Goal: Communication & Community: Share content

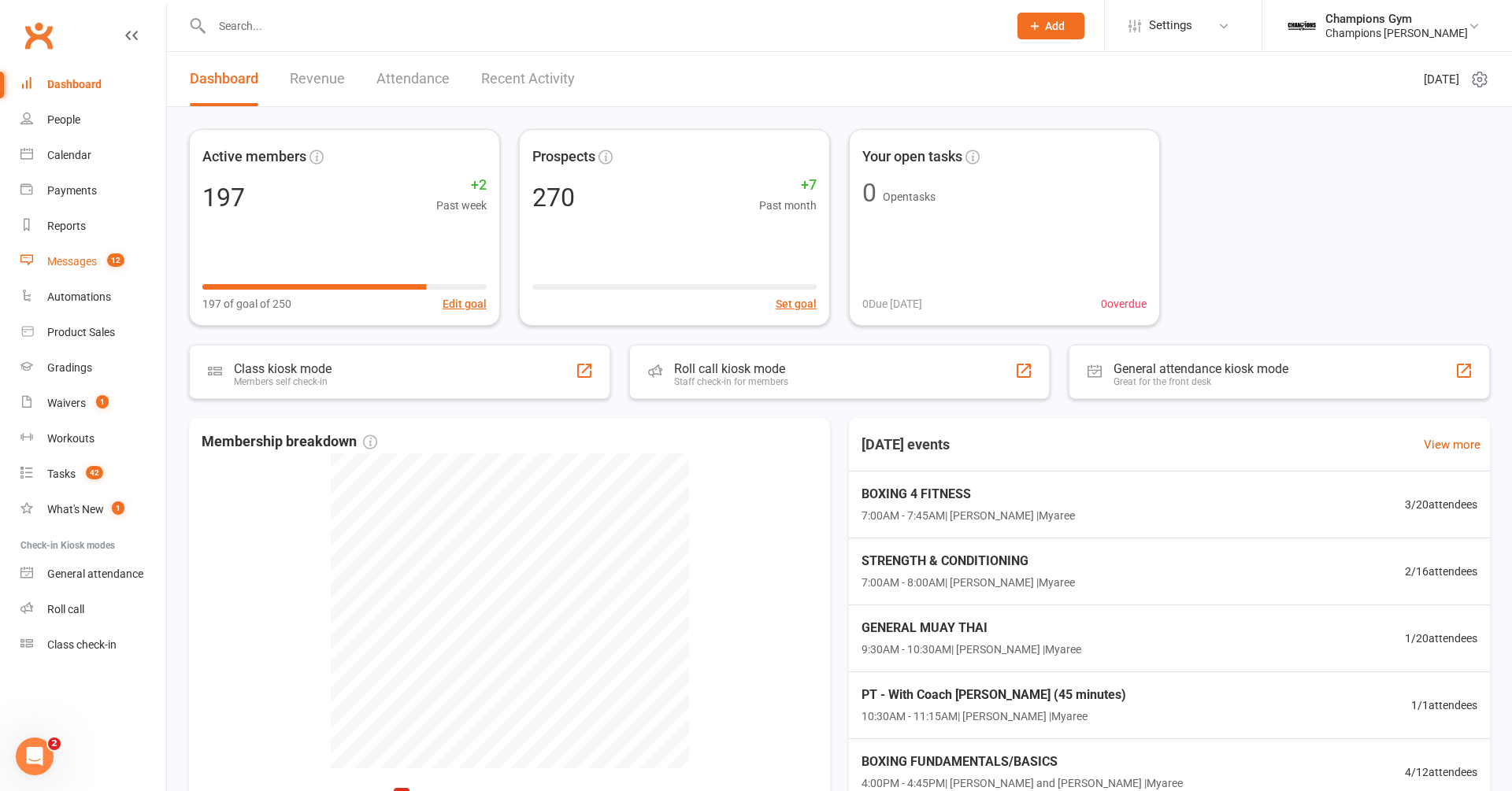
click at [62, 267] on div "Messages" at bounding box center [72, 260] width 50 height 12
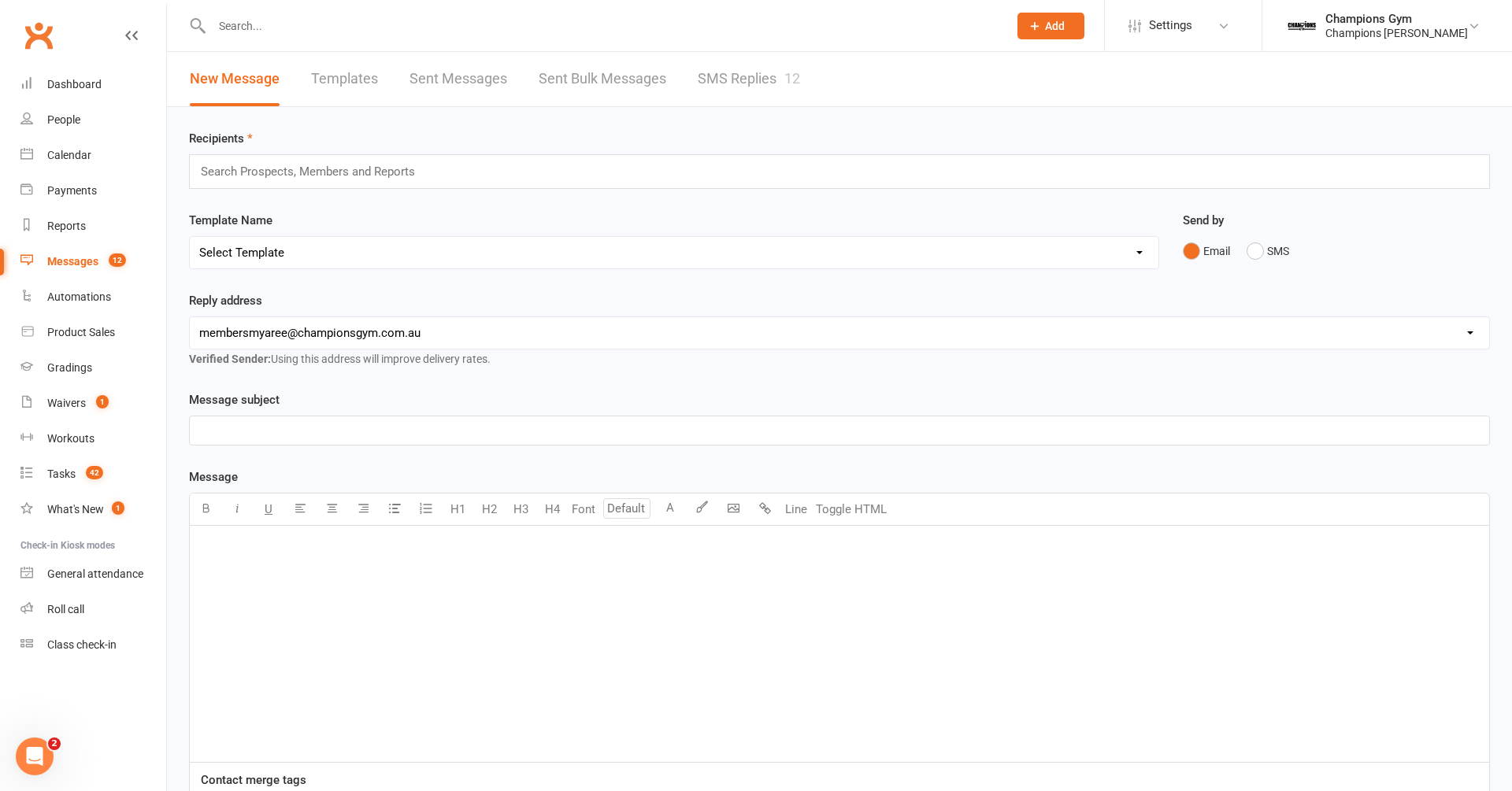
click at [766, 64] on link "SMS Replies 12" at bounding box center [748, 79] width 103 height 55
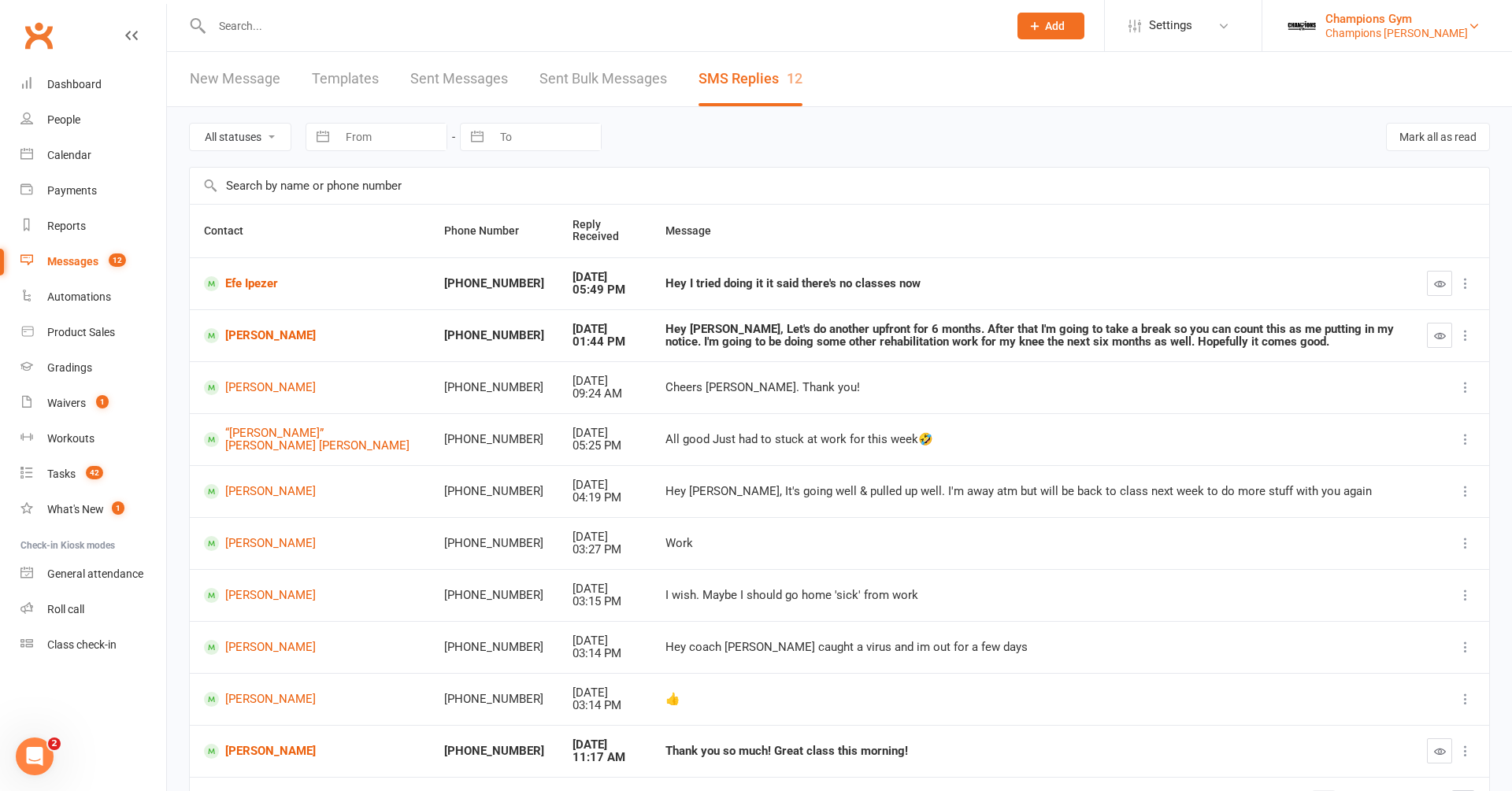
click at [1422, 21] on div "Champions Gym" at bounding box center [1396, 18] width 143 height 14
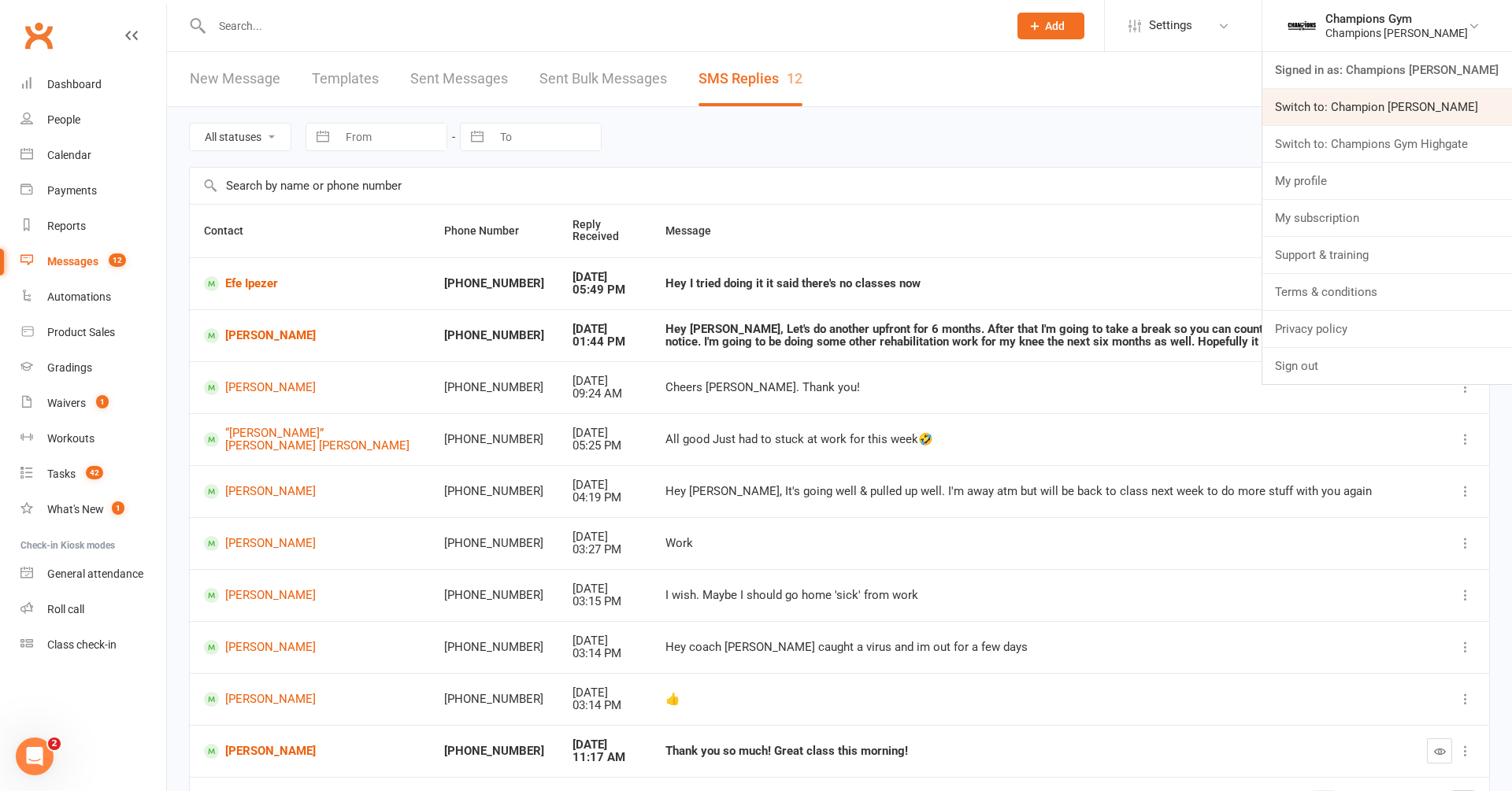
click at [1439, 117] on link "Switch to: Champion [PERSON_NAME]" at bounding box center [1387, 107] width 250 height 36
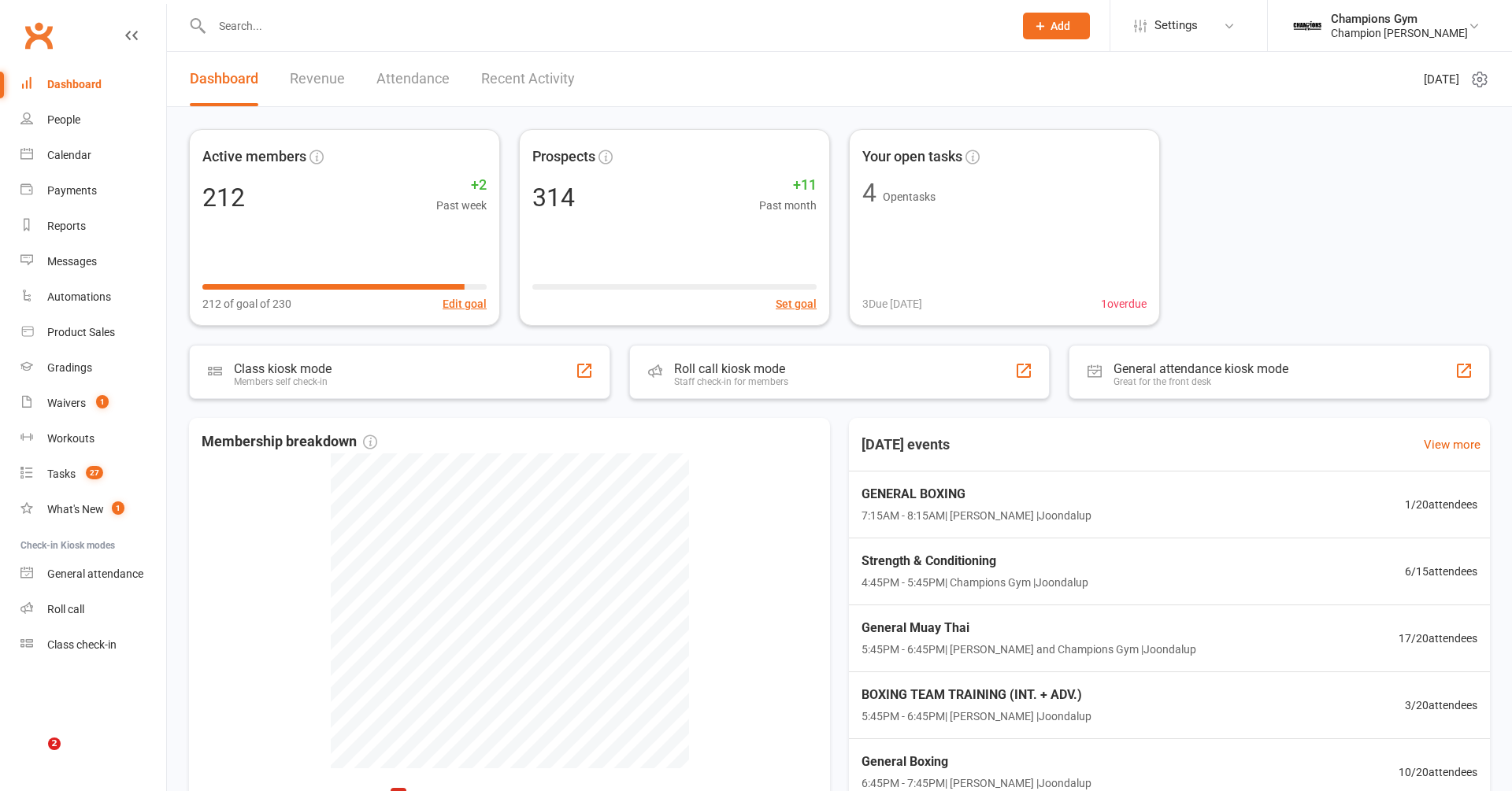
click at [394, 27] on input "text" at bounding box center [605, 26] width 795 height 22
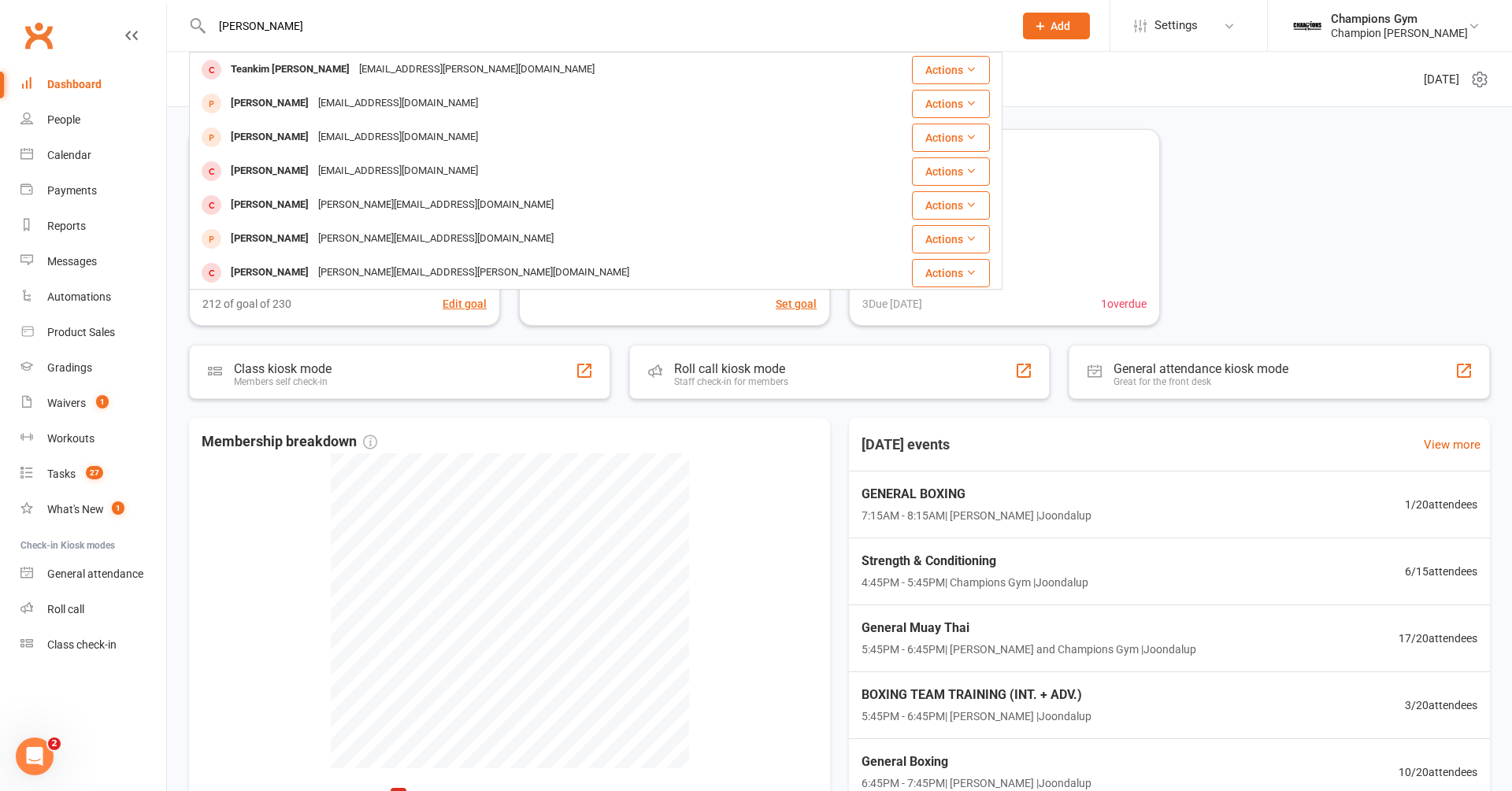
type input "whitney tuna"
click at [81, 154] on div "Calendar" at bounding box center [69, 154] width 44 height 12
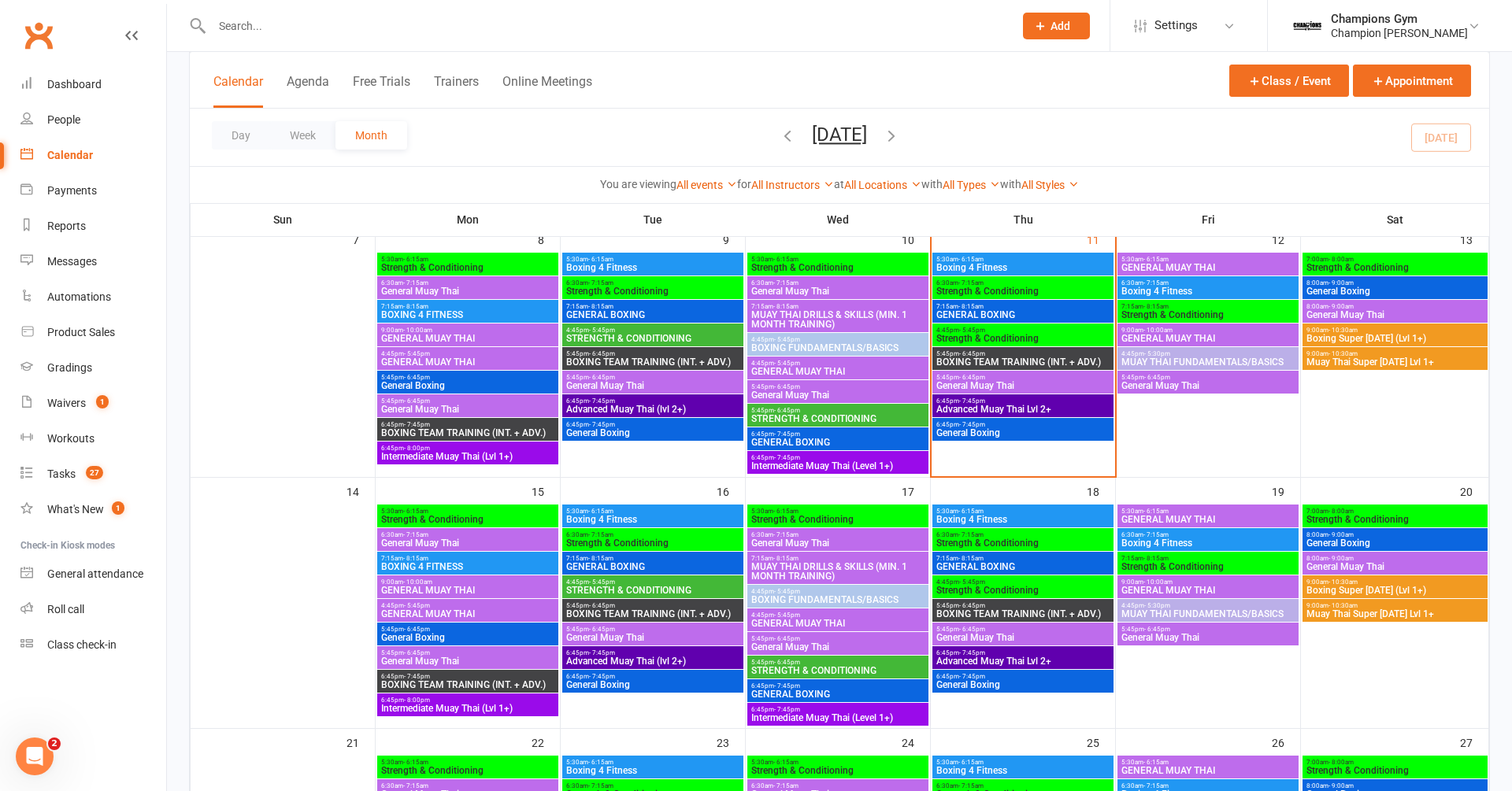
scroll to position [279, 0]
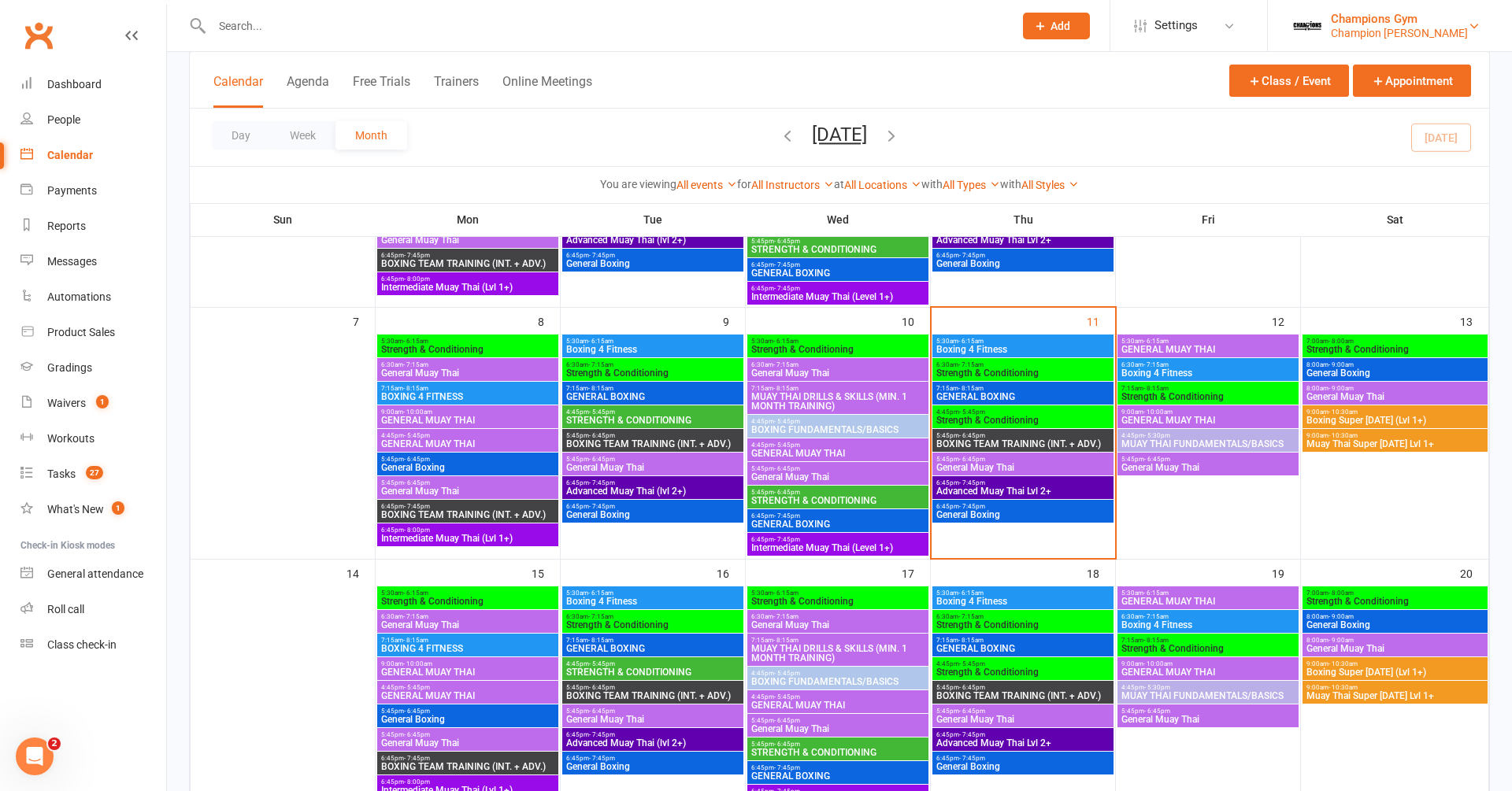
click at [1412, 21] on div "Champions Gym" at bounding box center [1399, 18] width 137 height 14
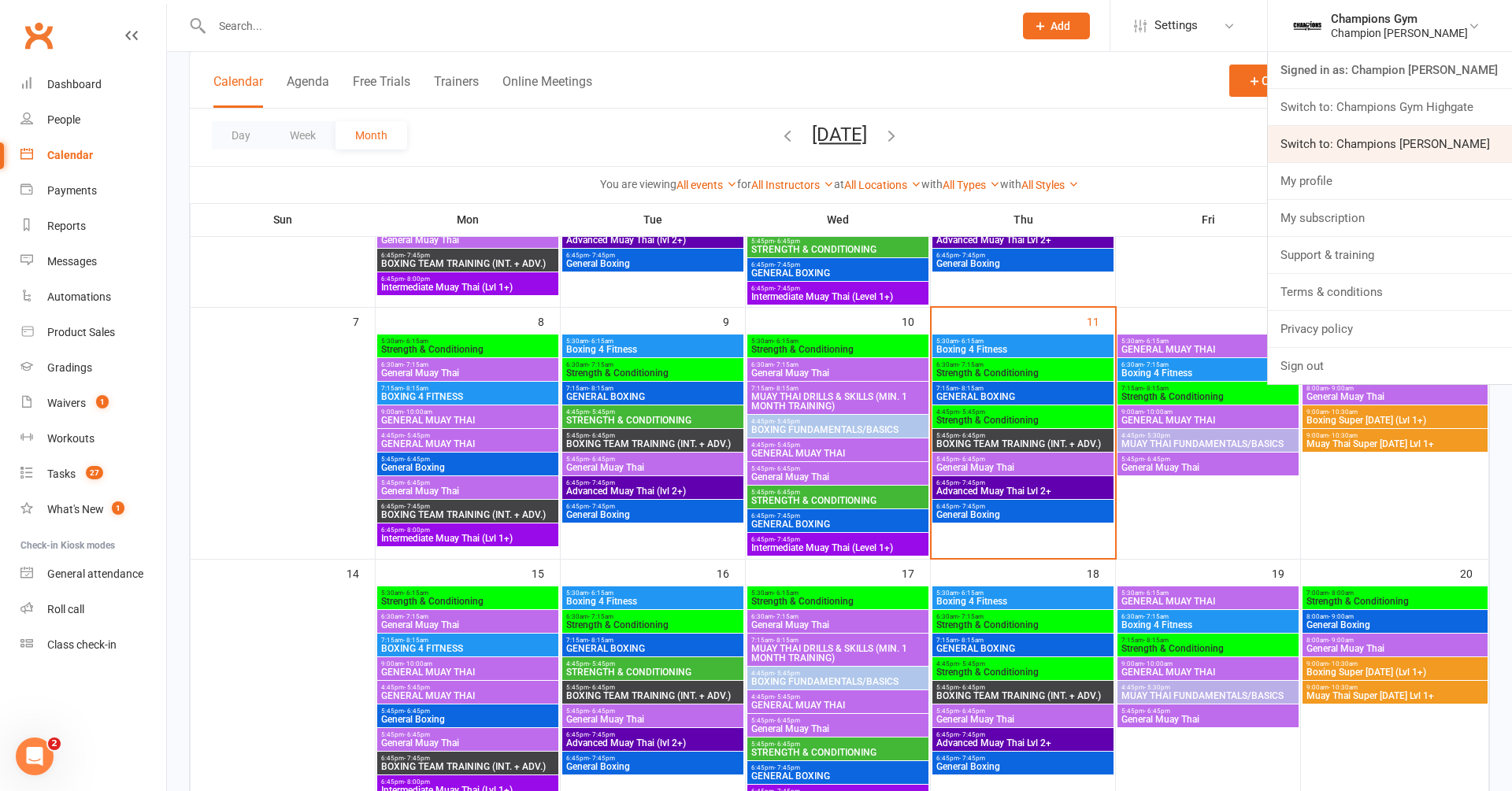
click at [1409, 143] on link "Switch to: Champions Gym Myaree" at bounding box center [1389, 145] width 244 height 36
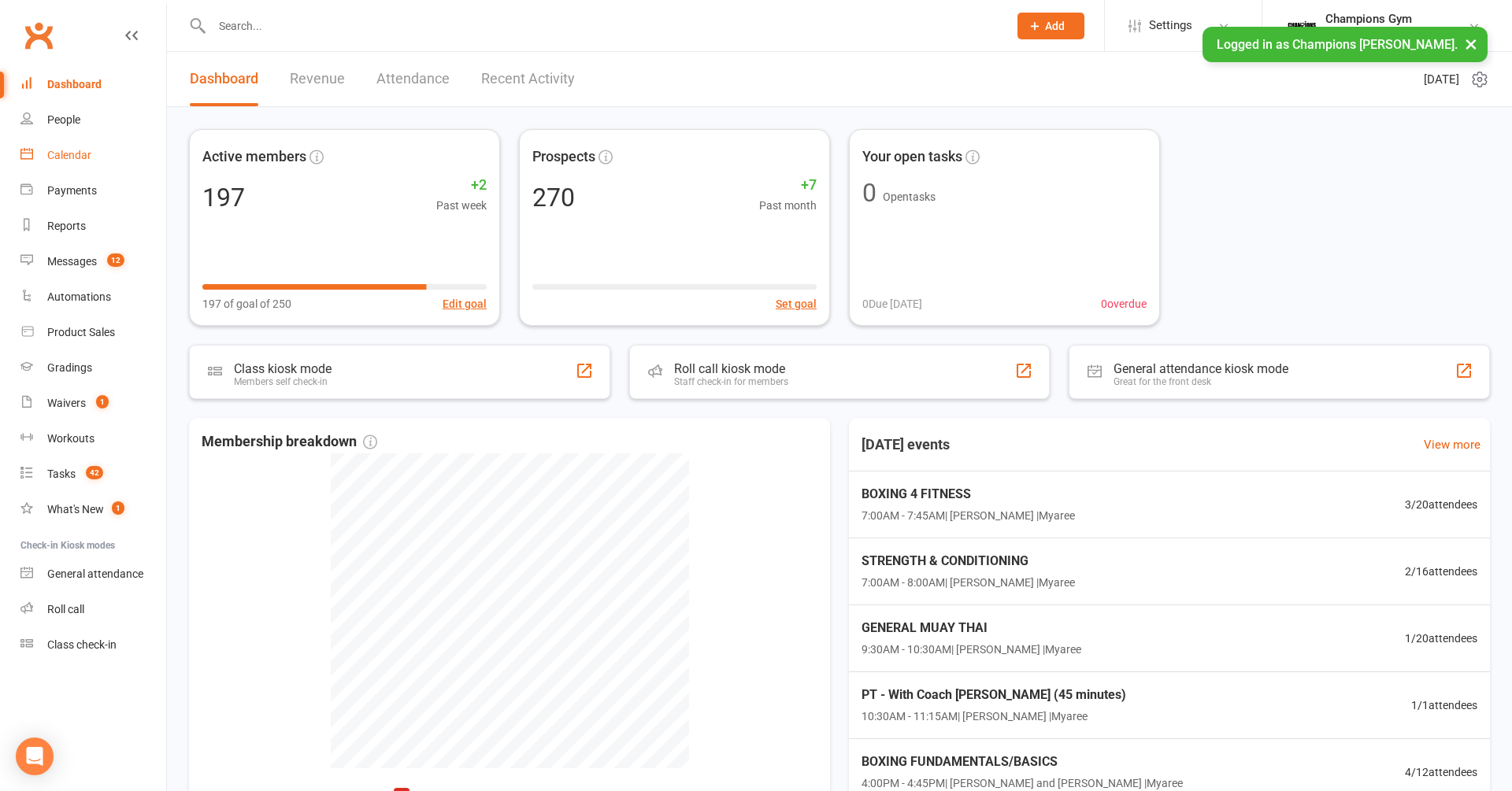
click at [90, 154] on div "Calendar" at bounding box center [69, 154] width 44 height 12
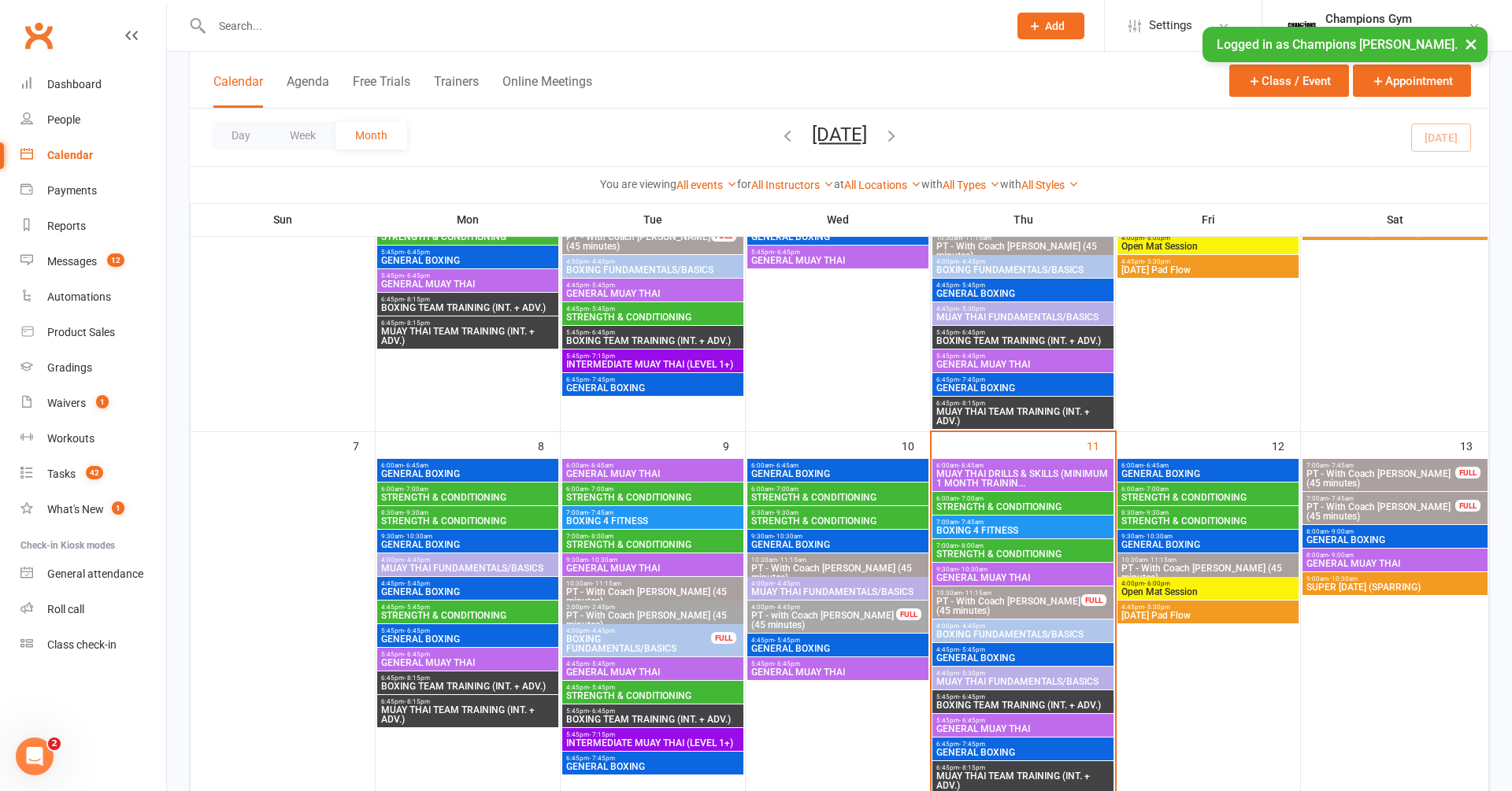
scroll to position [365, 0]
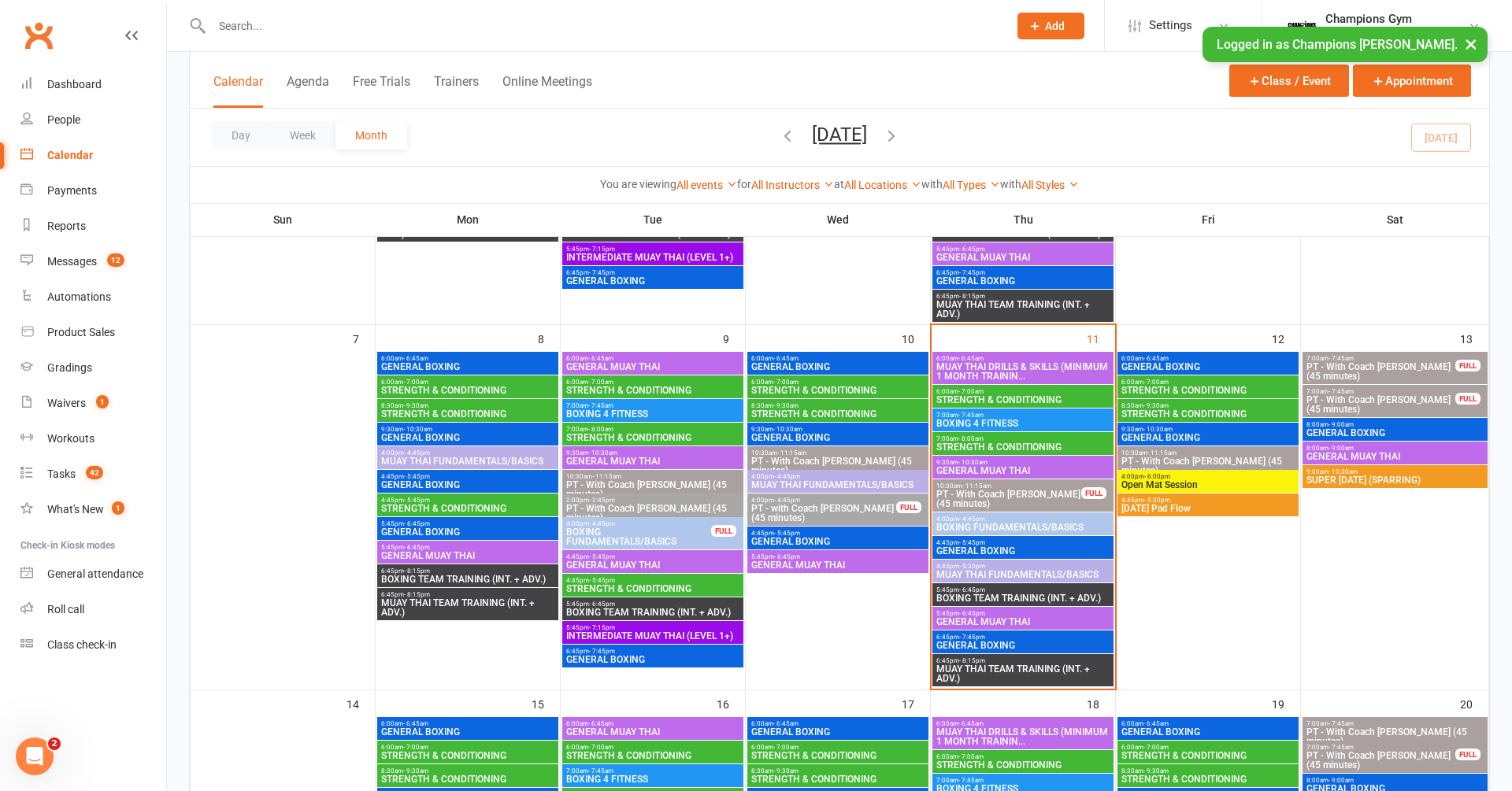
click at [648, 631] on span "INTERMEDIATE MUAY THAI (LEVEL 1+)" at bounding box center [653, 636] width 174 height 10
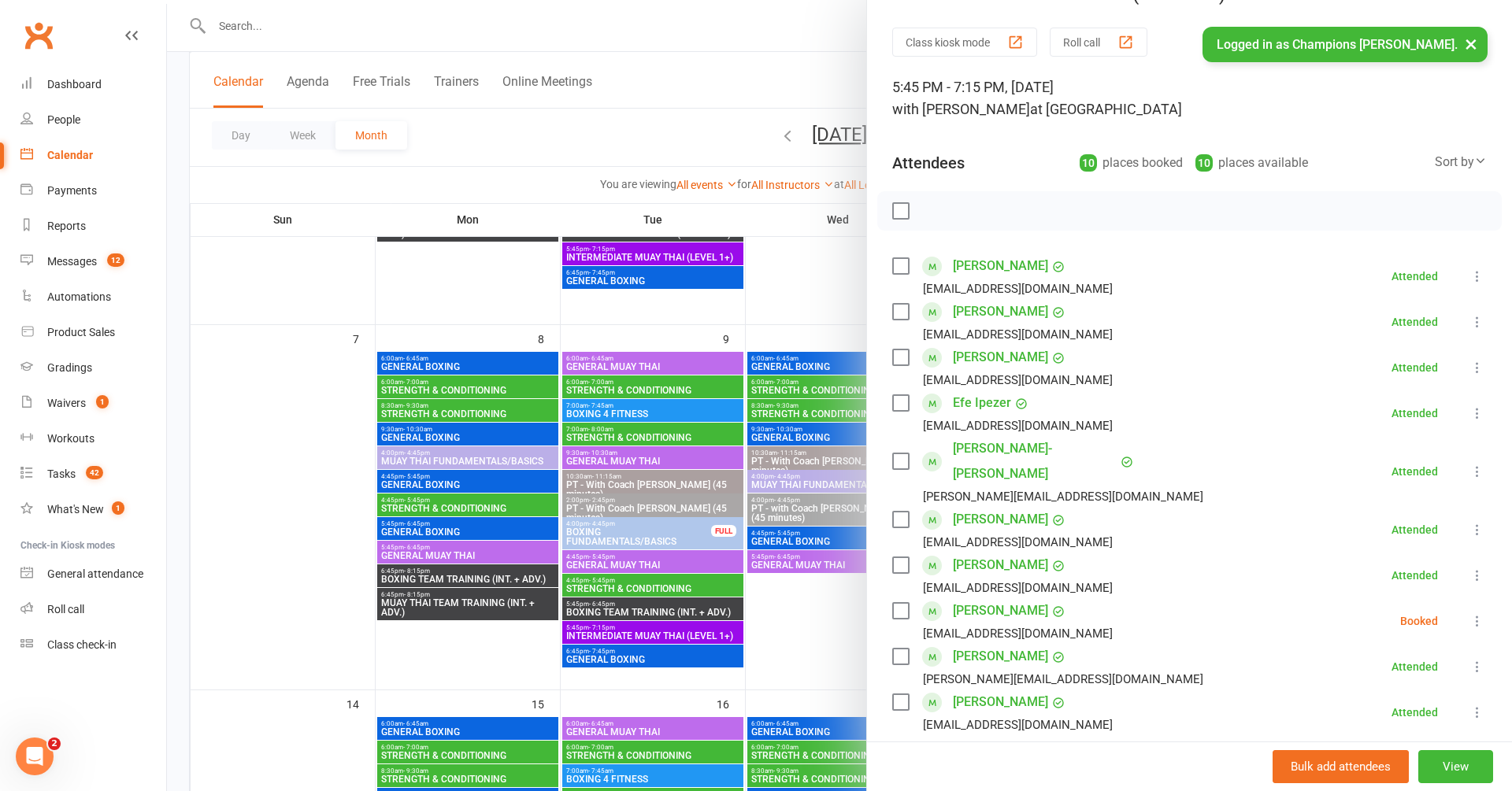
scroll to position [42, 0]
click at [898, 211] on label at bounding box center [900, 209] width 15 height 15
click at [998, 210] on icon "button" at bounding box center [1002, 208] width 11 height 11
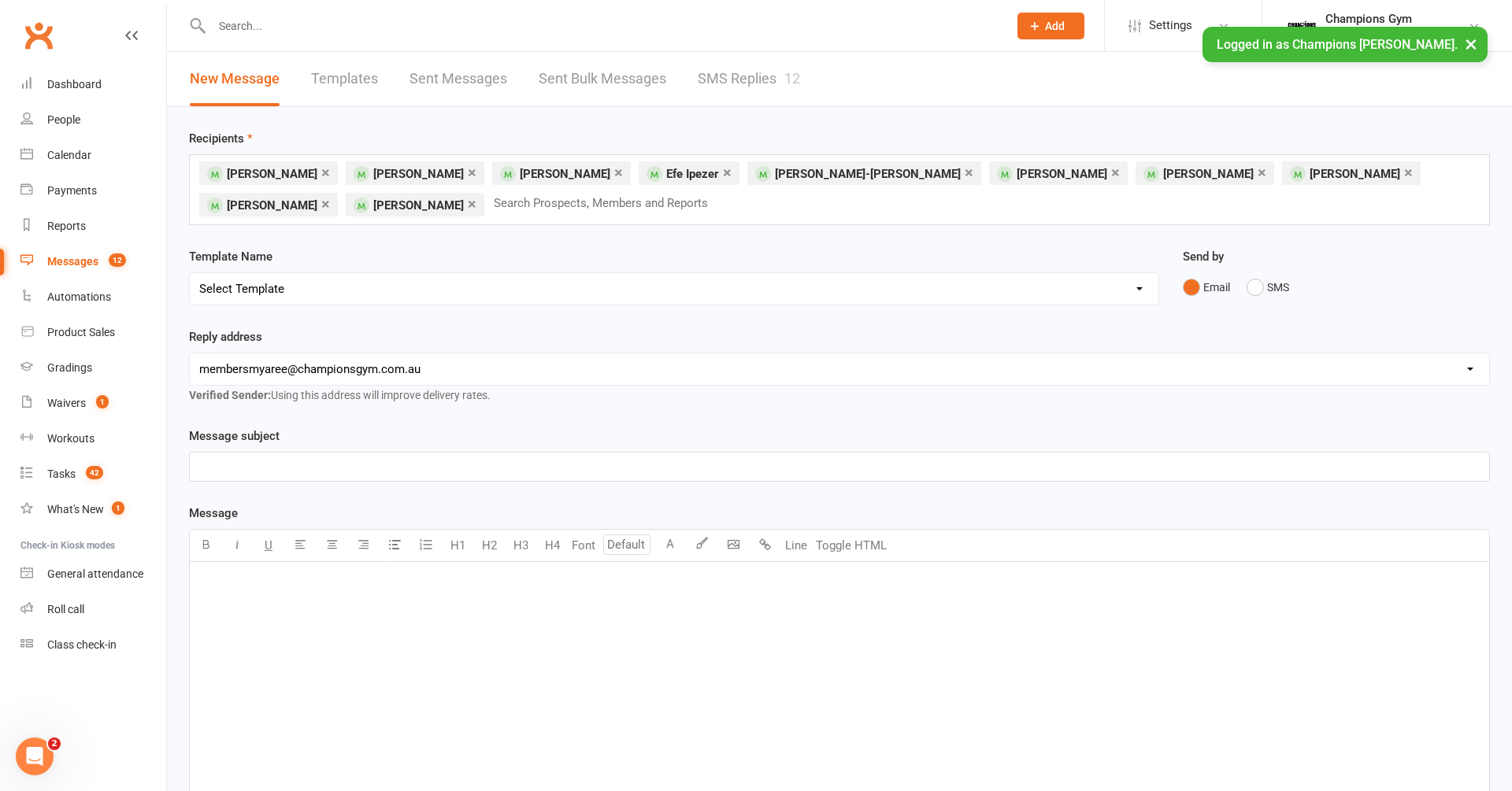
click at [369, 470] on p "﻿" at bounding box center [839, 467] width 1280 height 19
click at [493, 202] on input "text" at bounding box center [607, 202] width 231 height 20
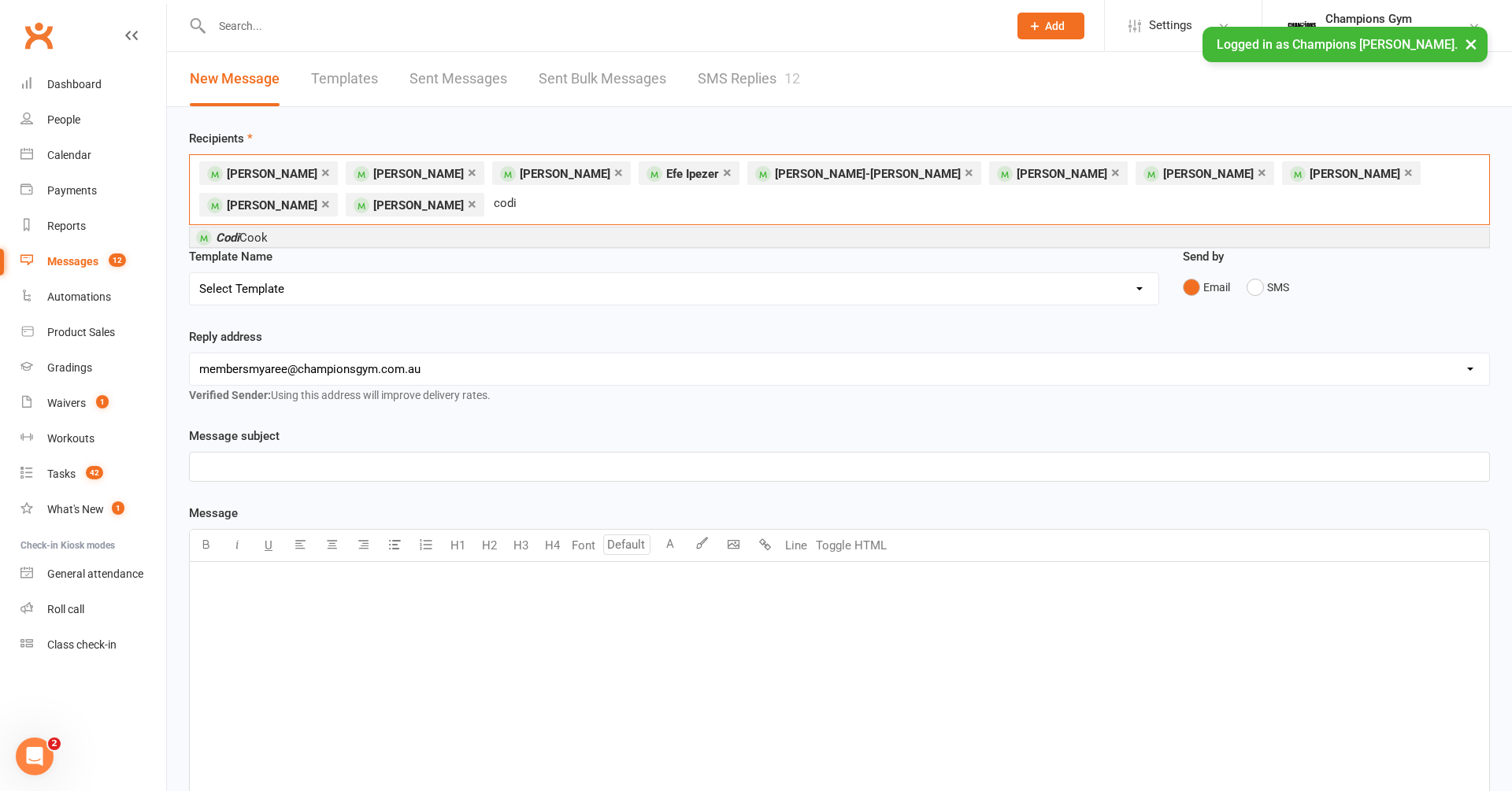
type input "codi"
click at [378, 235] on li "Codi Cook" at bounding box center [839, 237] width 1299 height 20
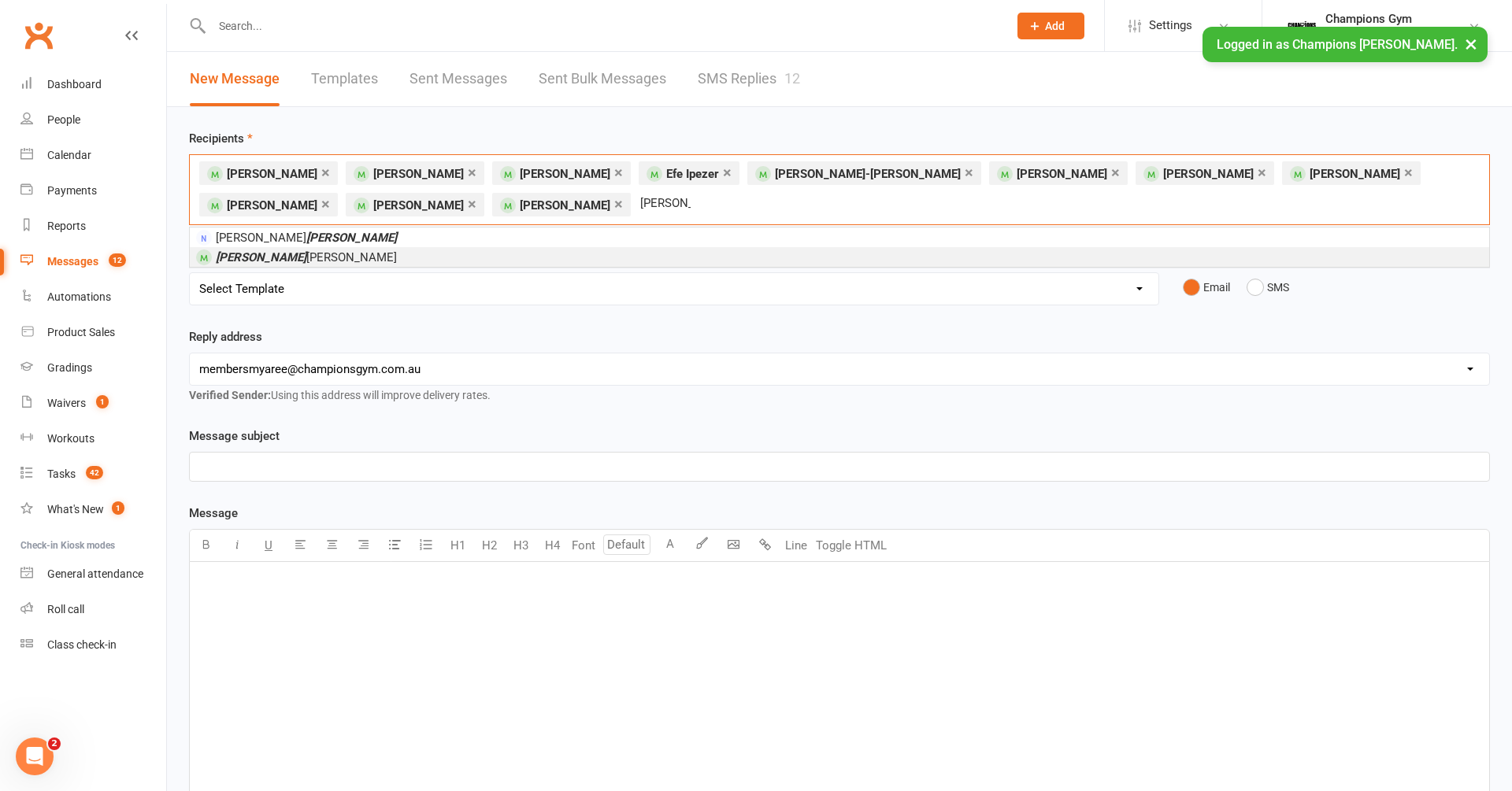
type input "owen"
click at [419, 255] on li "Owen Chandler" at bounding box center [839, 257] width 1299 height 20
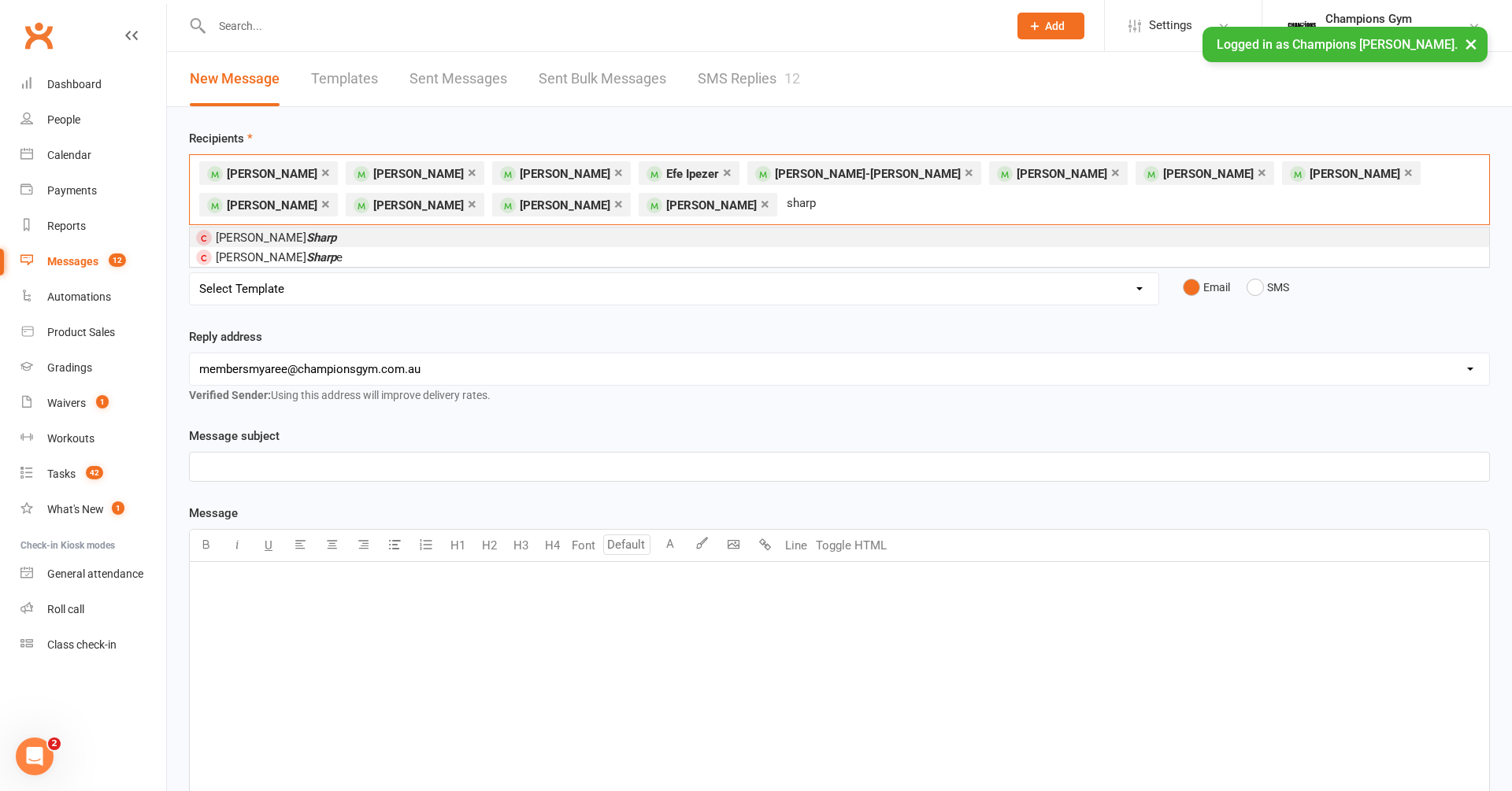
click at [645, 210] on div "× Ben De Kusel × Samuel Ellis × Jesse Gabrielson × Efe Ipezer × Lee-Ann Khoh × …" at bounding box center [839, 190] width 1301 height 71
type input "s"
type input "sol"
click at [613, 235] on li "Sol omon Fegan" at bounding box center [839, 237] width 1299 height 20
click at [398, 594] on div "﻿" at bounding box center [839, 680] width 1299 height 237
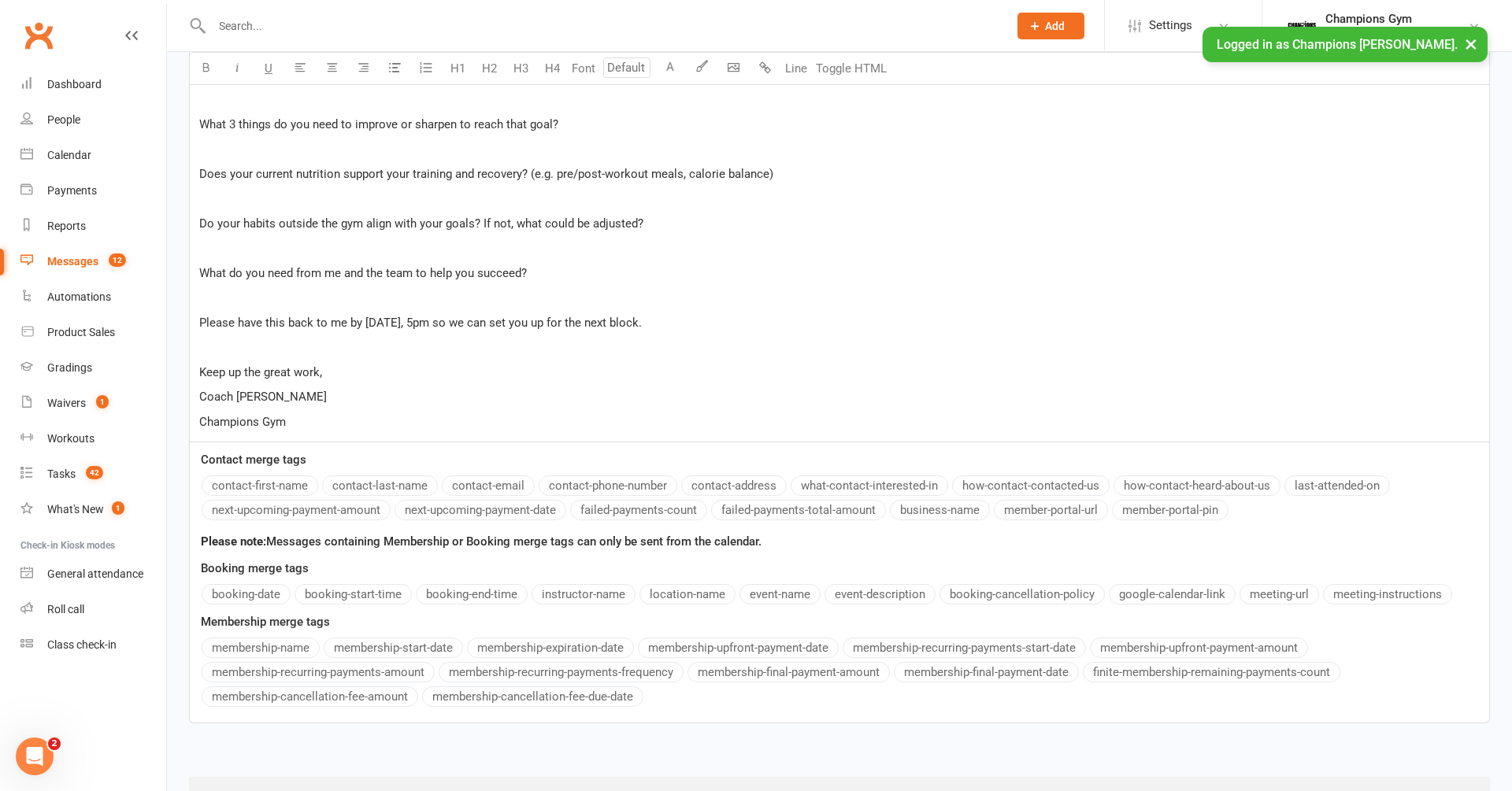
scroll to position [856, 0]
click at [270, 392] on p "Coach Eddie" at bounding box center [839, 396] width 1280 height 19
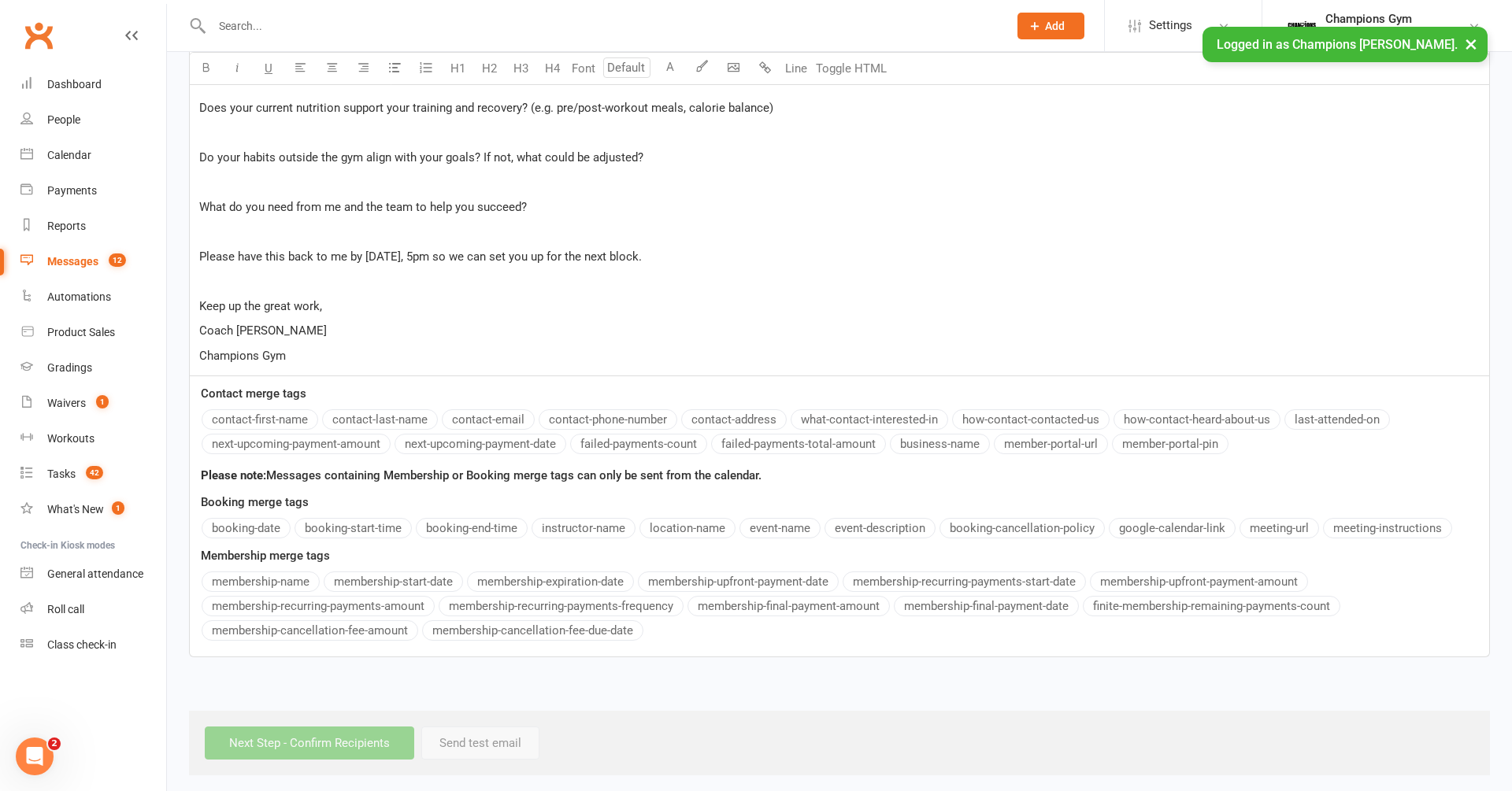
scroll to position [0, 0]
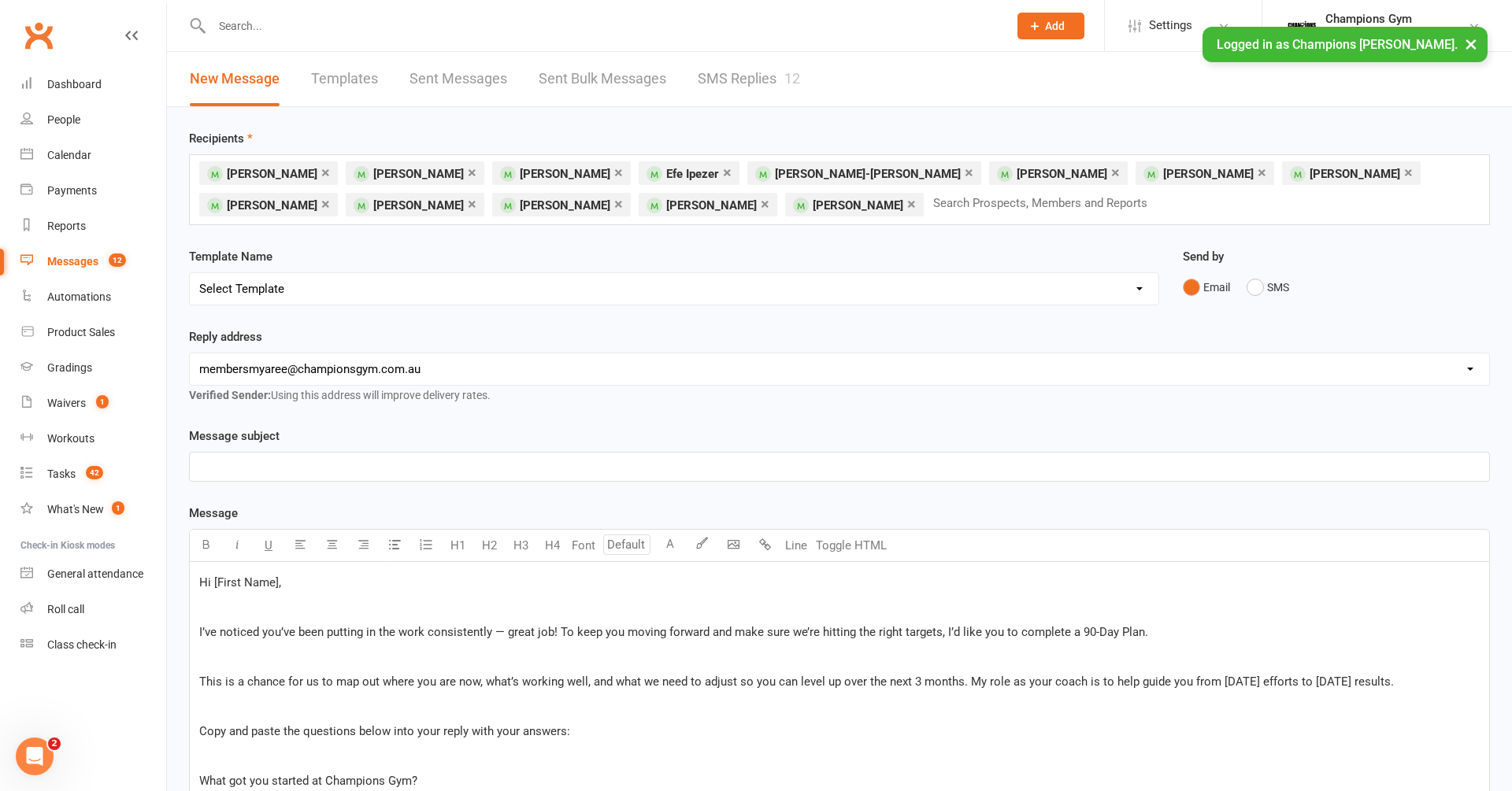
click at [294, 458] on p "﻿" at bounding box center [839, 467] width 1280 height 19
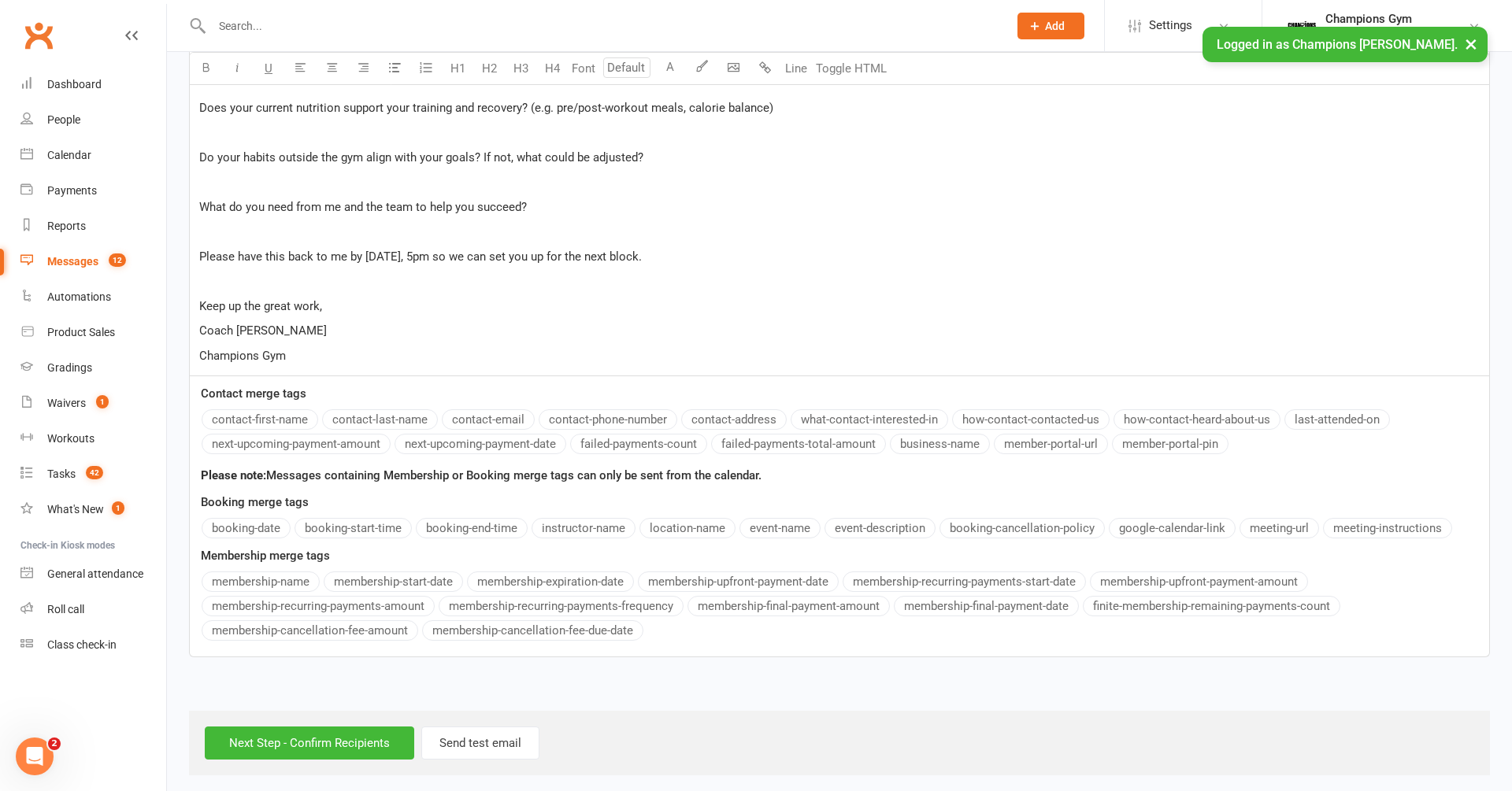
scroll to position [69, 0]
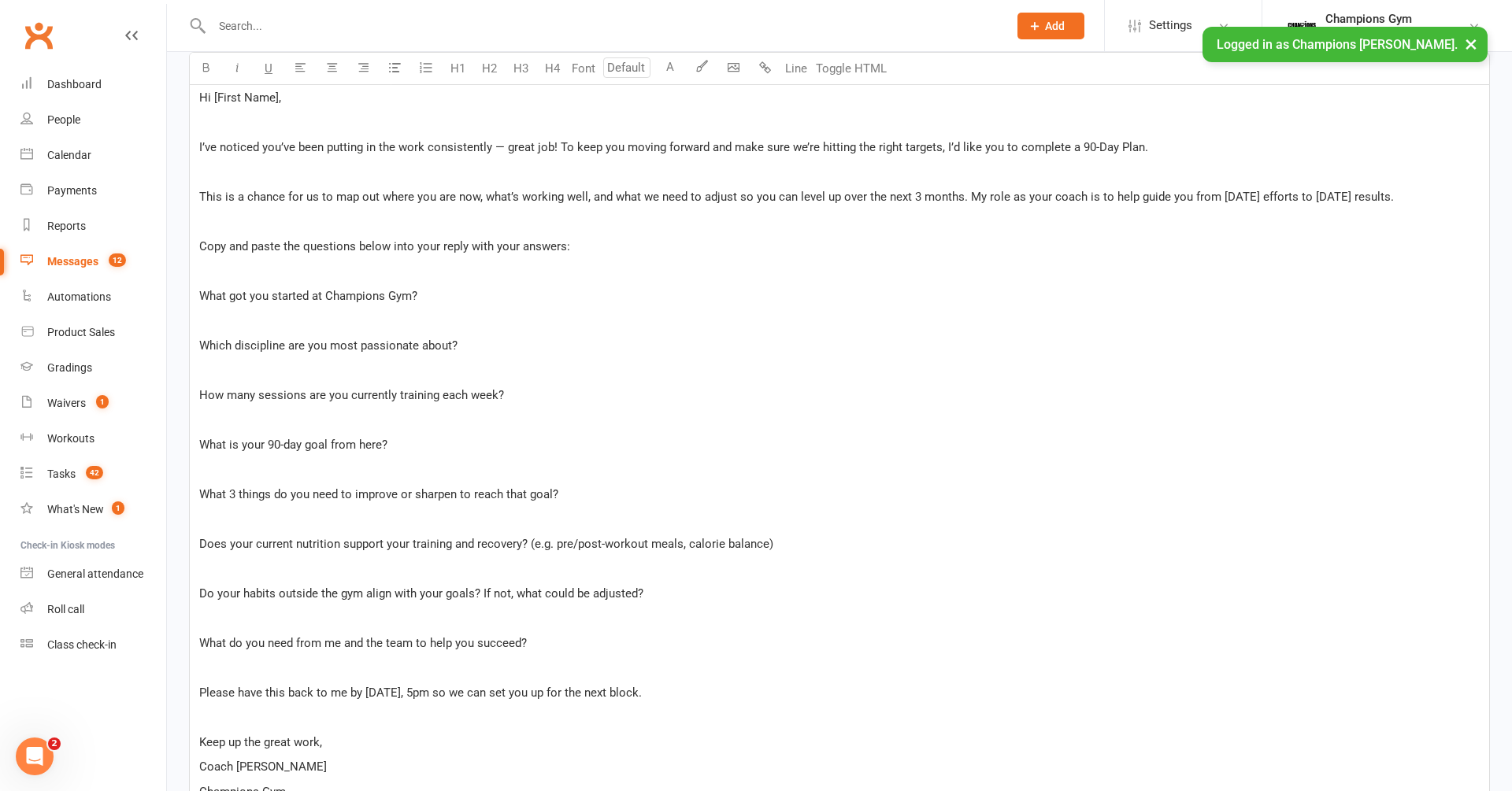
scroll to position [921, 0]
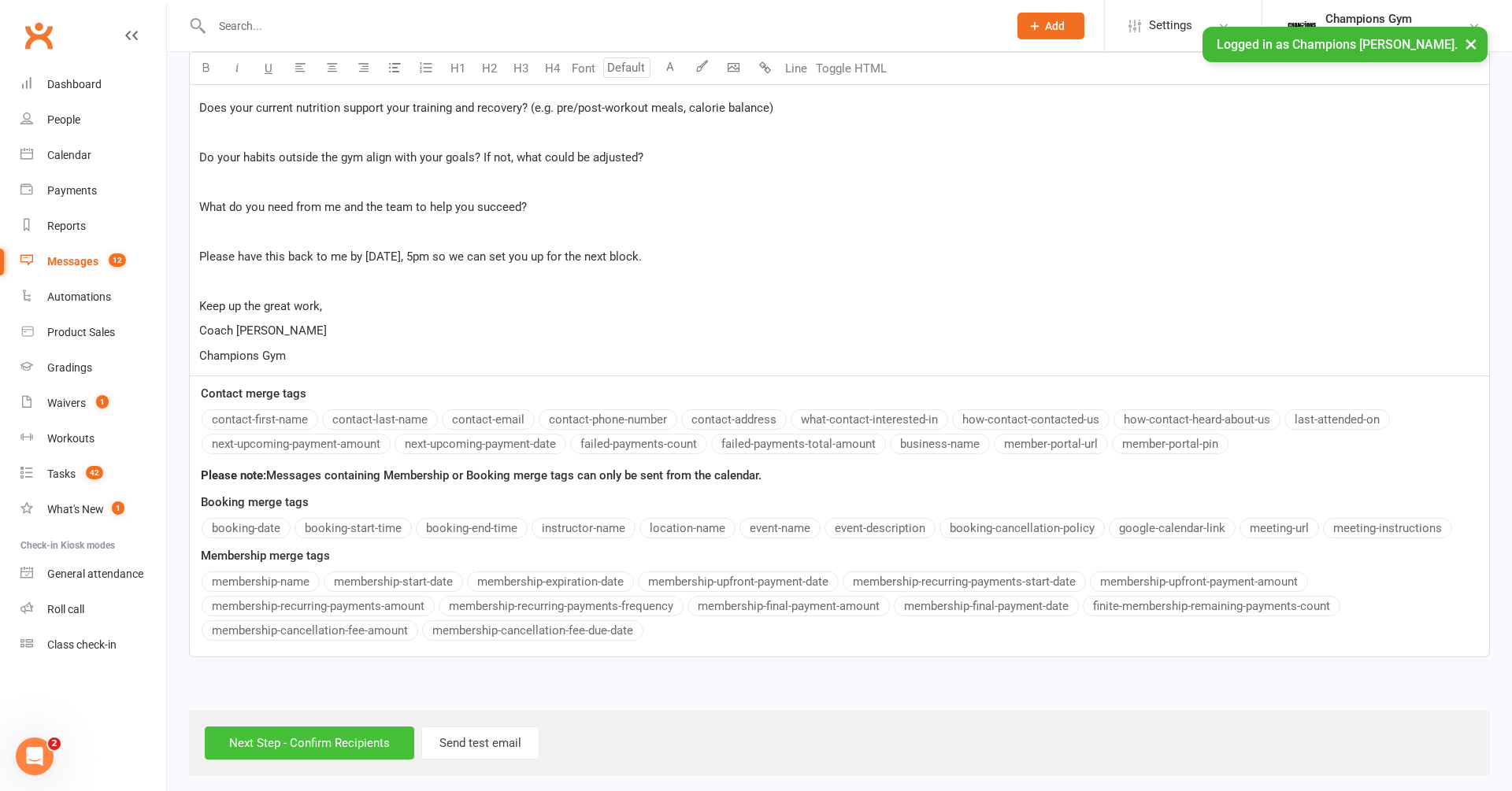
click at [330, 741] on input "Next Step - Confirm Recipients" at bounding box center [309, 743] width 210 height 34
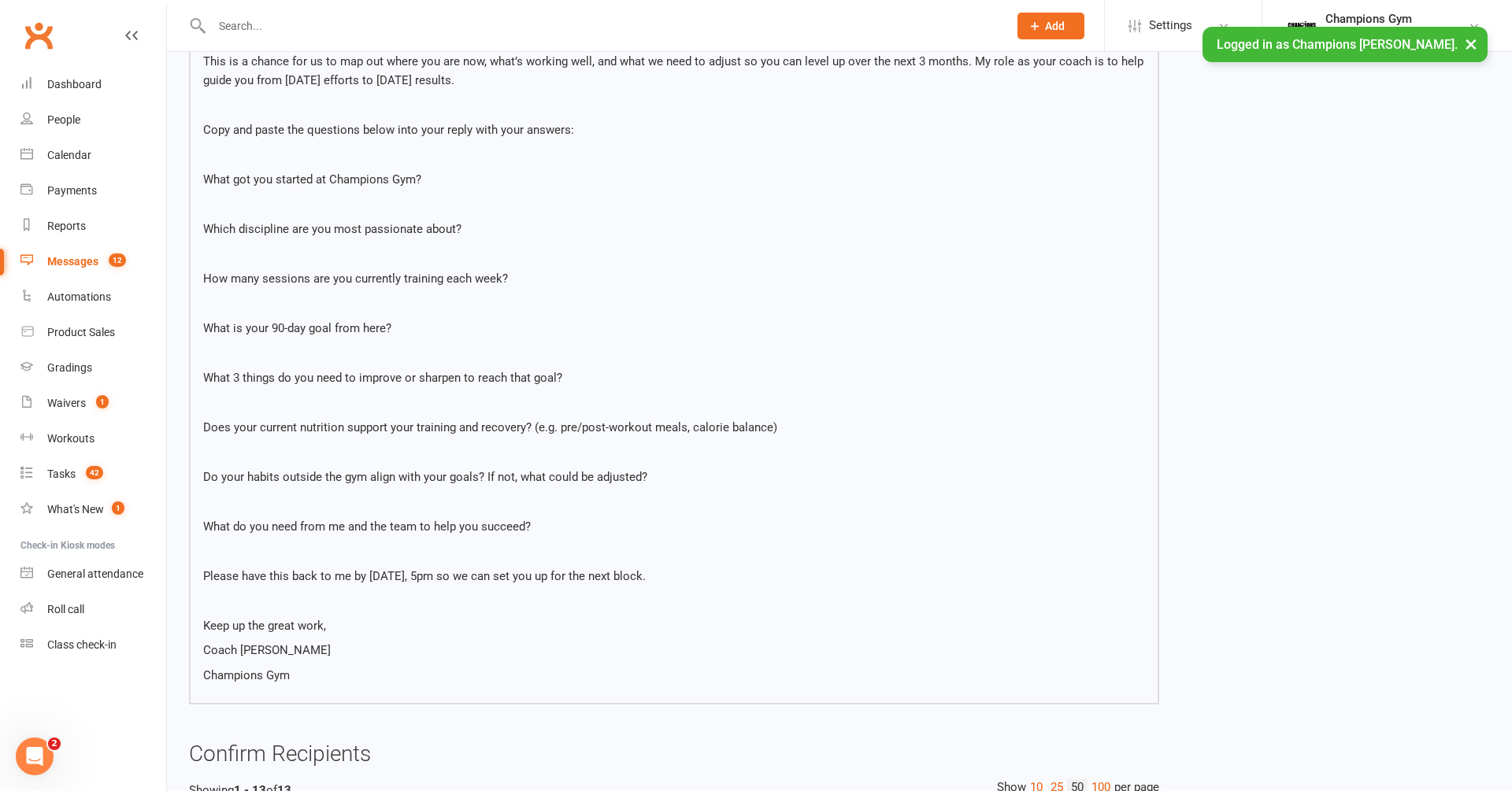
scroll to position [1028, 0]
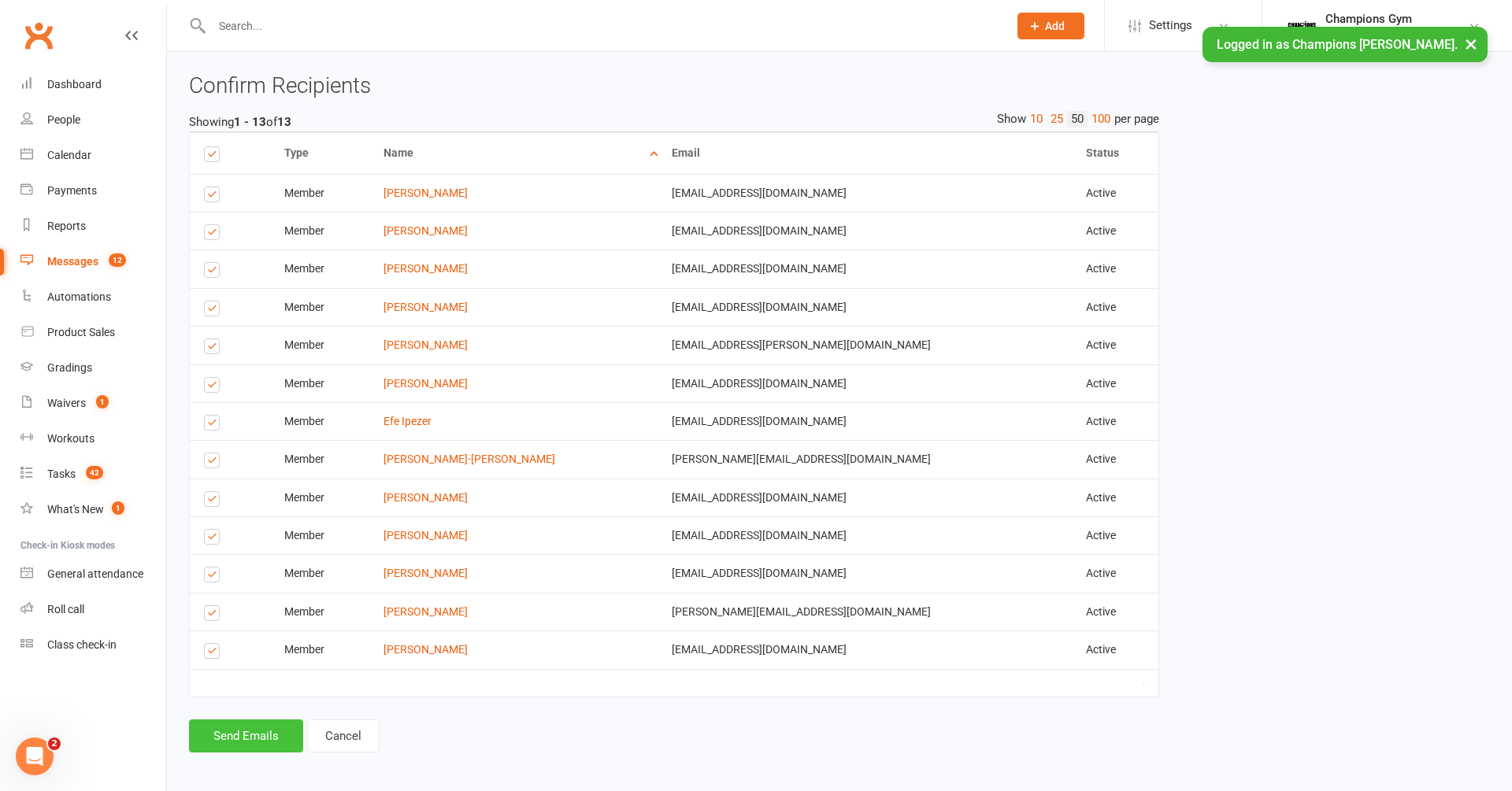
click at [267, 725] on button "Send Emails" at bounding box center [245, 735] width 114 height 34
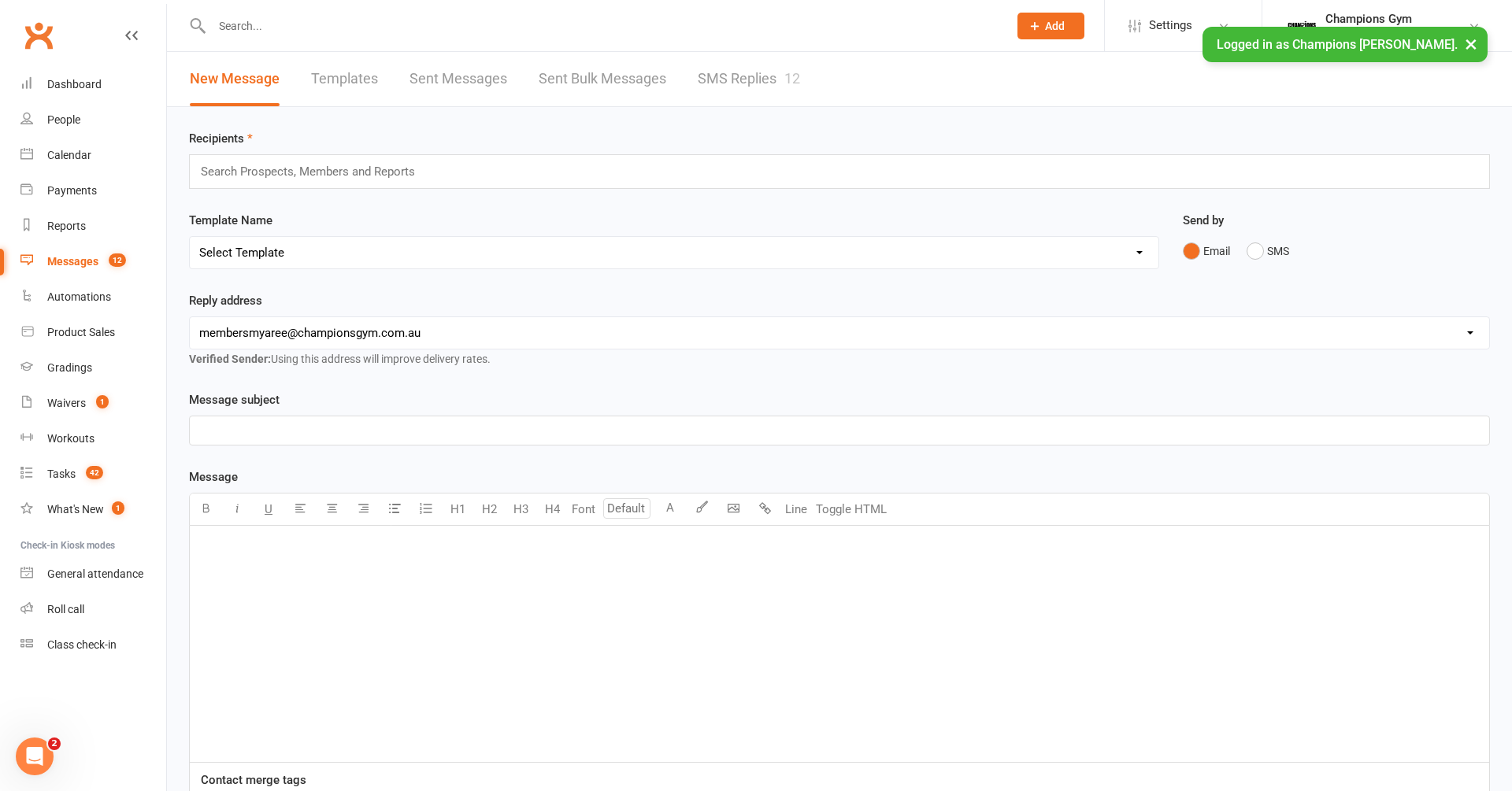
click at [730, 91] on link "SMS Replies 12" at bounding box center [748, 79] width 103 height 55
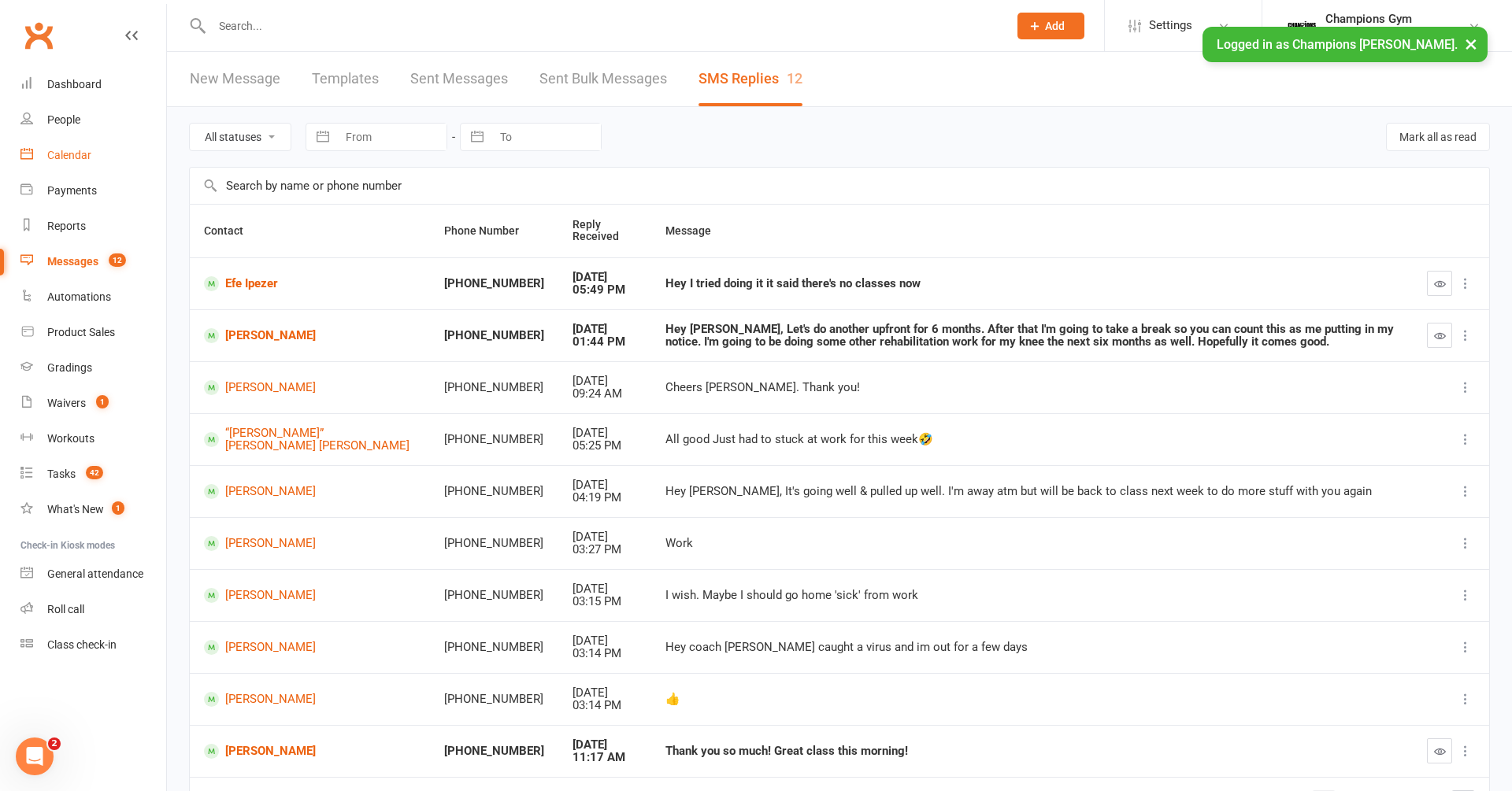
click at [78, 145] on link "Calendar" at bounding box center [93, 155] width 146 height 35
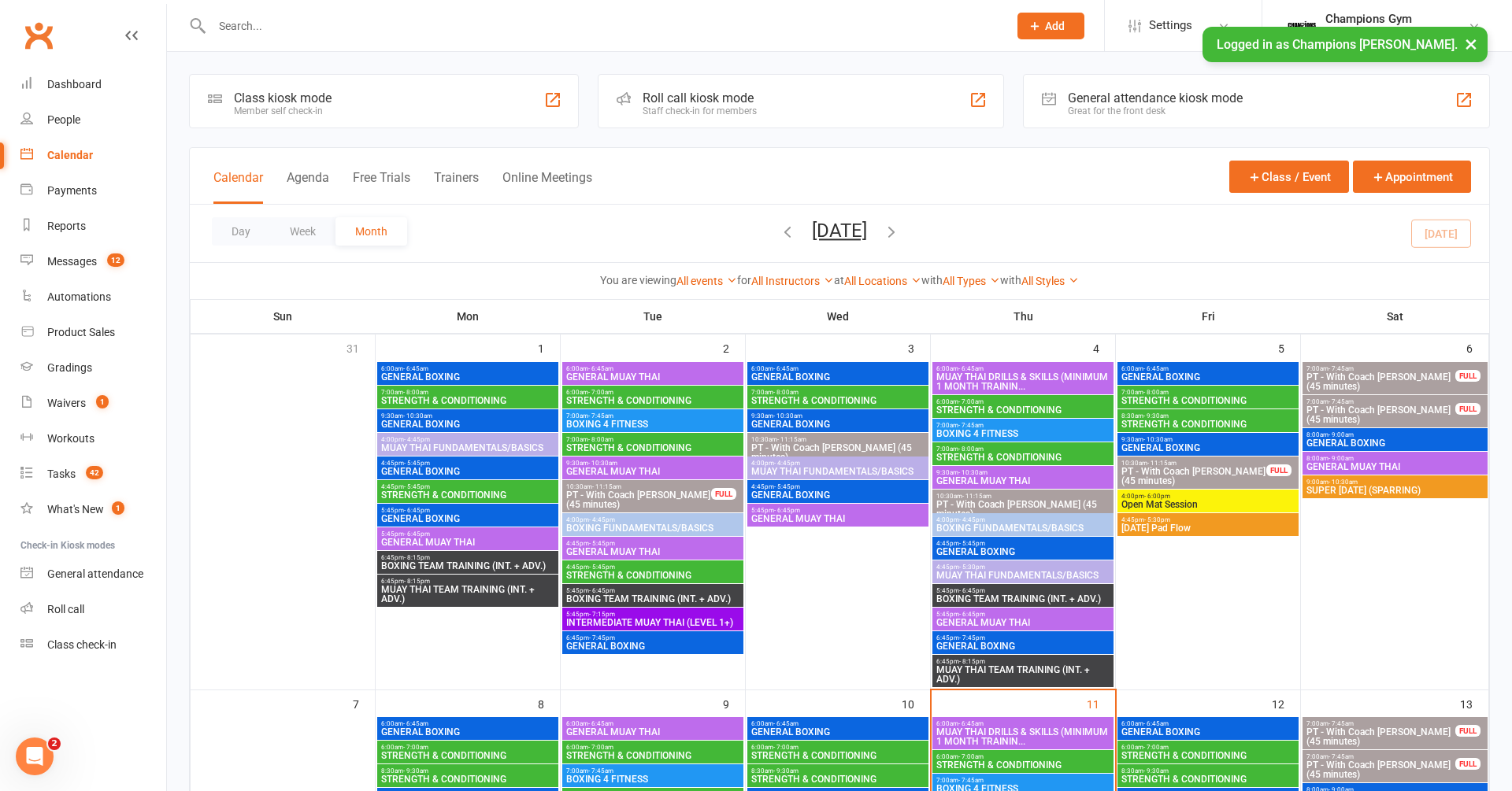
click at [779, 230] on icon "button" at bounding box center [788, 232] width 17 height 17
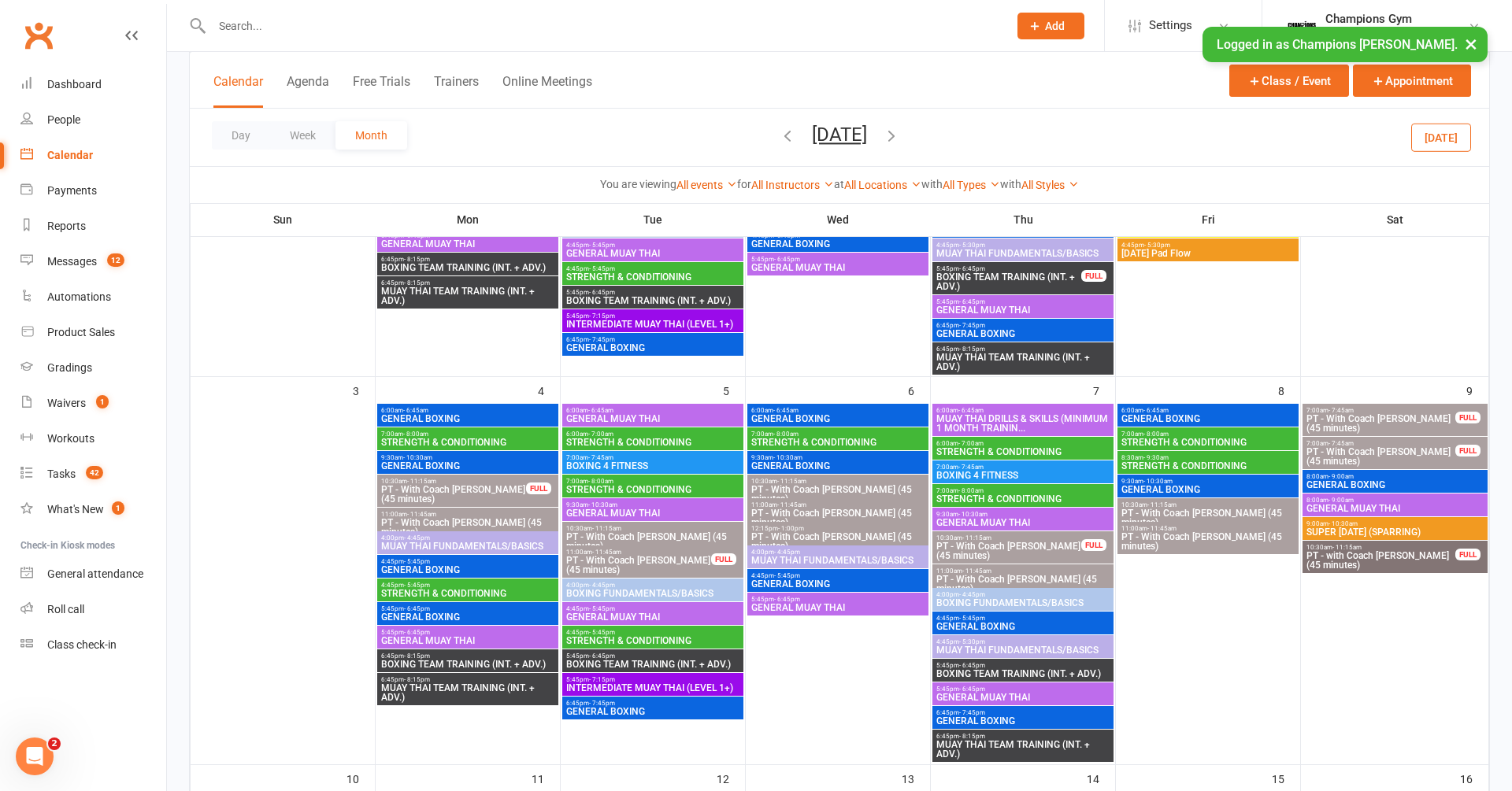
scroll to position [369, 0]
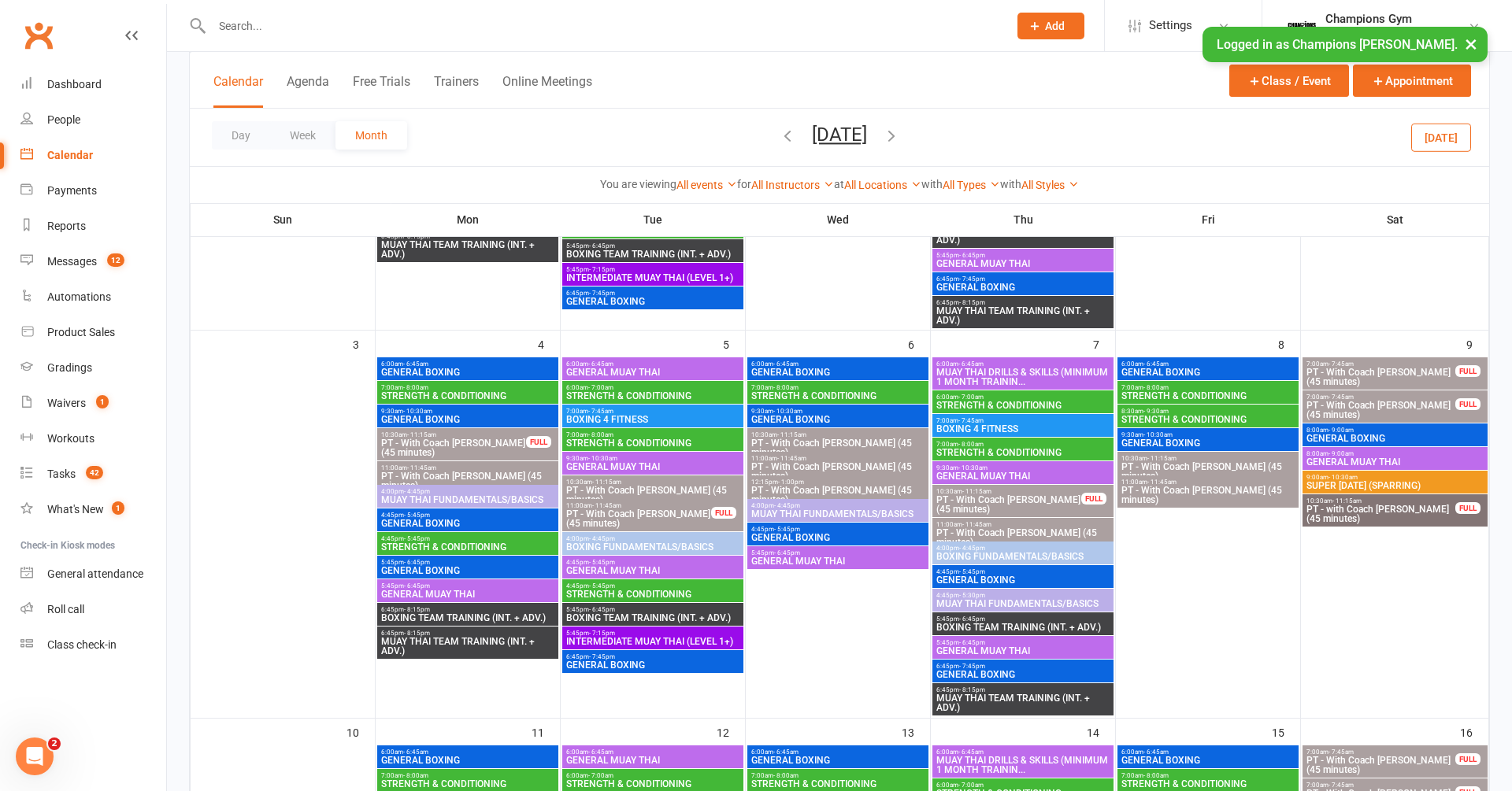
click at [1050, 628] on span "BOXING TEAM TRAINING (INT. + ADV.)" at bounding box center [1022, 627] width 174 height 10
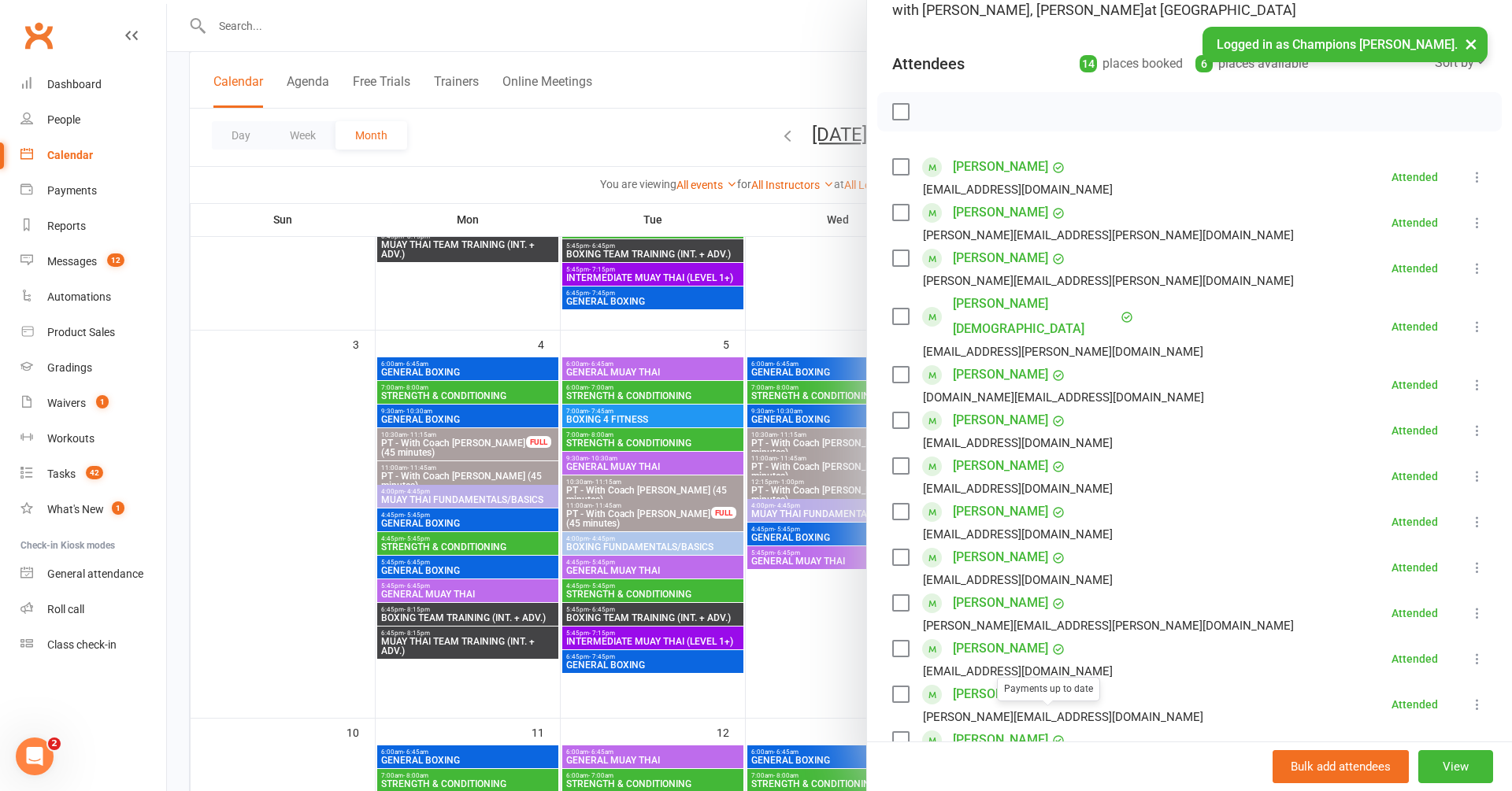
scroll to position [0, 0]
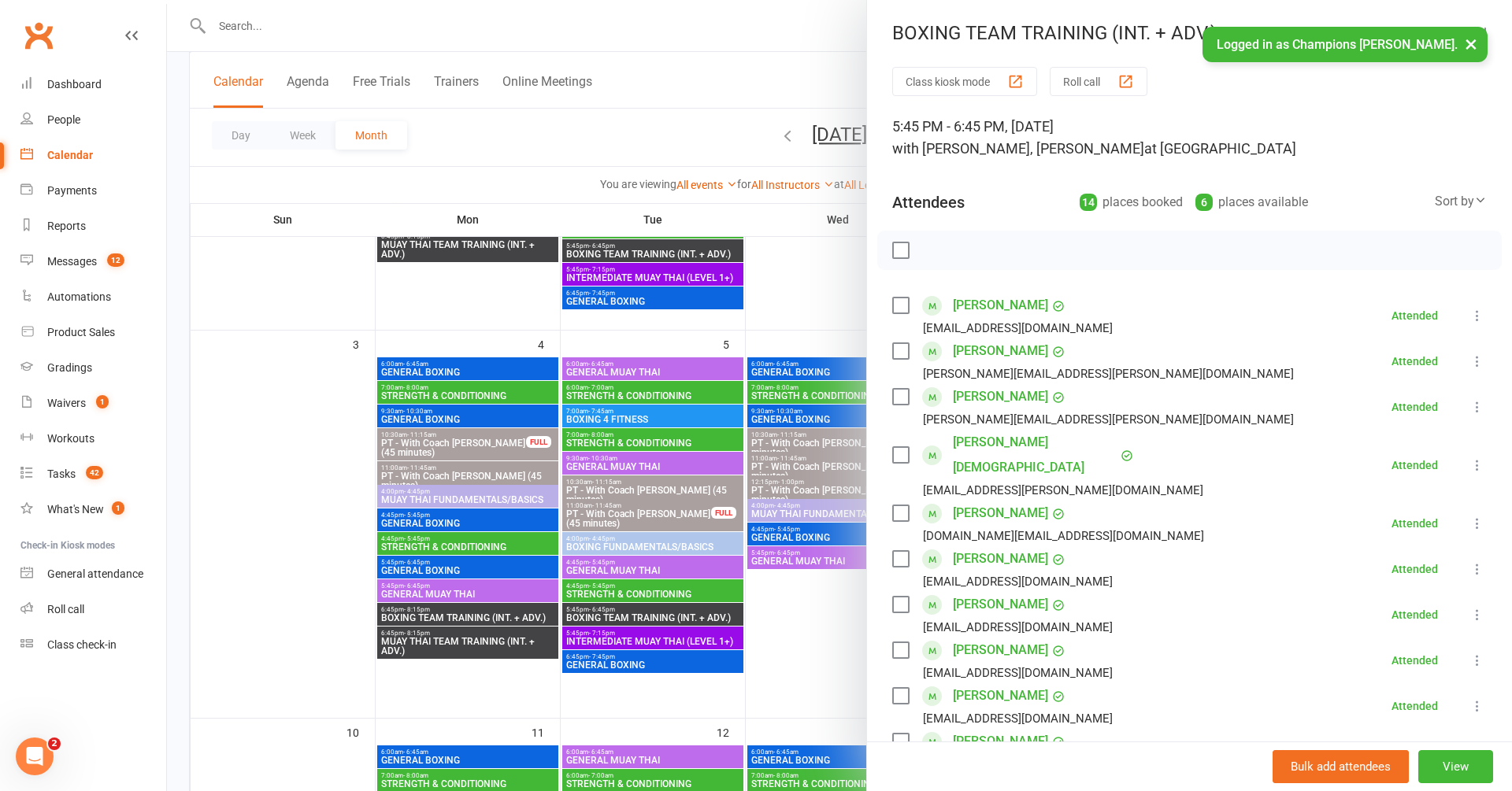
click at [901, 250] on label at bounding box center [900, 250] width 15 height 15
click at [1002, 252] on icon "button" at bounding box center [1001, 250] width 17 height 17
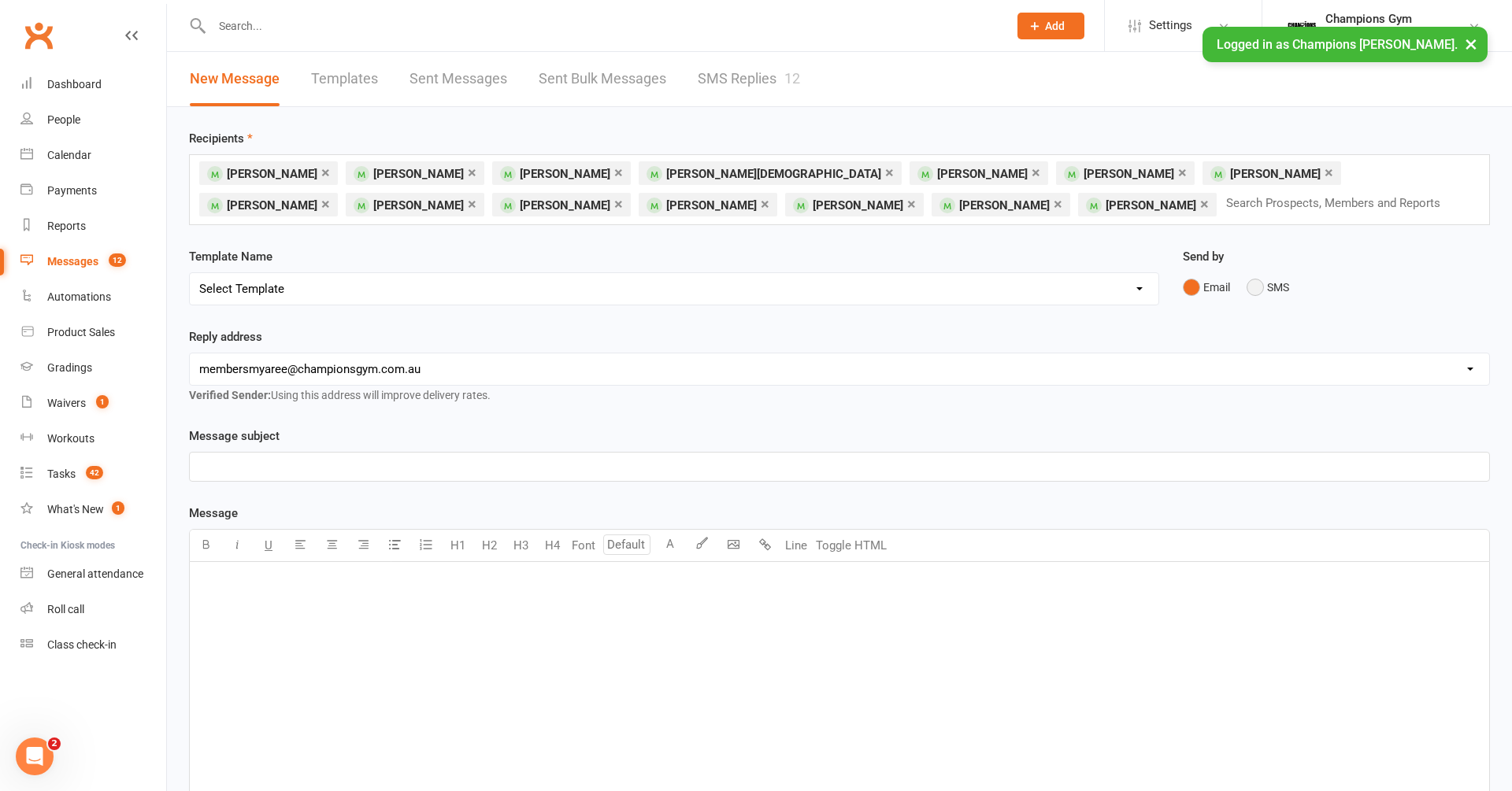
click at [1262, 286] on button "SMS" at bounding box center [1268, 286] width 42 height 30
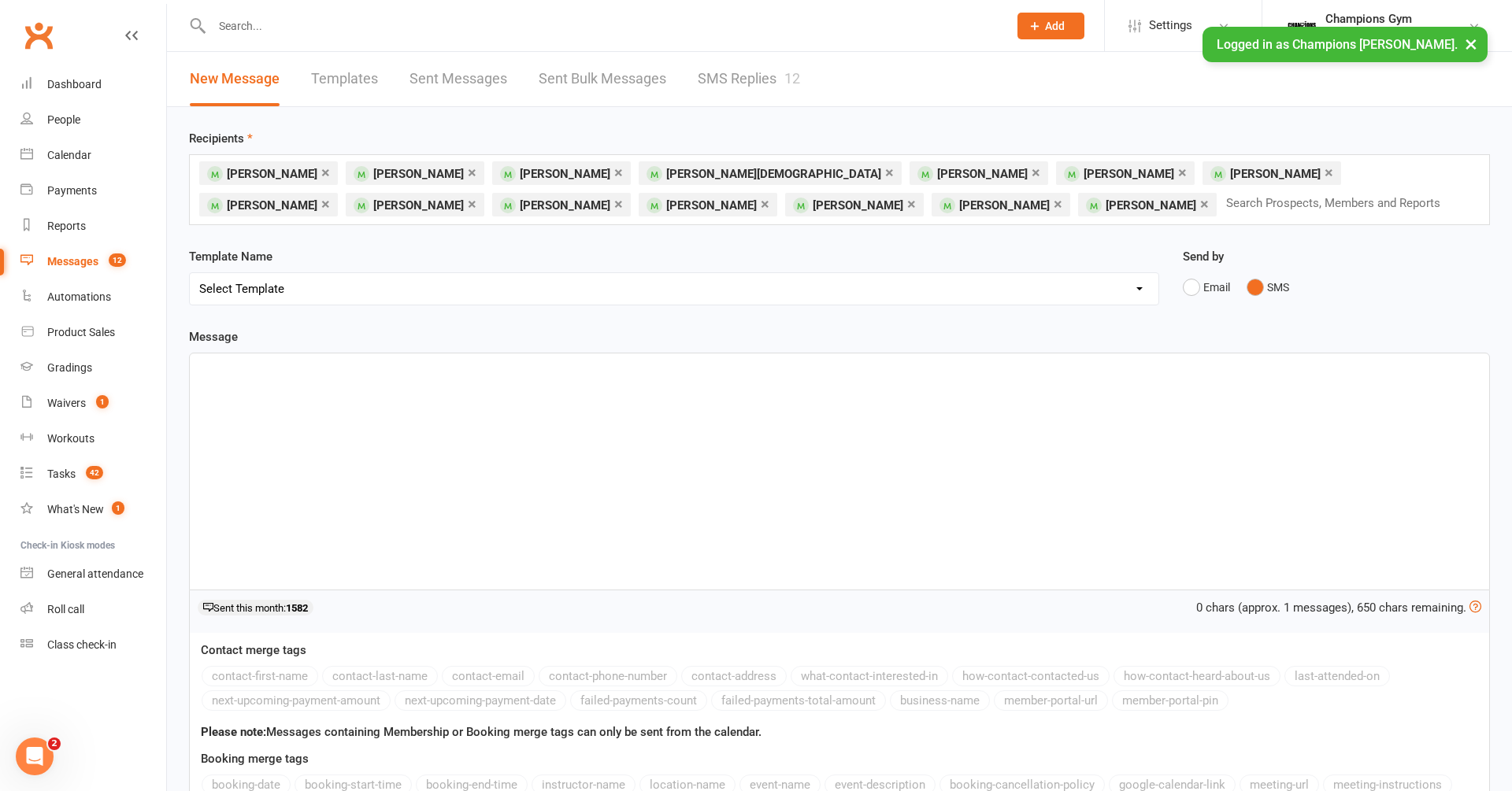
click at [648, 426] on div "﻿" at bounding box center [839, 471] width 1299 height 237
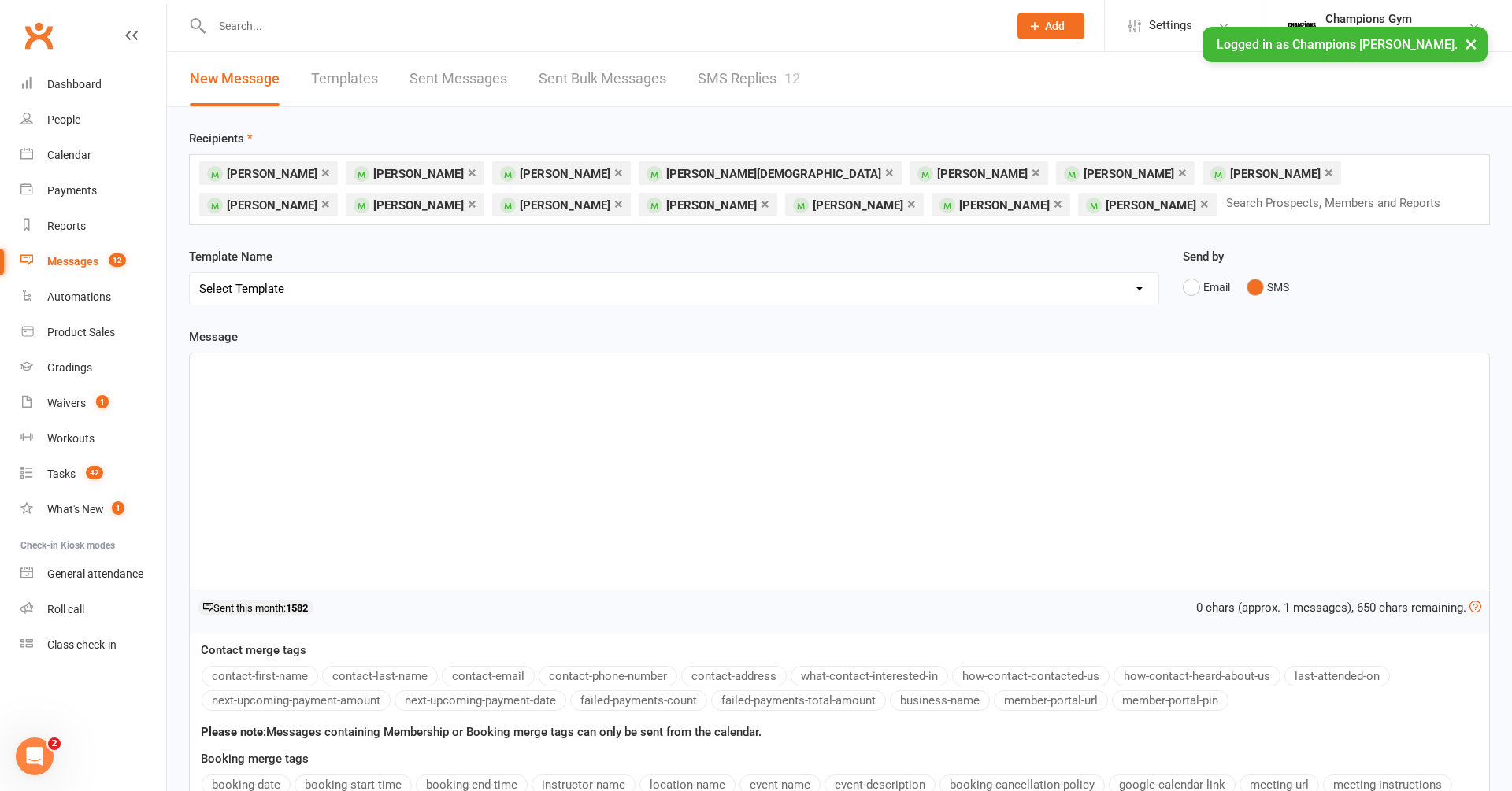
scroll to position [499, 0]
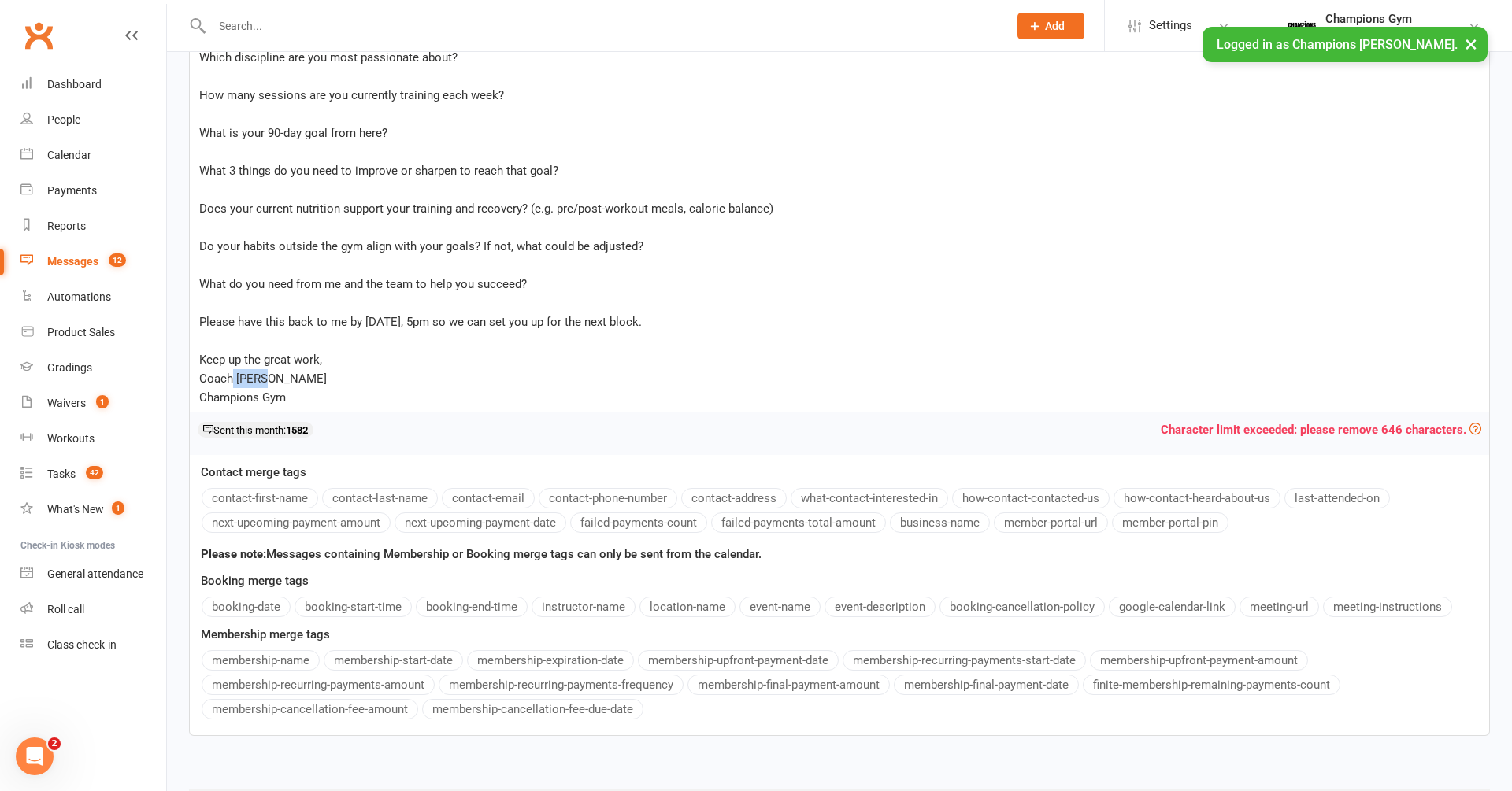
drag, startPoint x: 285, startPoint y: 372, endPoint x: 234, endPoint y: 373, distance: 51.0
click at [234, 373] on p "Coach Eddie" at bounding box center [839, 378] width 1280 height 19
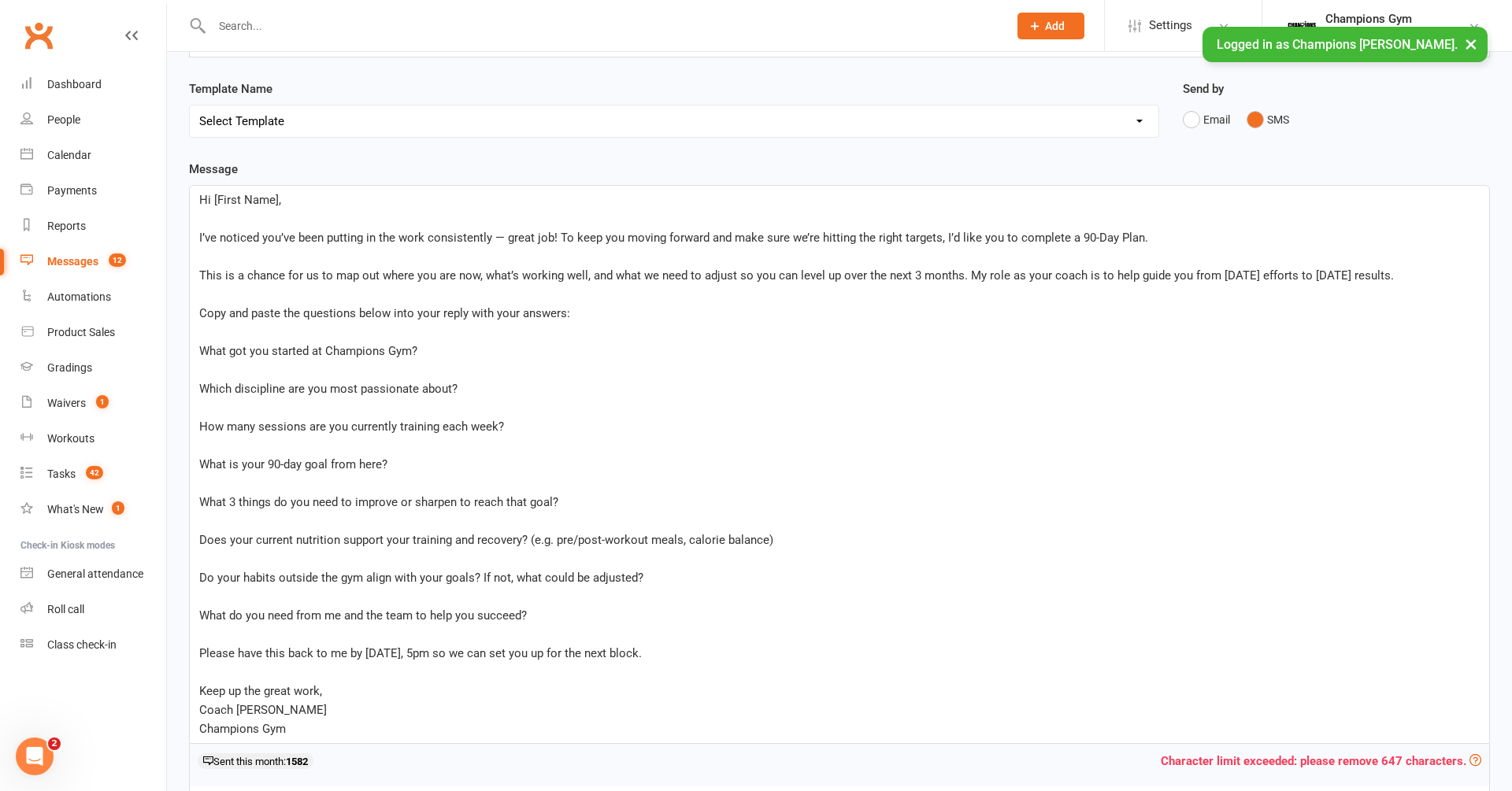
scroll to position [145, 0]
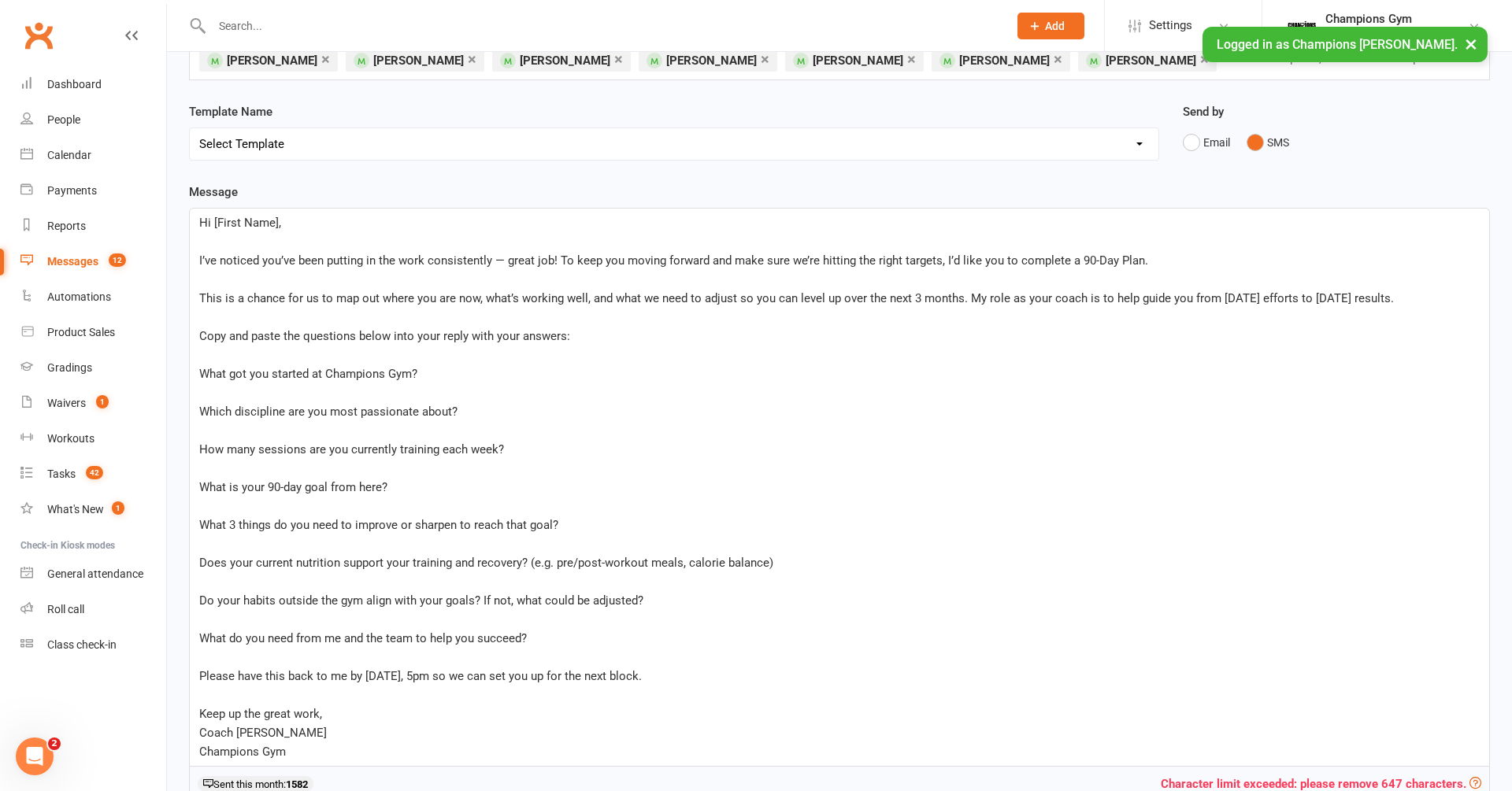
click at [293, 133] on select "Select Template [Email] A. First Timer Trial [Email] CG Class Pass - Email to P…" at bounding box center [674, 144] width 969 height 32
click at [190, 128] on select "Select Template [Email] A. First Timer Trial [Email] CG Class Pass - Email to P…" at bounding box center [674, 144] width 969 height 32
click at [310, 144] on select "Select Template [Email] A. First Timer Trial [Email] CG Class Pass - Email to P…" at bounding box center [674, 144] width 969 height 32
click at [190, 128] on select "Select Template [Email] A. First Timer Trial [Email] CG Class Pass - Email to P…" at bounding box center [674, 144] width 969 height 32
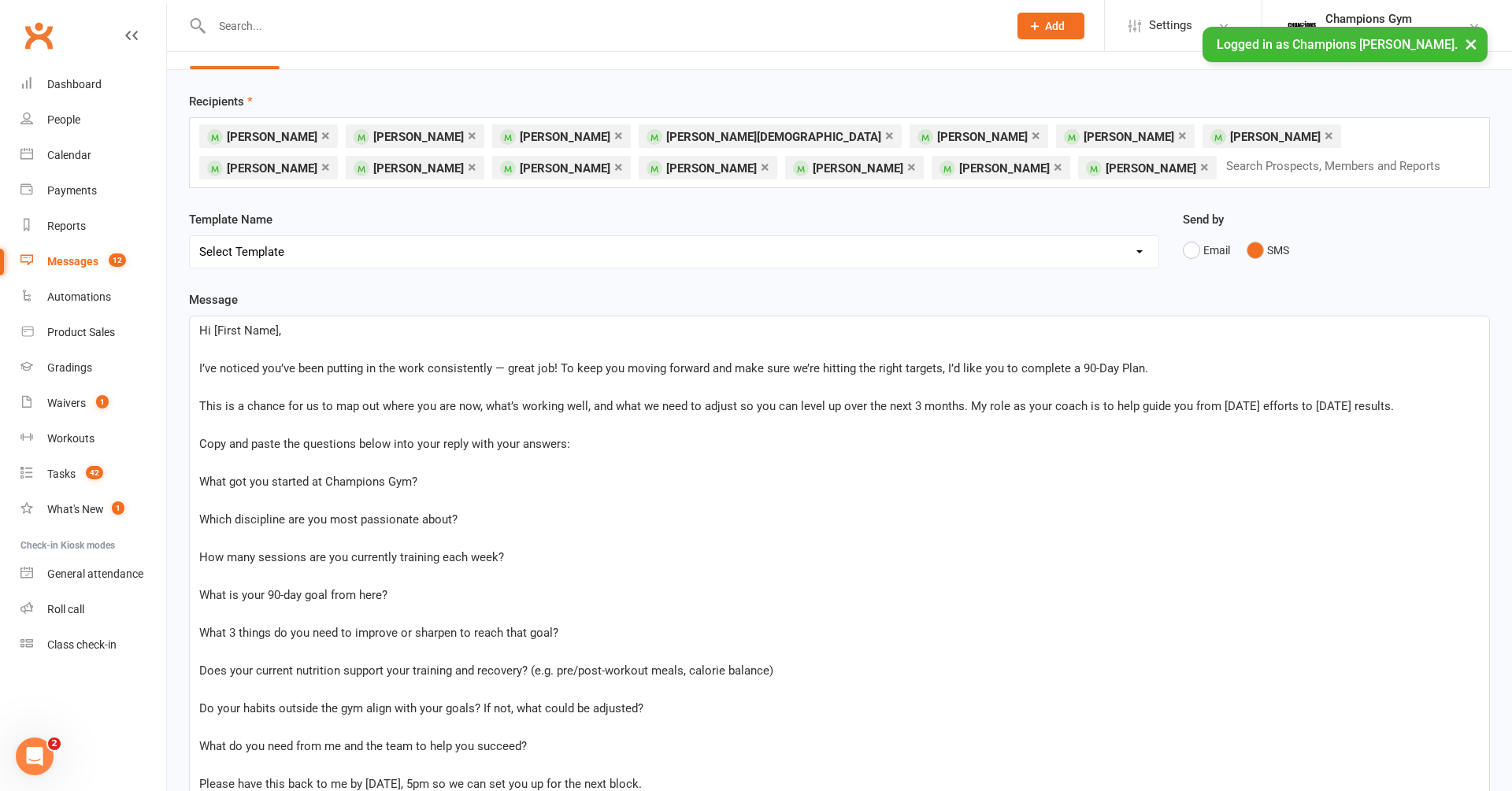
scroll to position [0, 0]
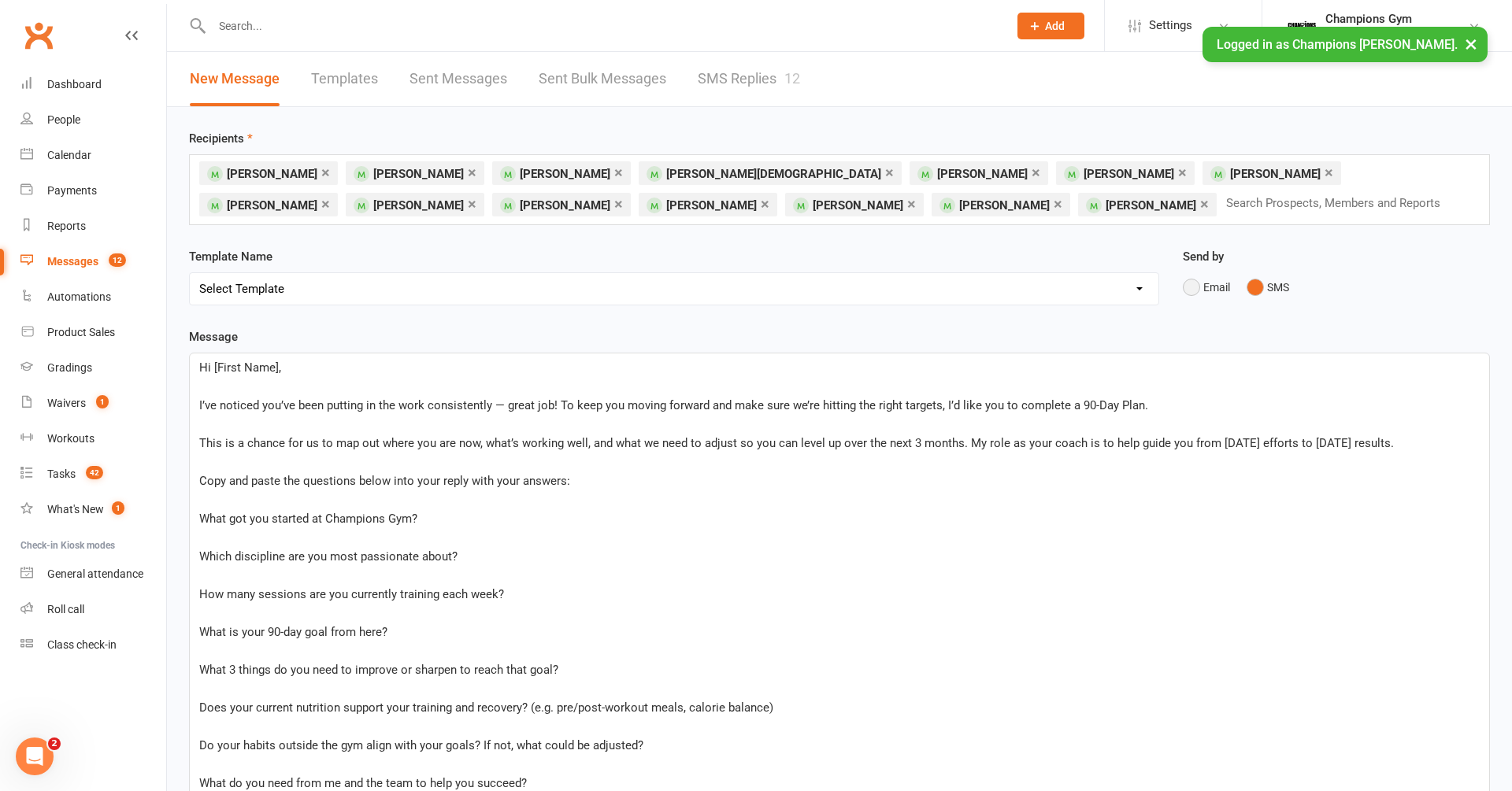
click at [1191, 287] on button "Email" at bounding box center [1206, 286] width 47 height 30
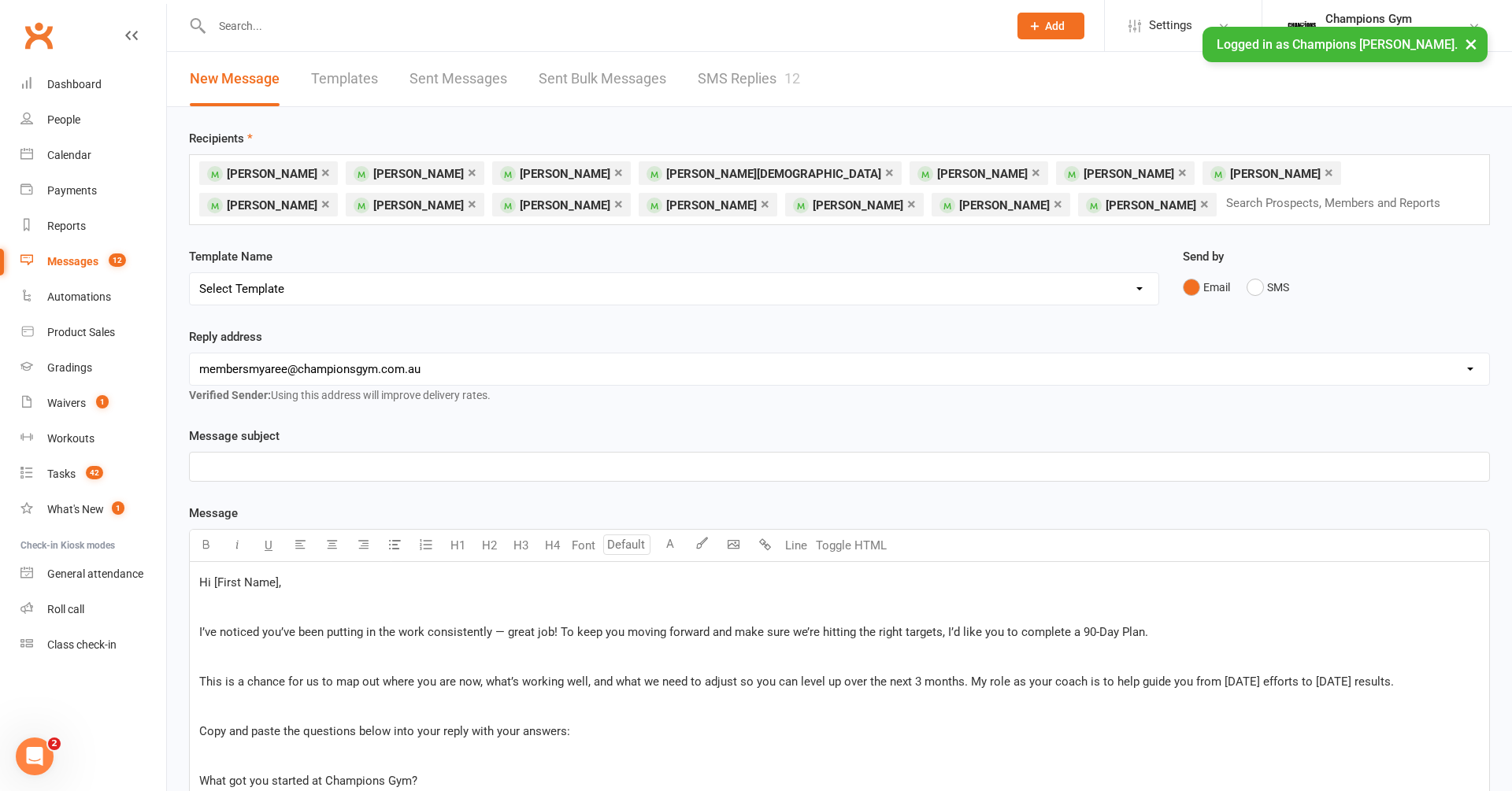
click at [417, 463] on p "﻿" at bounding box center [839, 467] width 1280 height 19
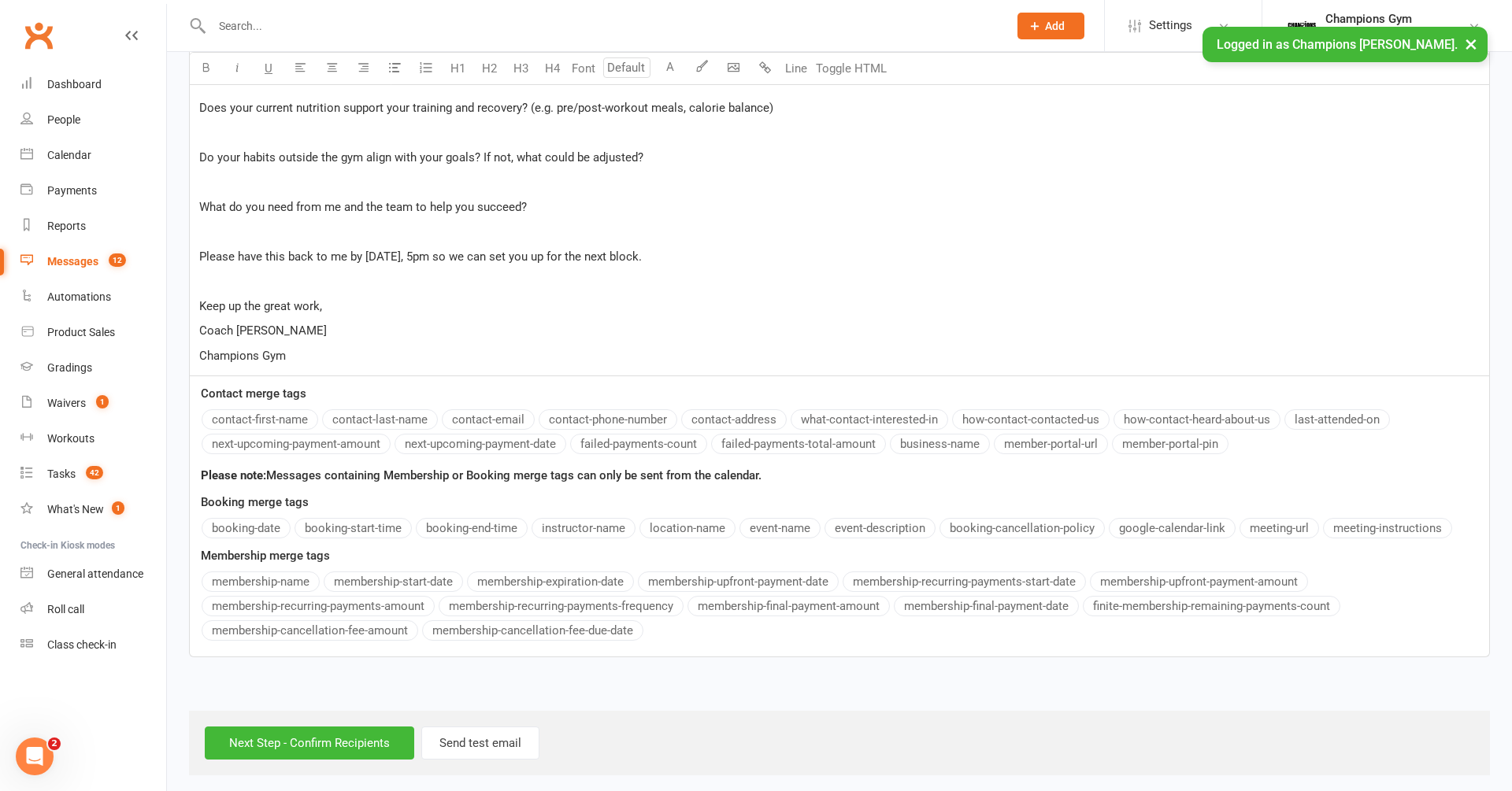
scroll to position [771, 0]
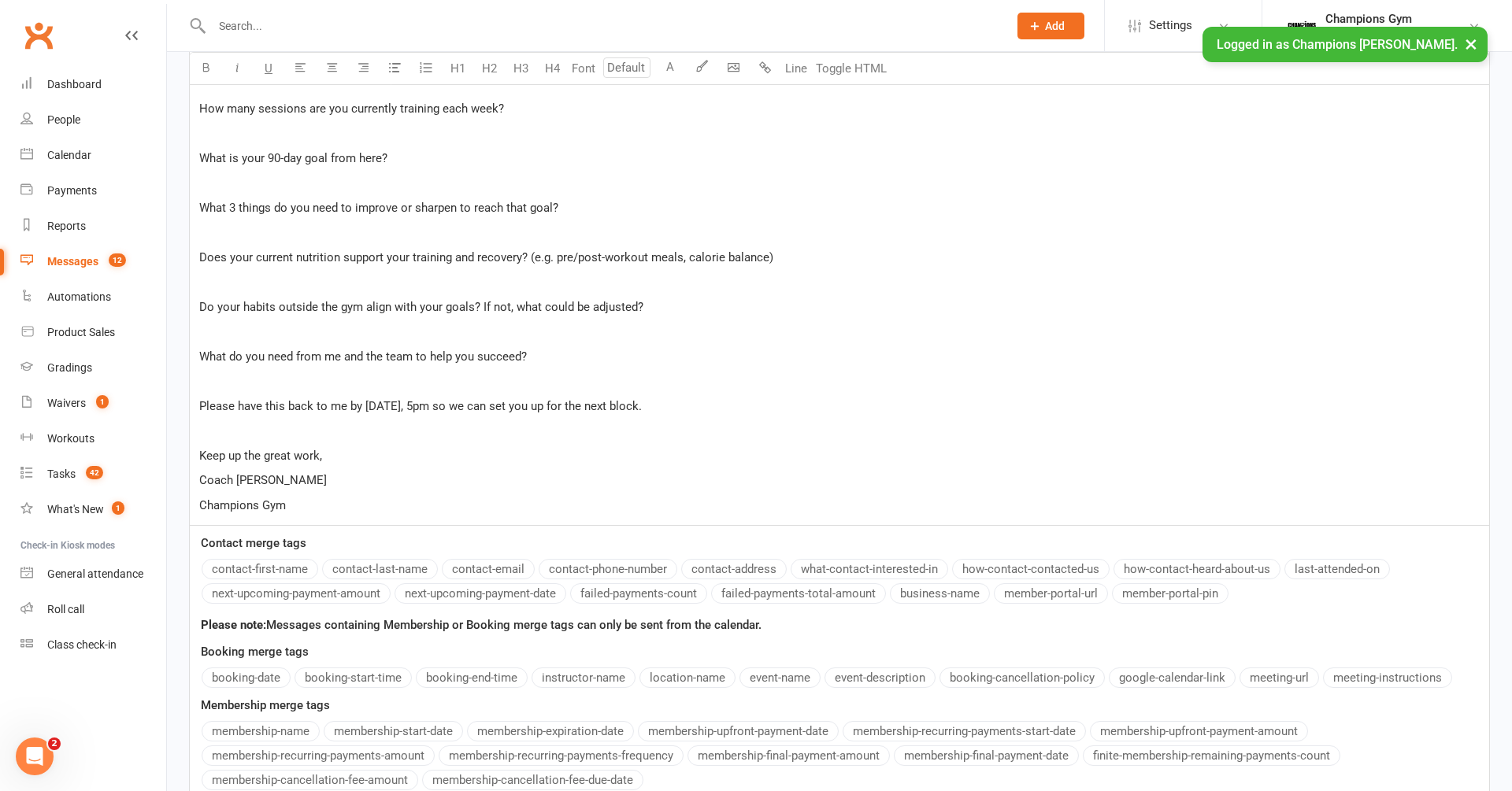
click at [245, 568] on div "Message U H1 H2 H3 H4 Font A Line Toggle HTML Hi [First Name], I’ve noticed you…" at bounding box center [839, 270] width 1301 height 1074
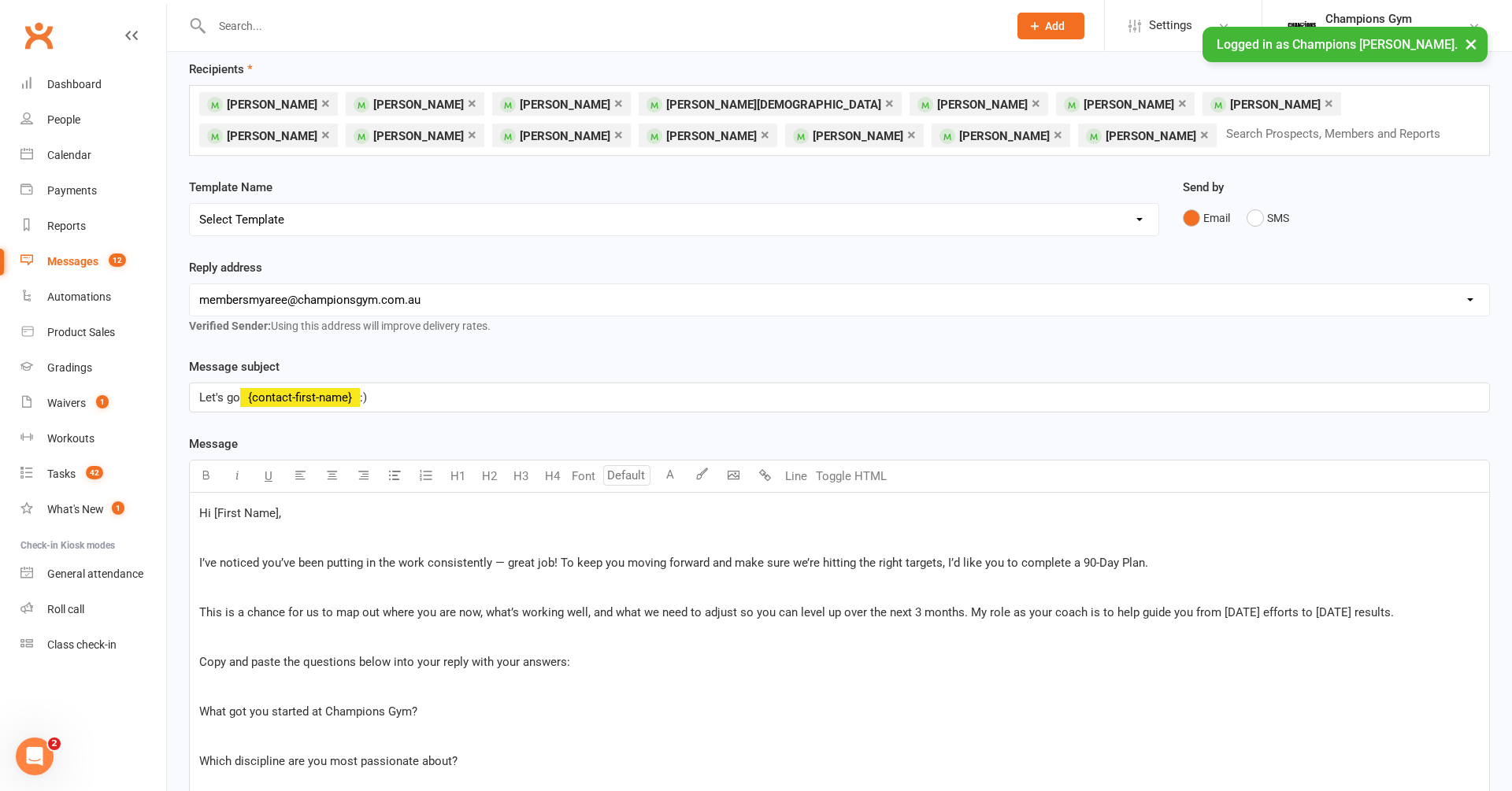
scroll to position [921, 0]
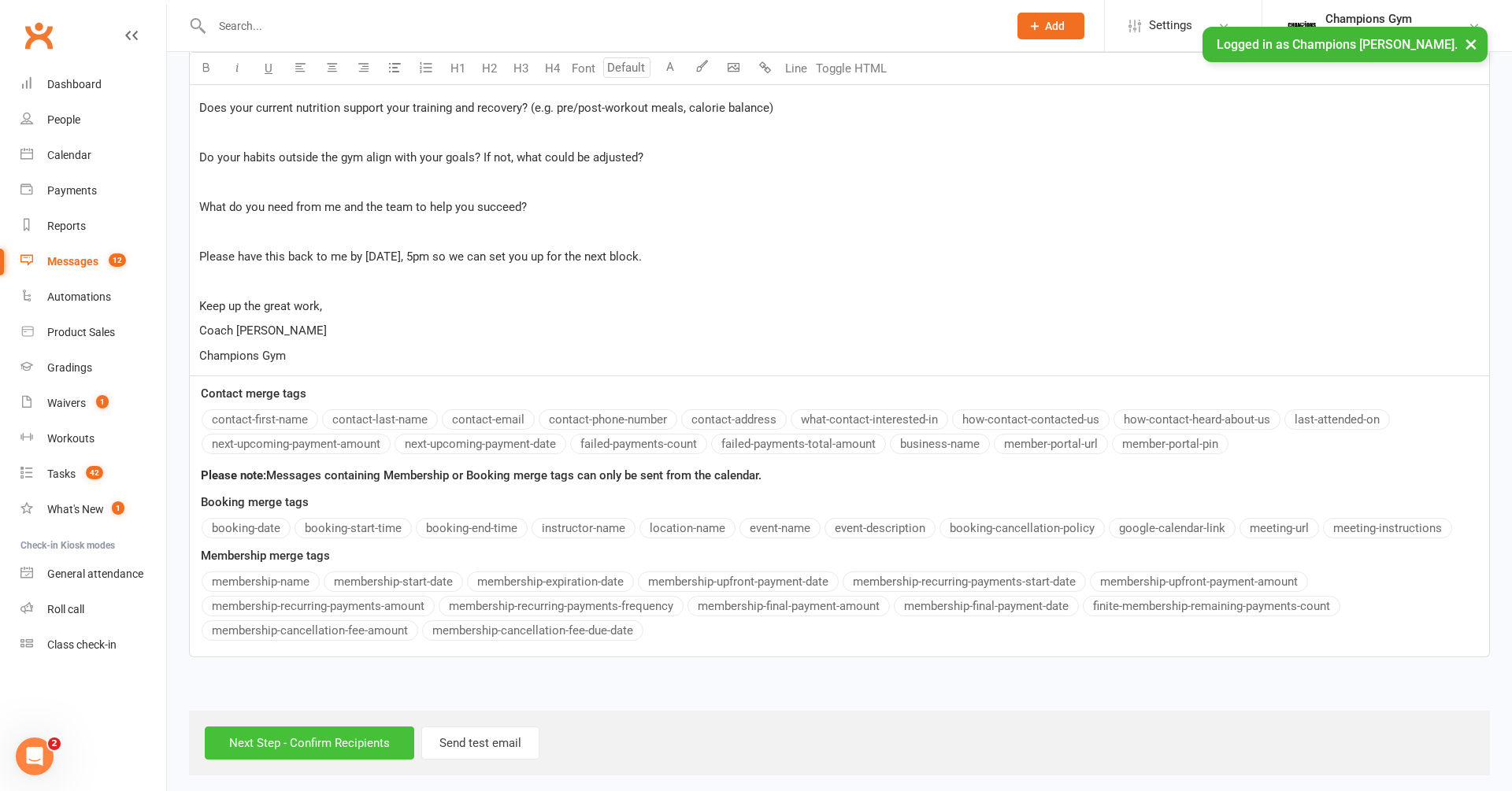
click at [343, 736] on input "Next Step - Confirm Recipients" at bounding box center [309, 743] width 210 height 34
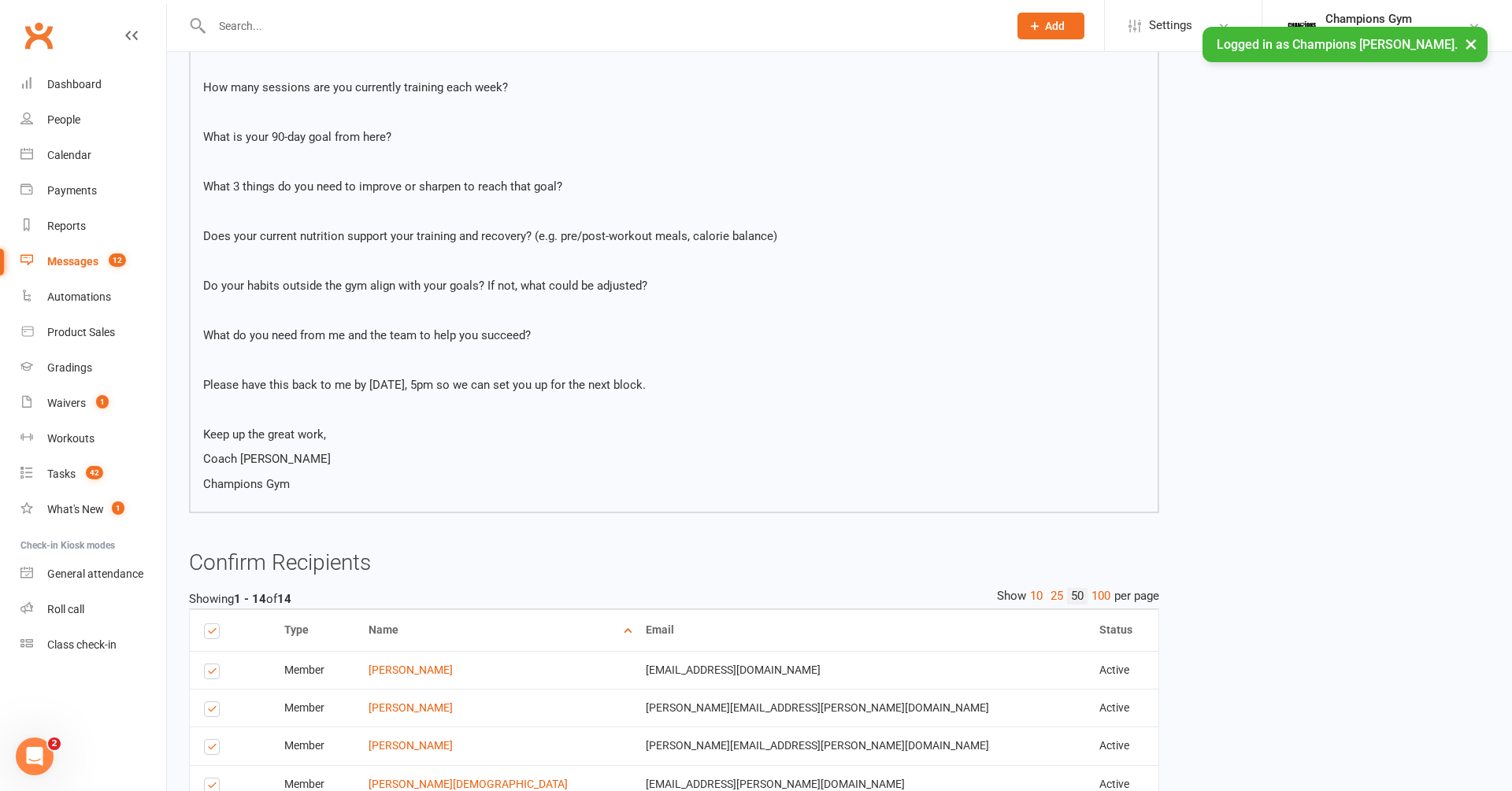
scroll to position [1067, 0]
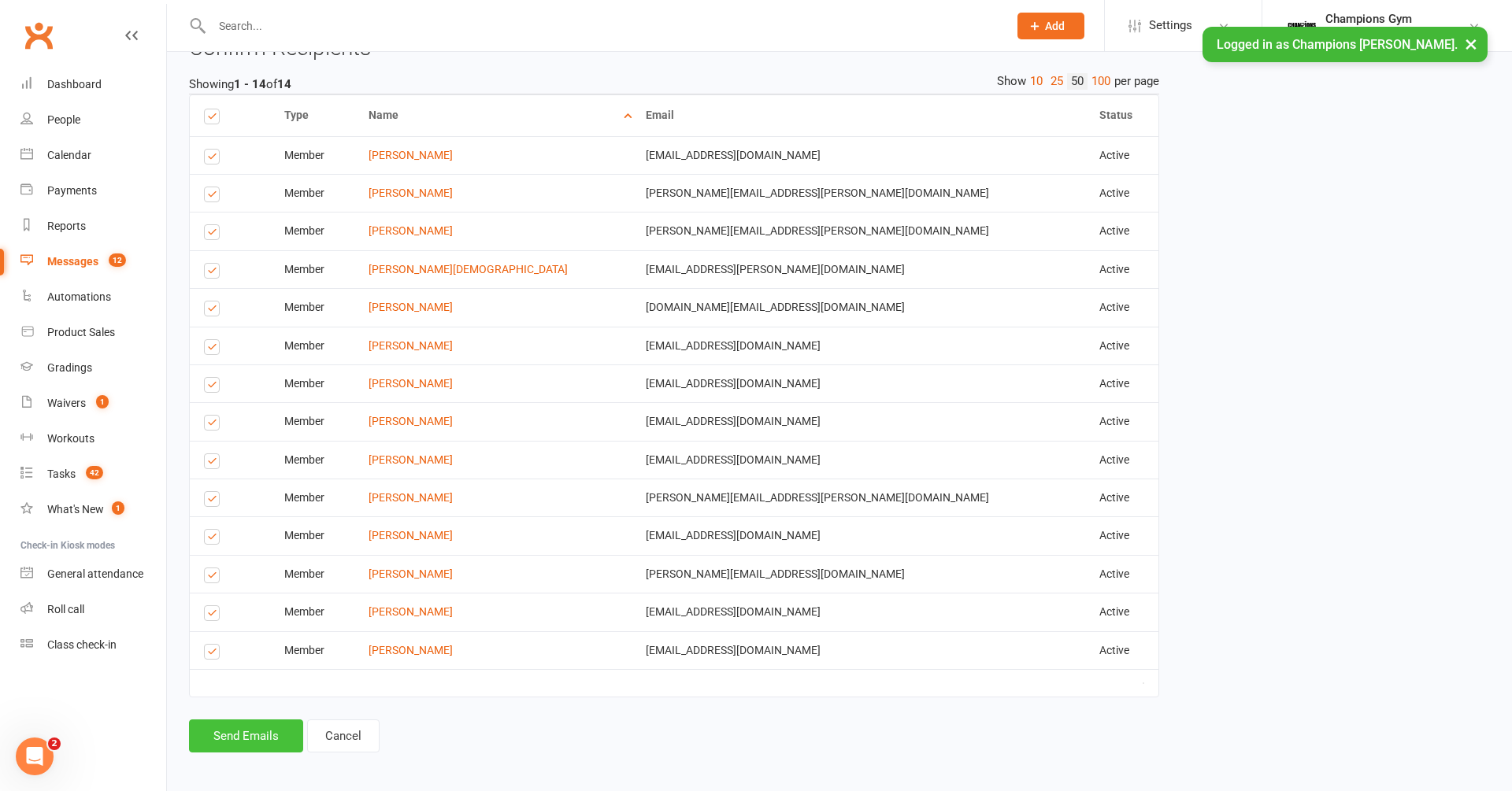
click at [254, 723] on button "Send Emails" at bounding box center [245, 735] width 114 height 34
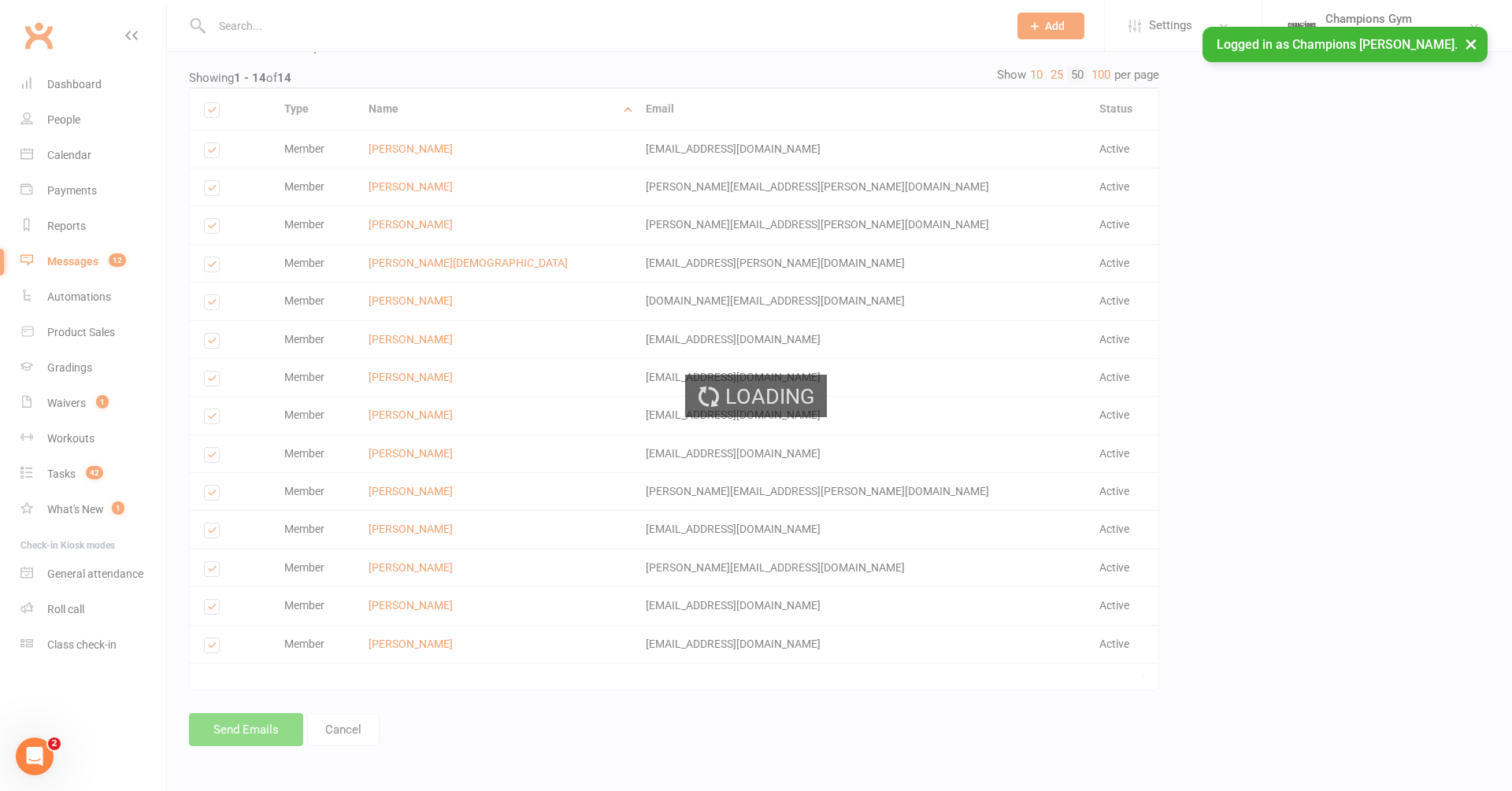
scroll to position [1059, 0]
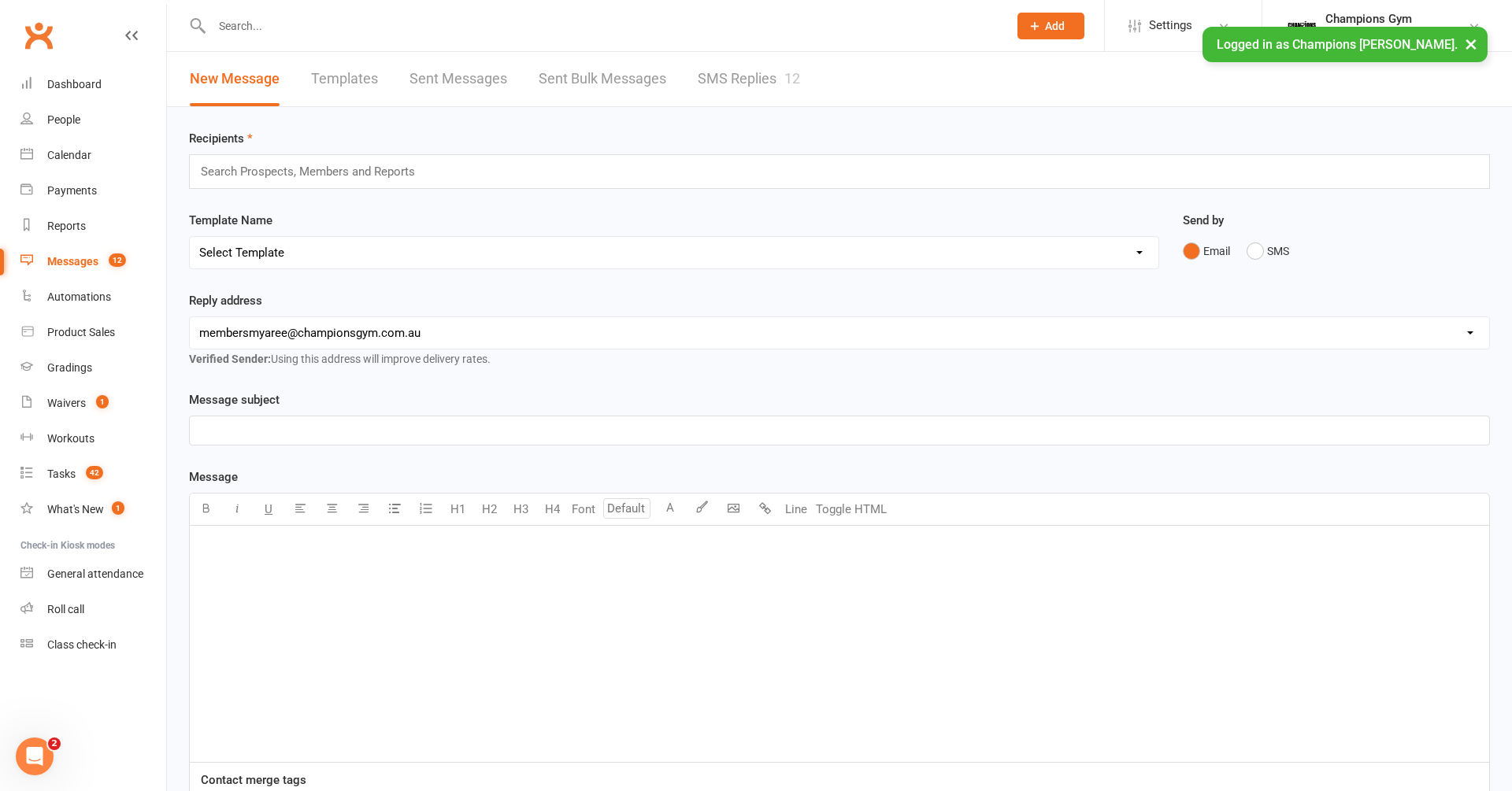
click at [64, 262] on div "Messages" at bounding box center [72, 260] width 51 height 12
click at [64, 261] on div "Messages" at bounding box center [72, 260] width 51 height 12
click at [730, 77] on link "SMS Replies 12" at bounding box center [748, 79] width 103 height 55
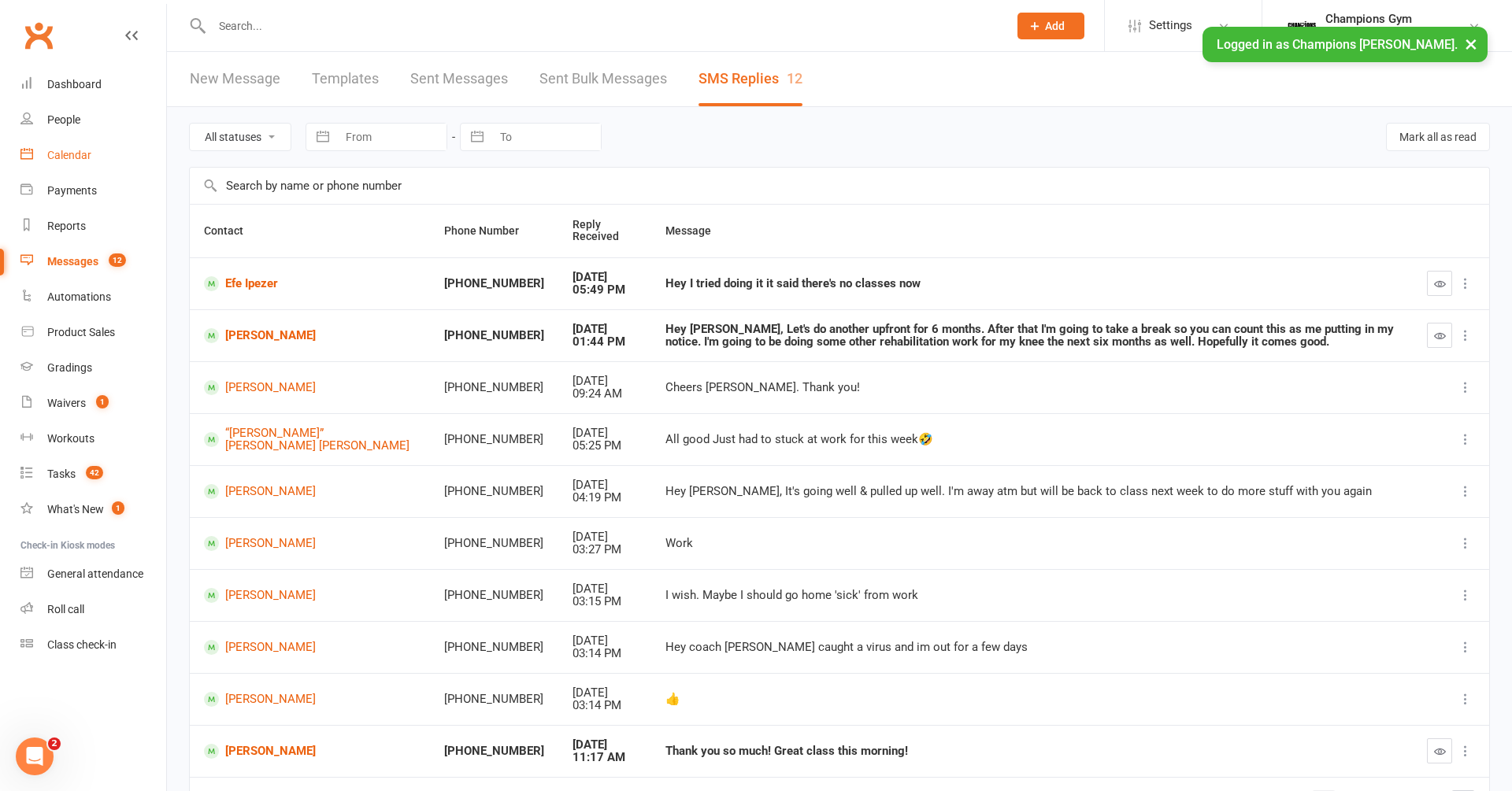
click at [81, 153] on div "Calendar" at bounding box center [69, 154] width 44 height 12
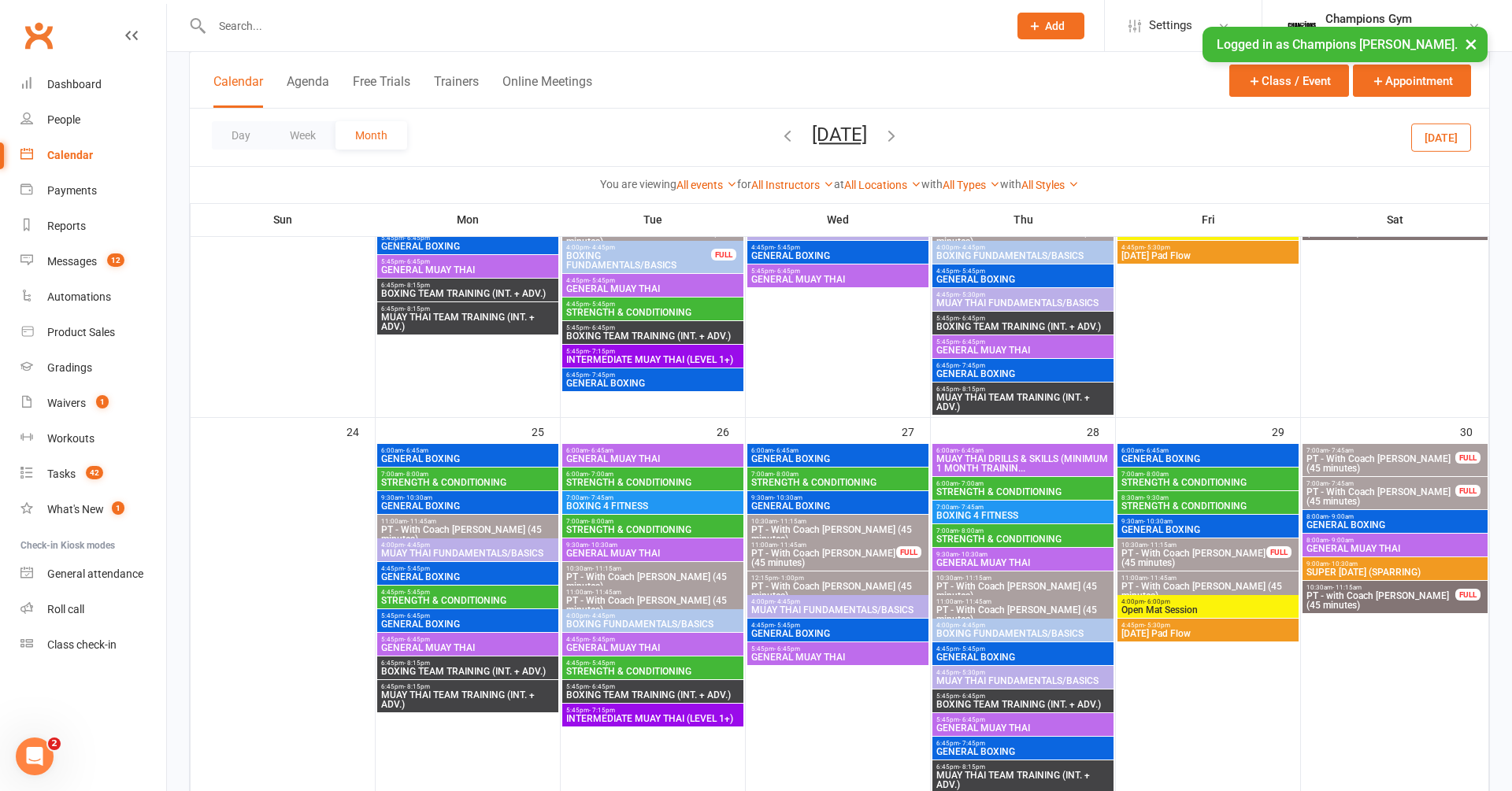
scroll to position [1839, 0]
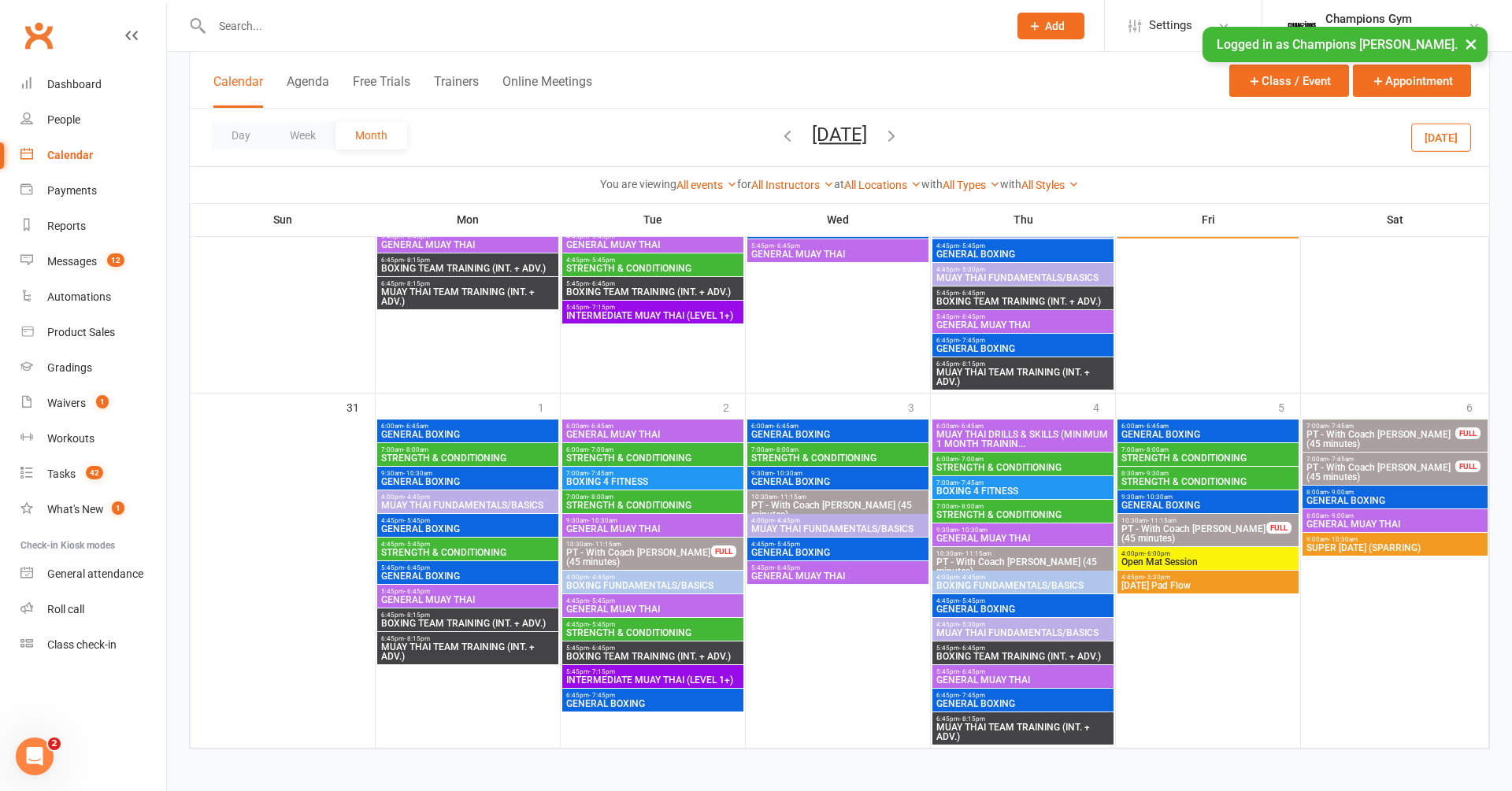
click at [900, 142] on icon "button" at bounding box center [891, 135] width 17 height 17
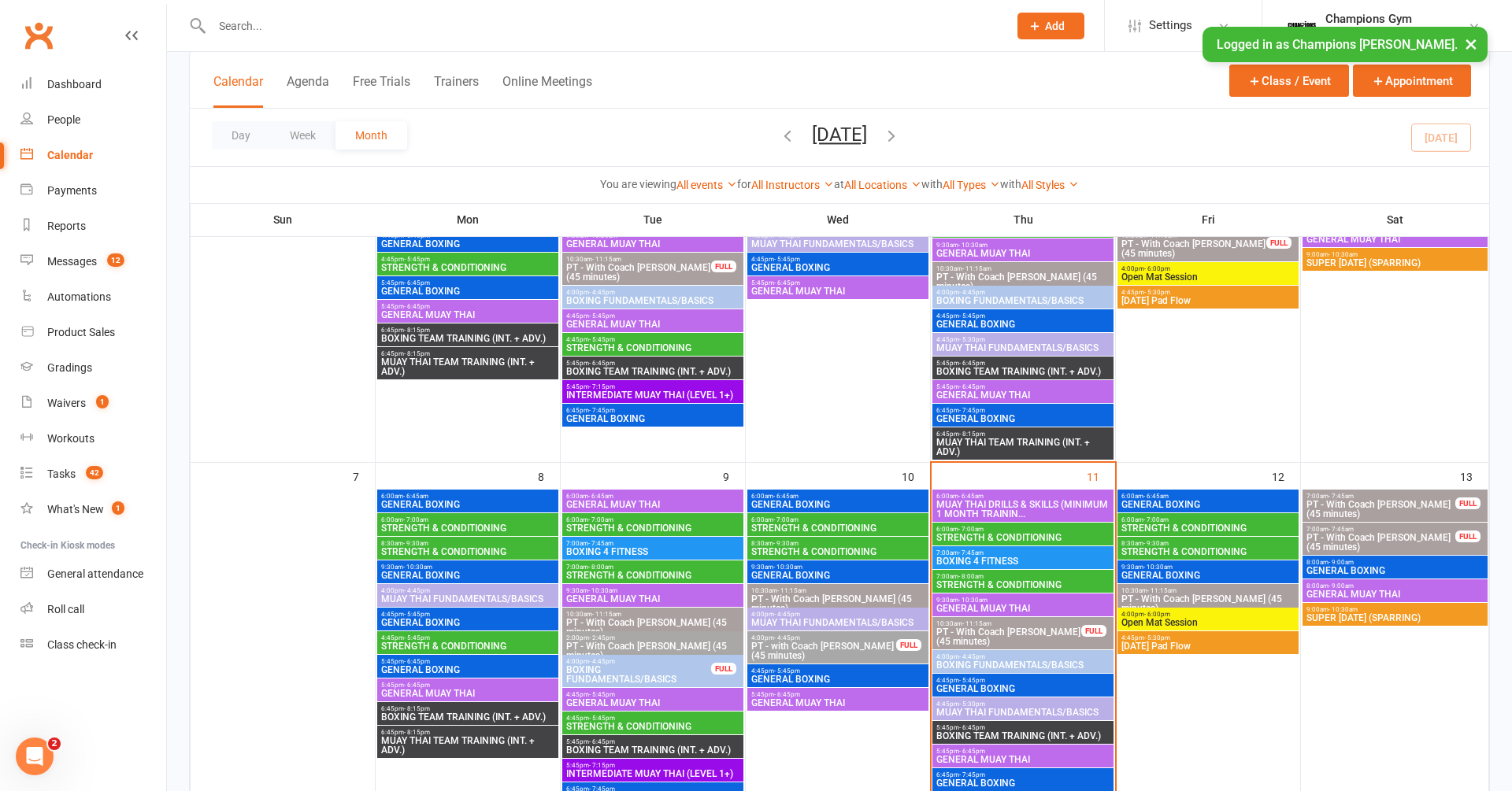
scroll to position [205, 0]
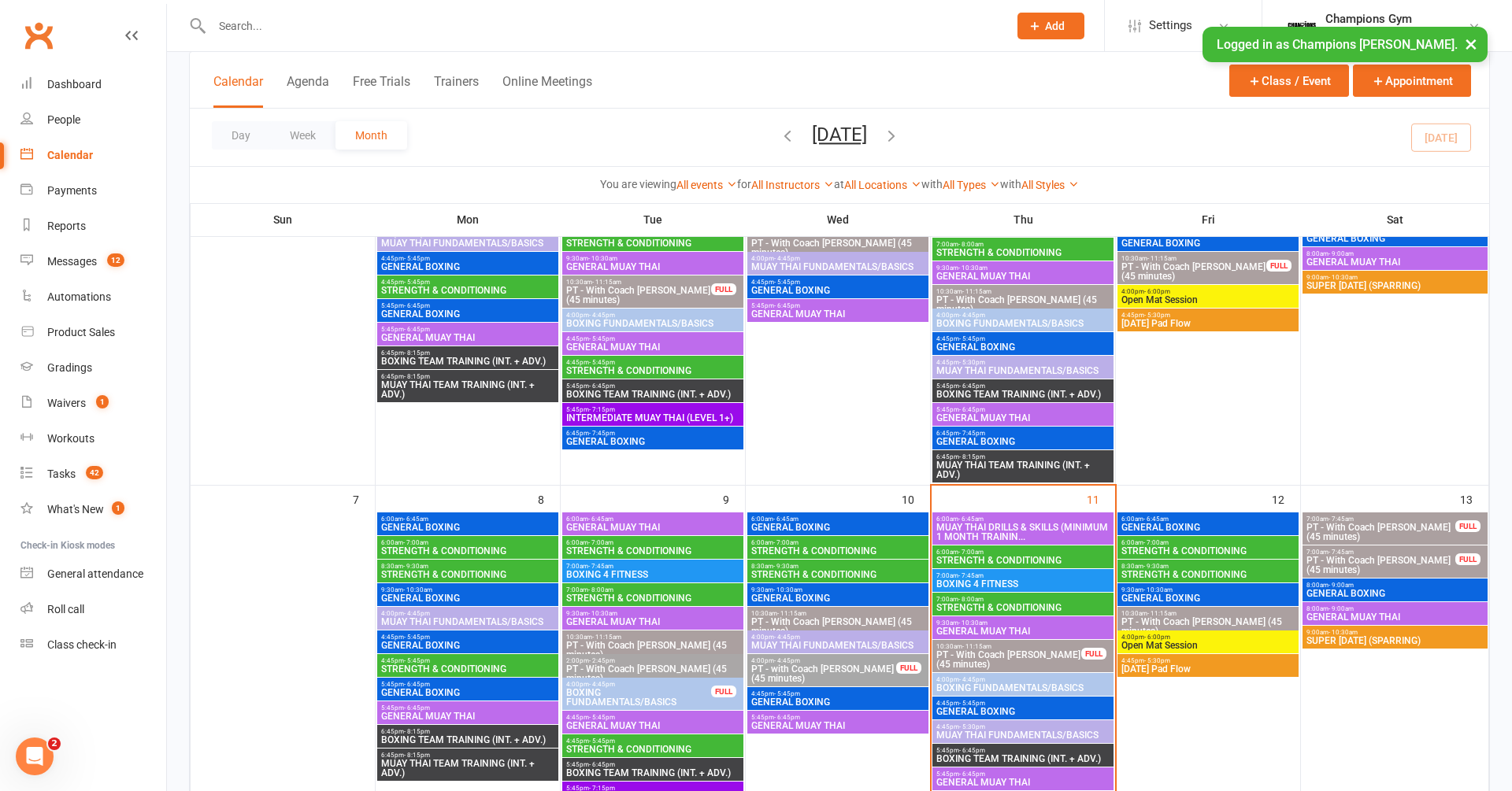
click at [975, 529] on span "MUAY THAI DRILLS & SKILLS (MINIMUM 1 MONTH TRAININ..." at bounding box center [1022, 532] width 174 height 19
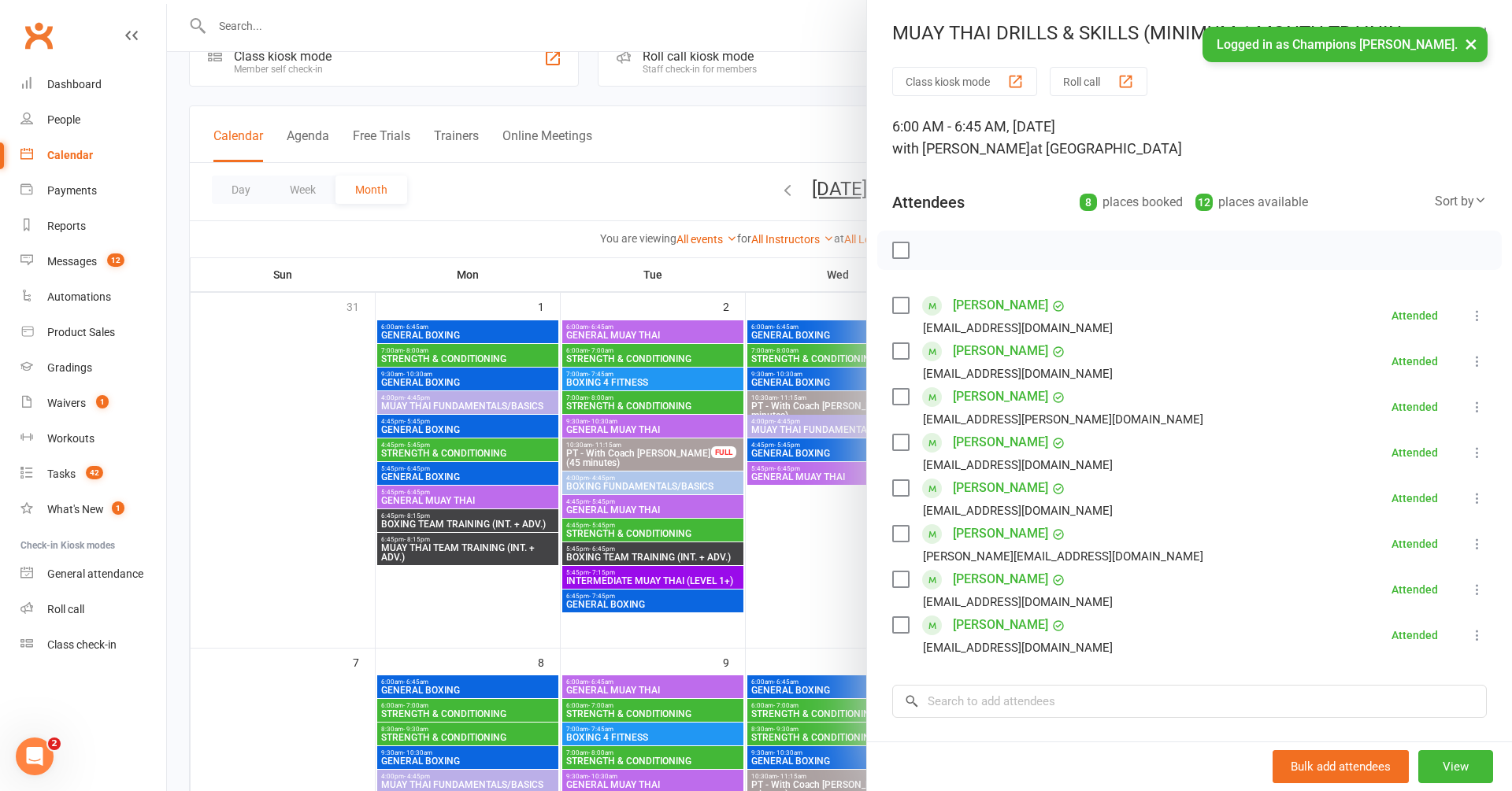
scroll to position [0, 0]
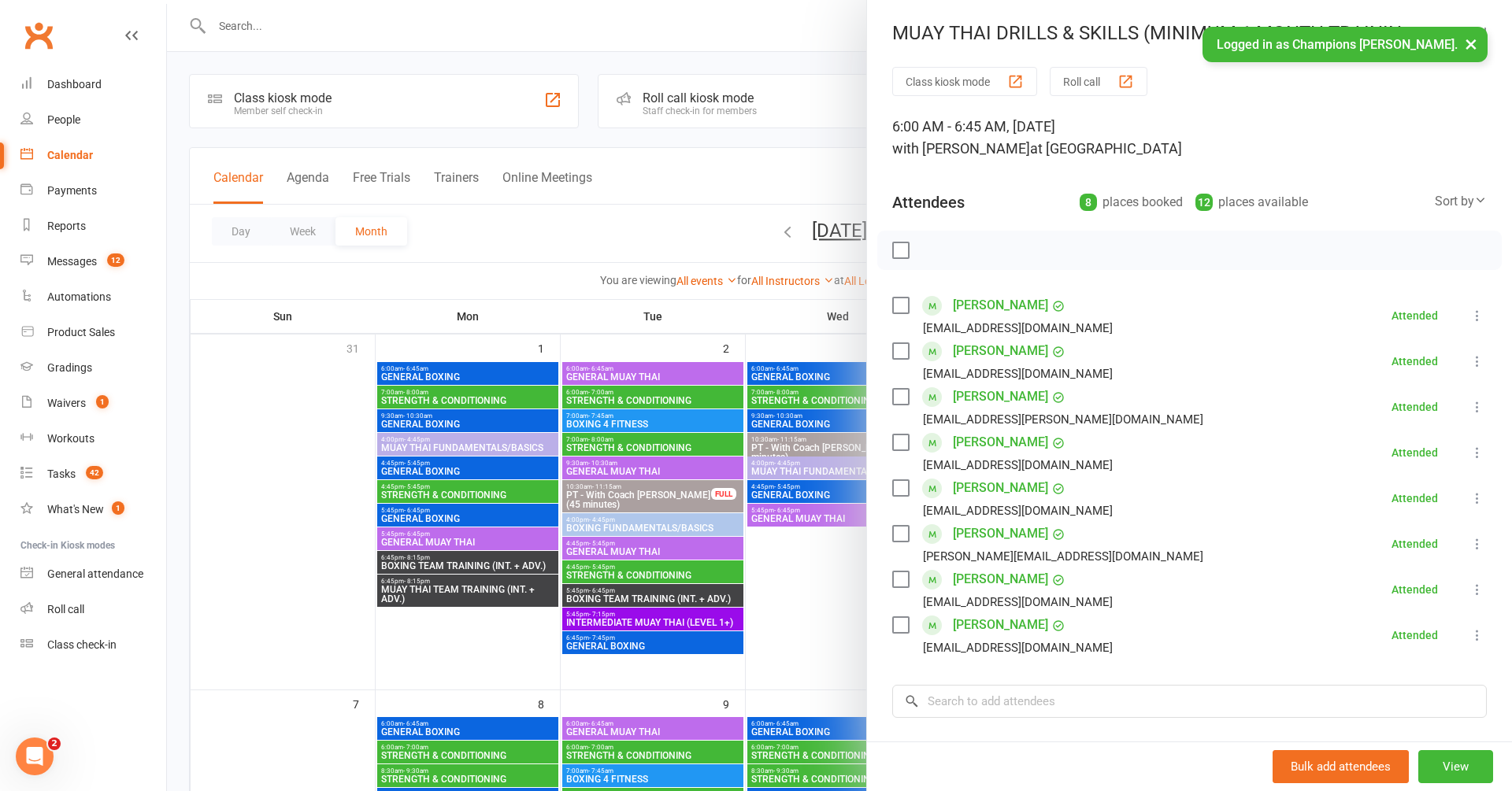
click at [1472, 42] on button "×" at bounding box center [1472, 43] width 29 height 34
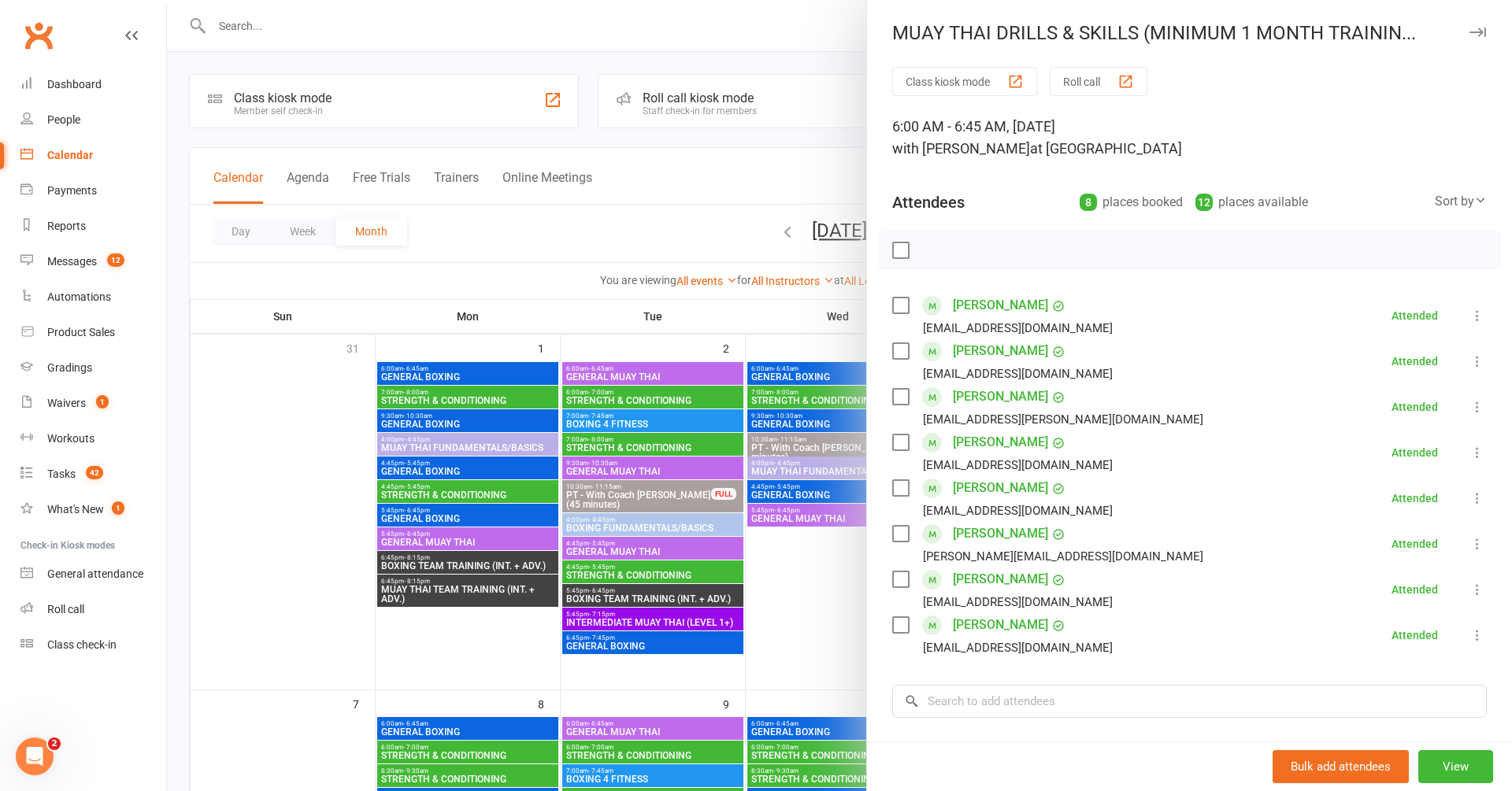
click at [1479, 35] on icon "button" at bounding box center [1478, 33] width 16 height 10
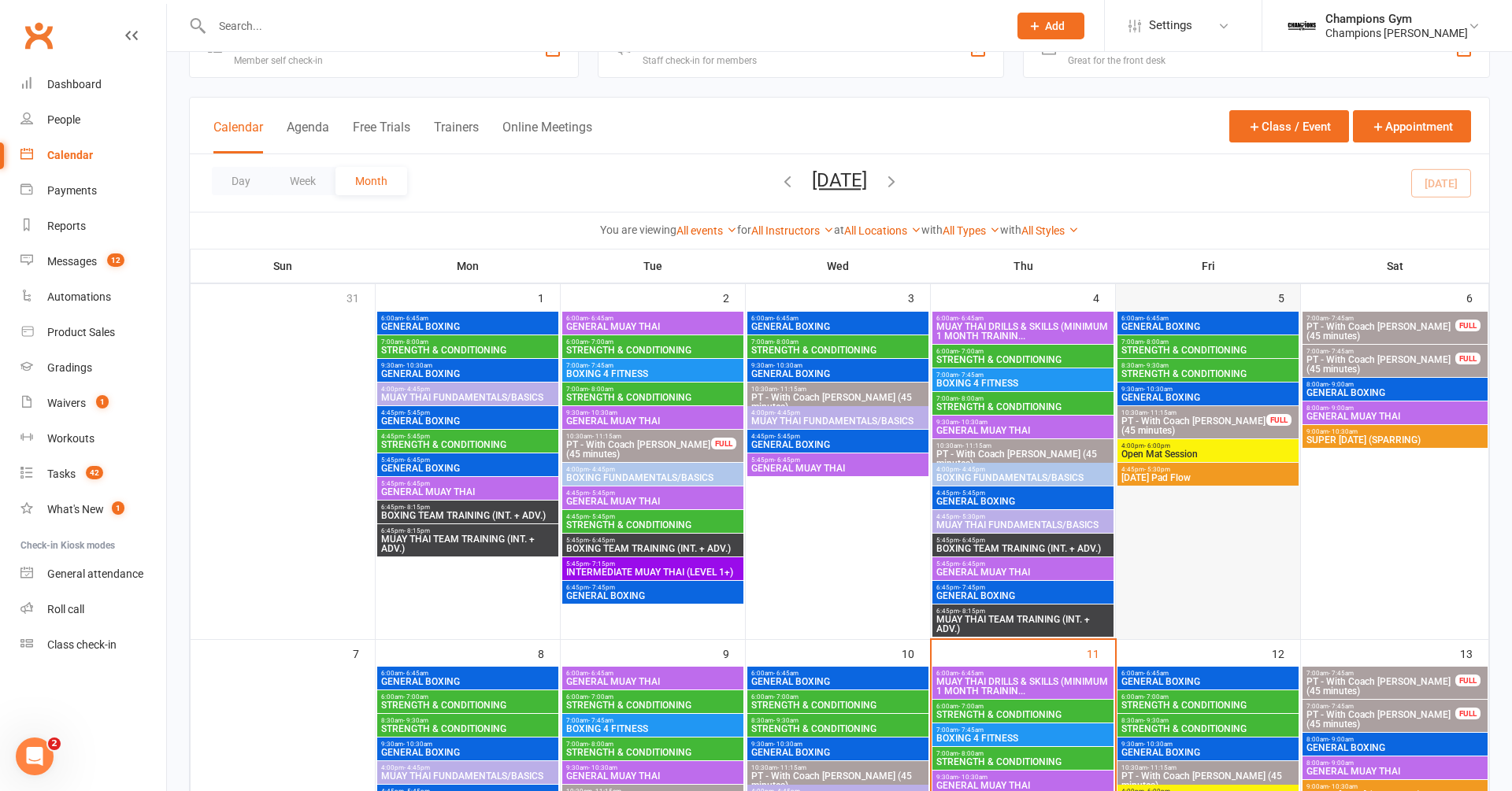
scroll to position [52, 0]
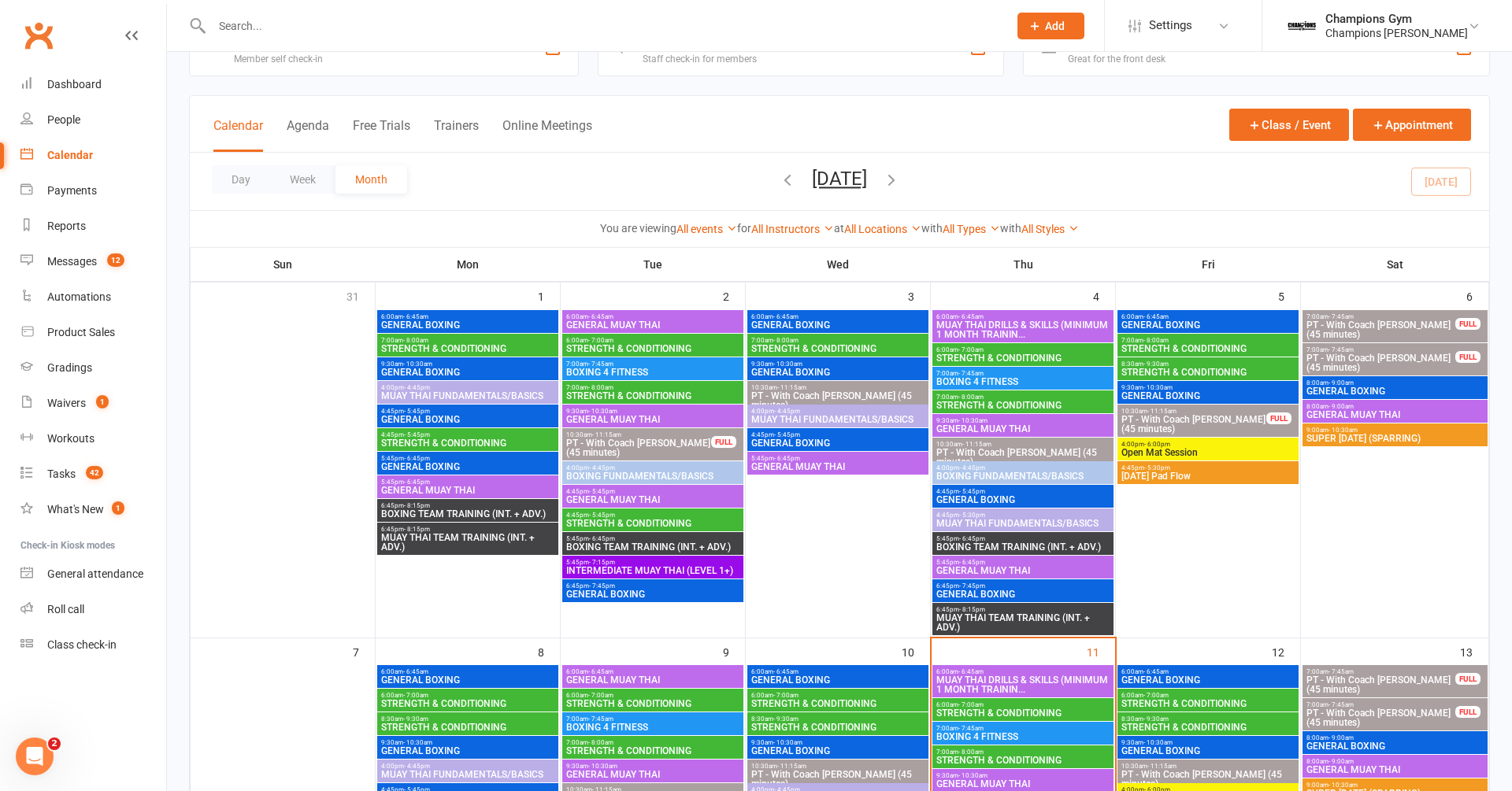
click at [444, 699] on span "STRENGTH & CONDITIONING" at bounding box center [468, 704] width 174 height 10
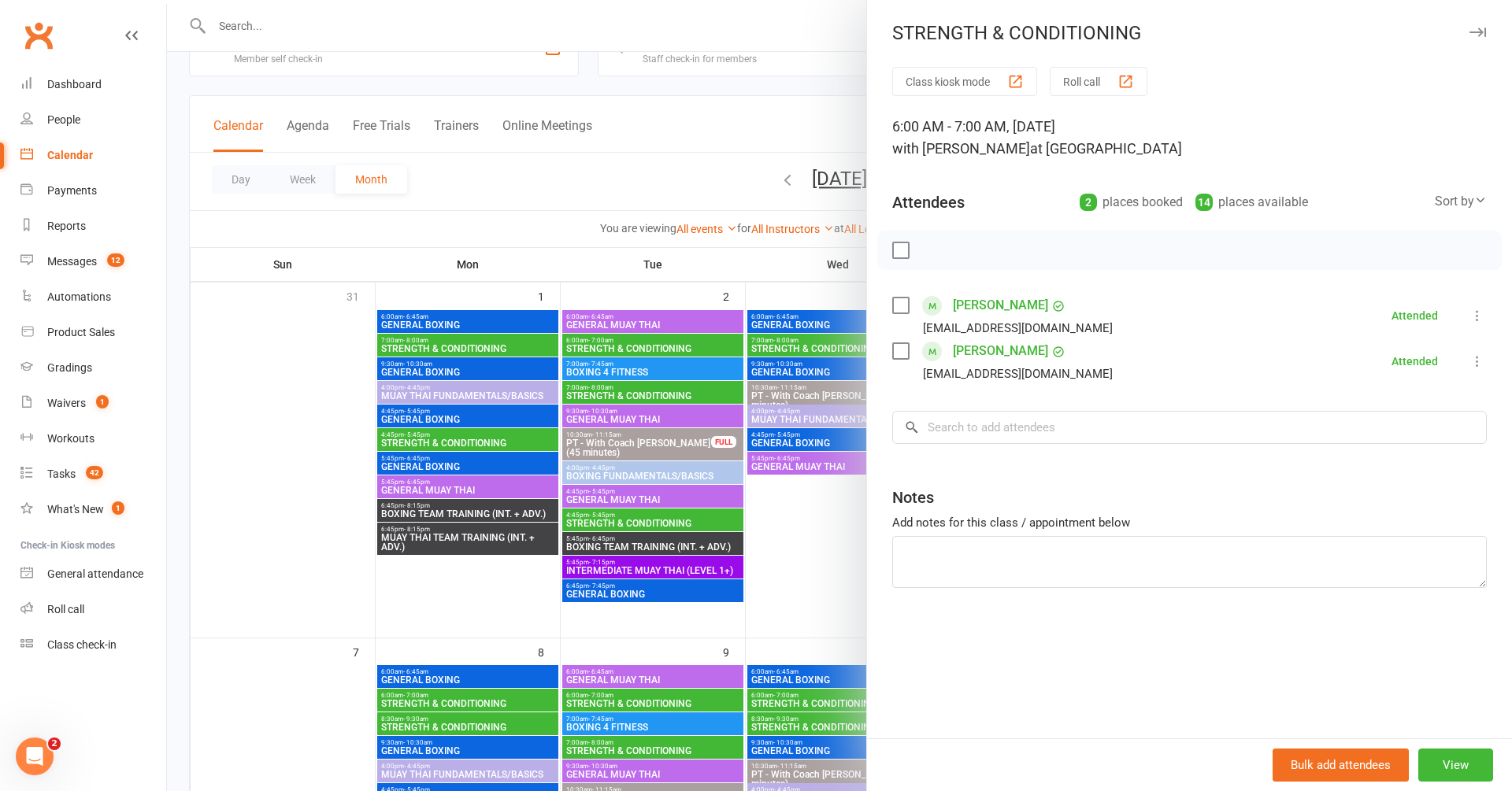
click at [1475, 35] on icon "button" at bounding box center [1478, 33] width 16 height 10
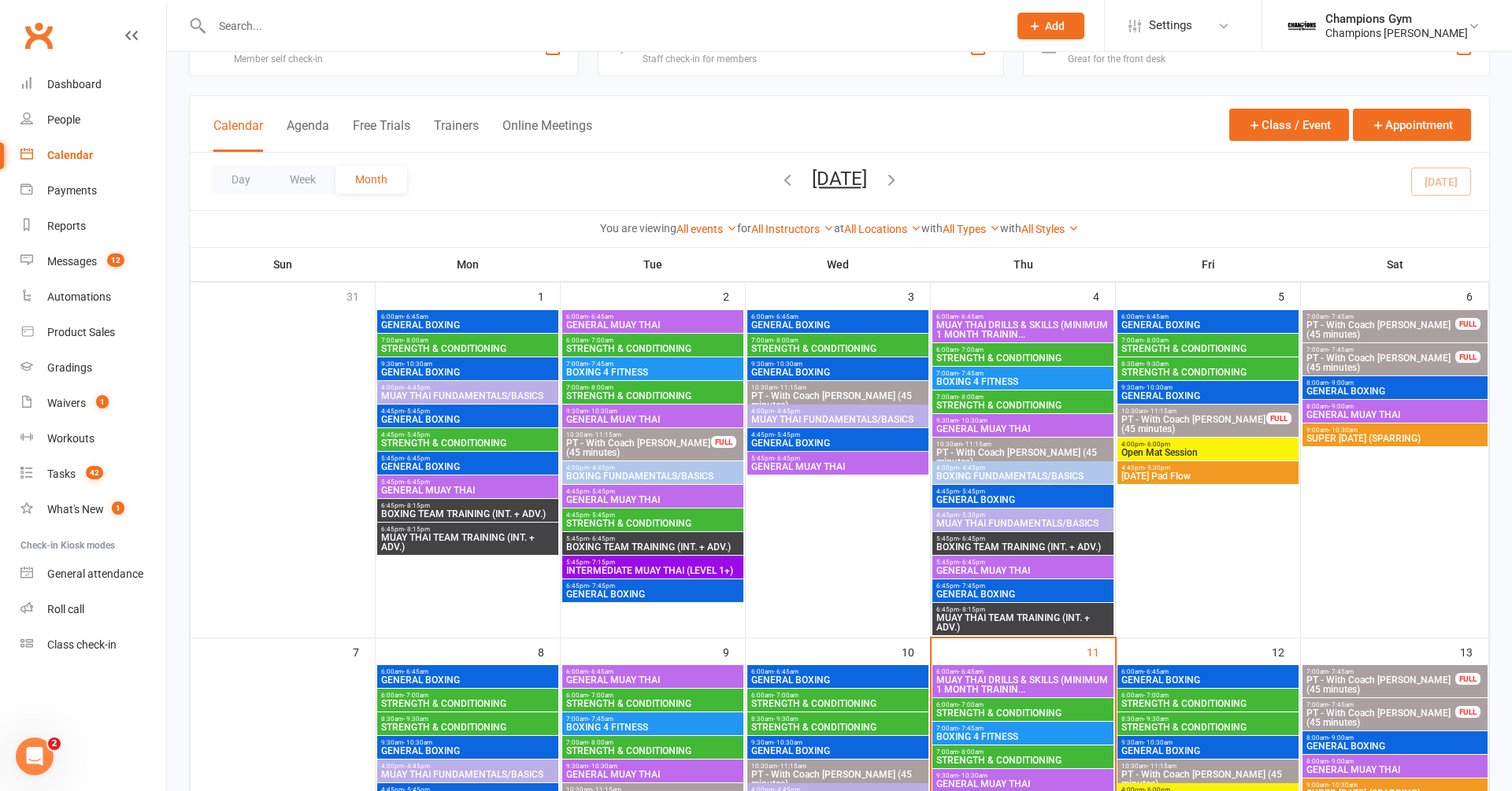
click at [652, 699] on span "STRENGTH & CONDITIONING" at bounding box center [653, 704] width 174 height 10
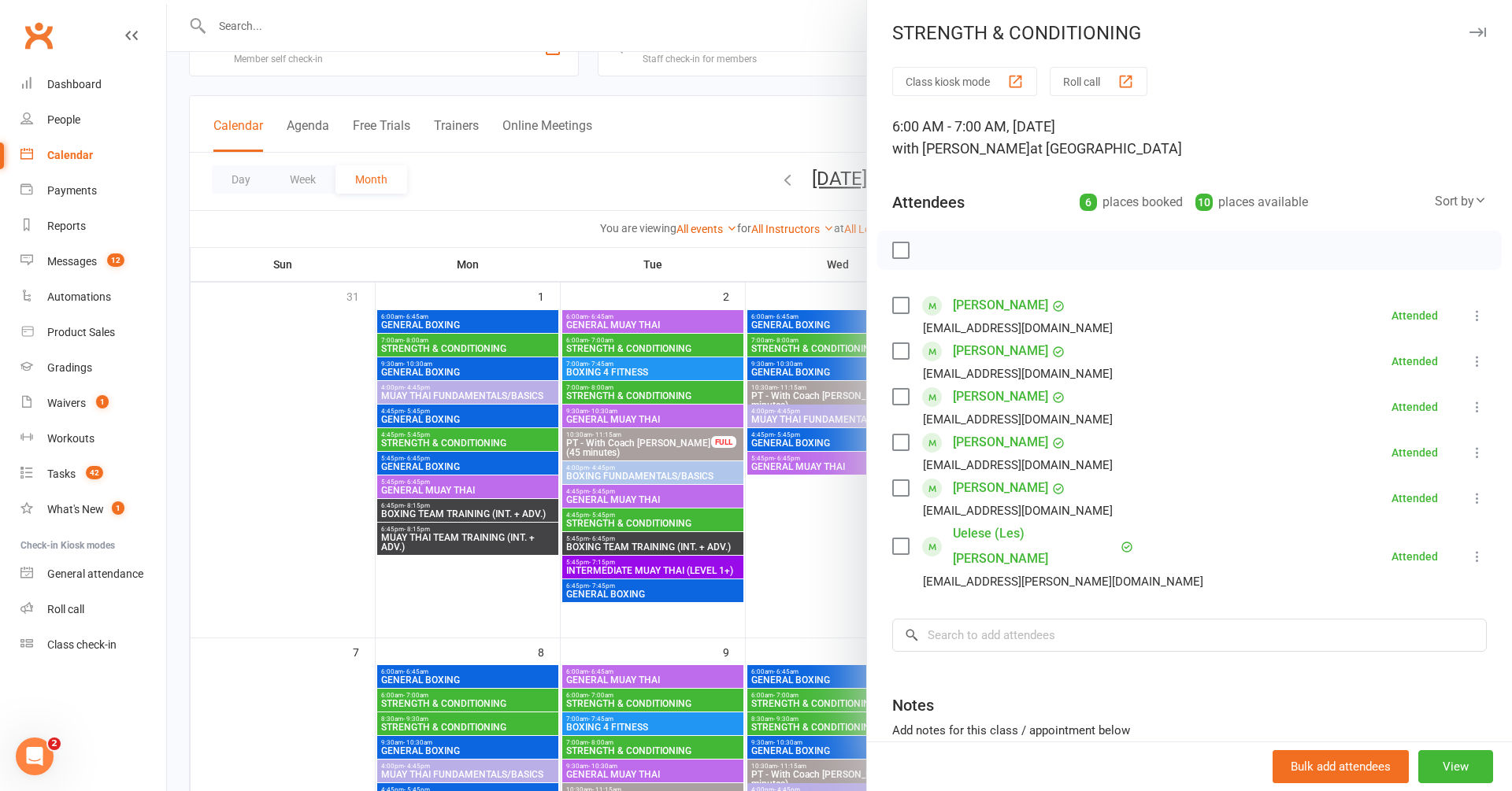
click at [1477, 30] on icon "button" at bounding box center [1478, 33] width 16 height 10
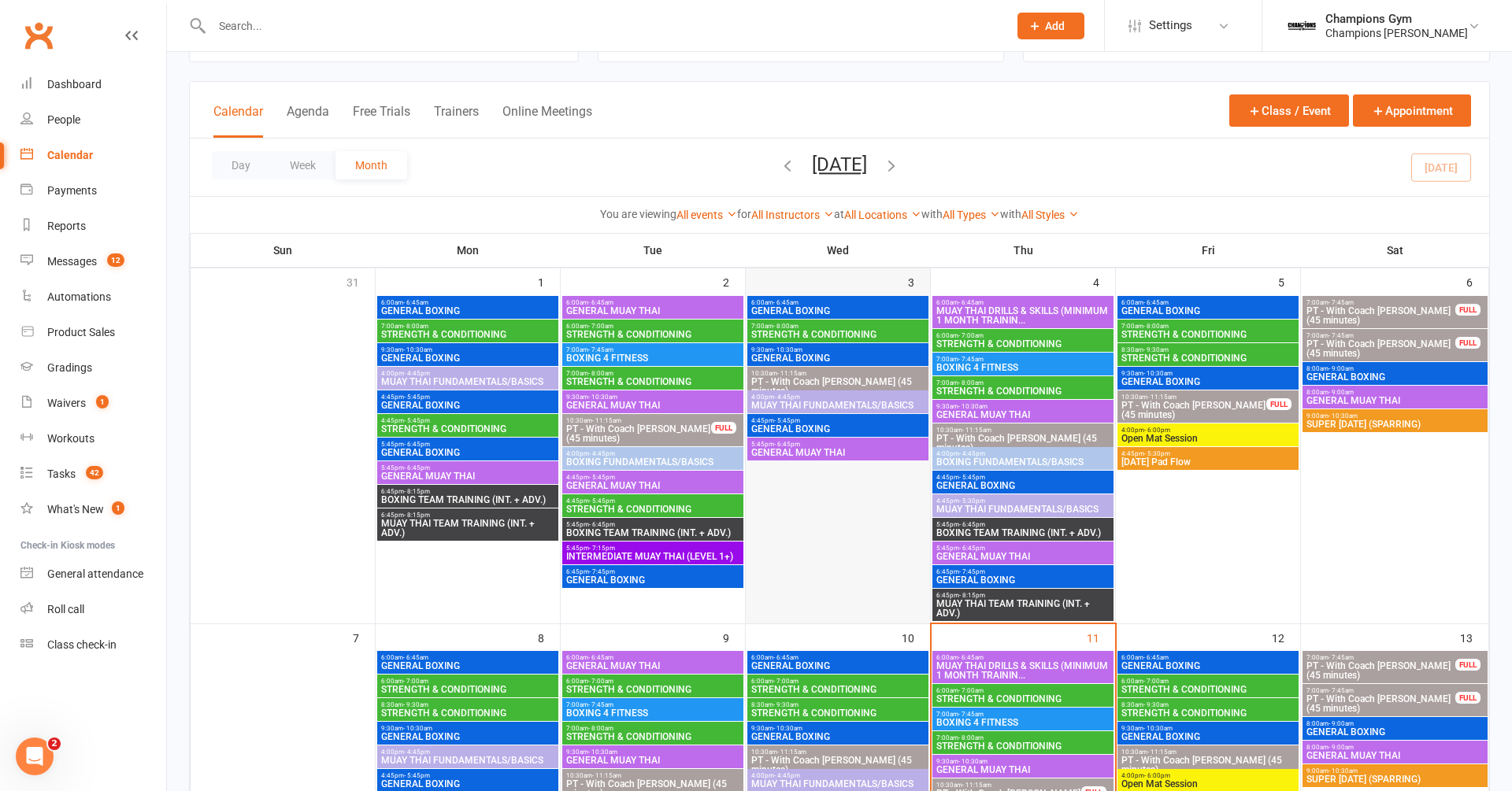
scroll to position [69, 0]
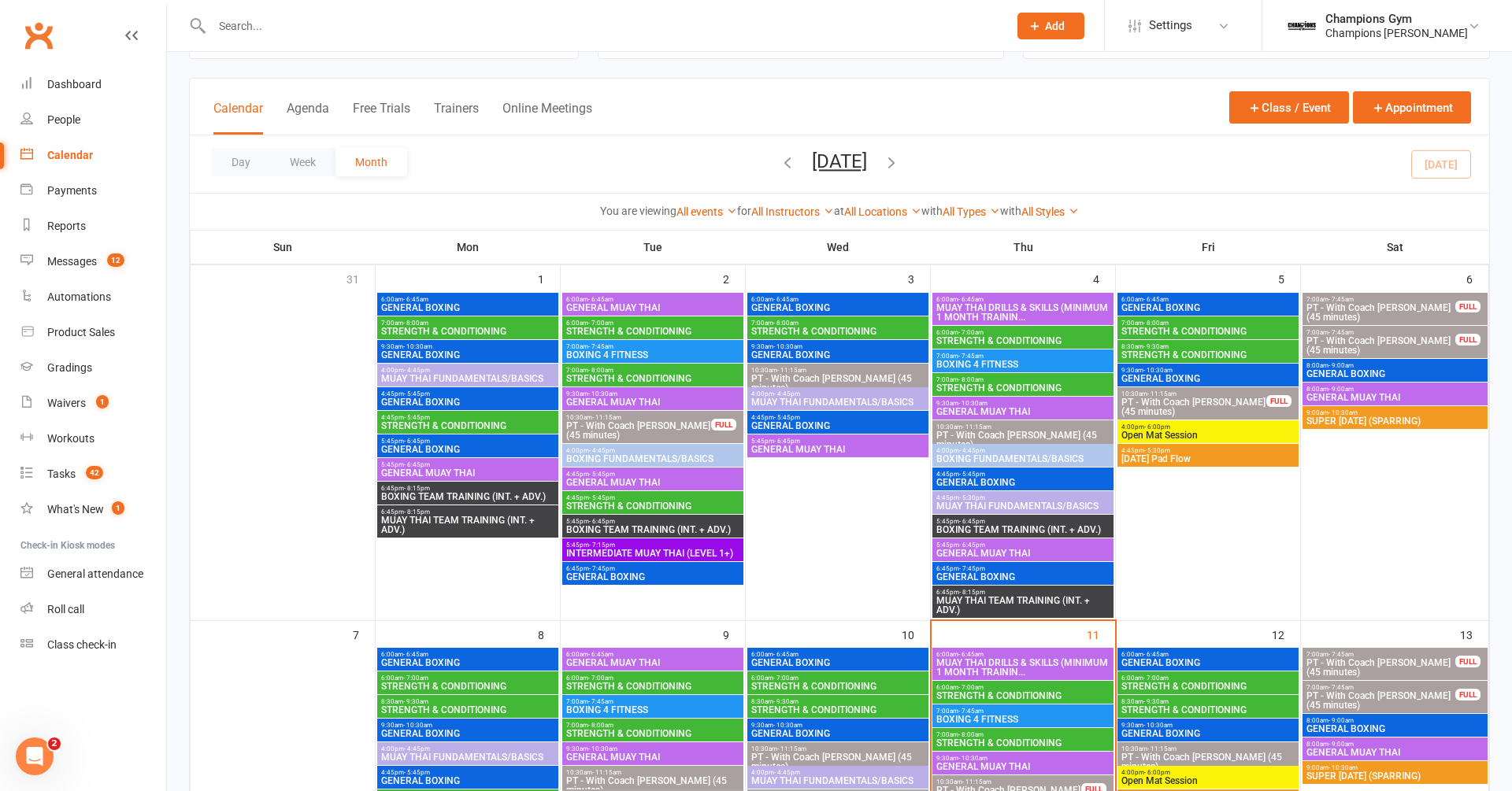
click at [981, 722] on span "BOXING 4 FITNESS" at bounding box center [1022, 719] width 174 height 10
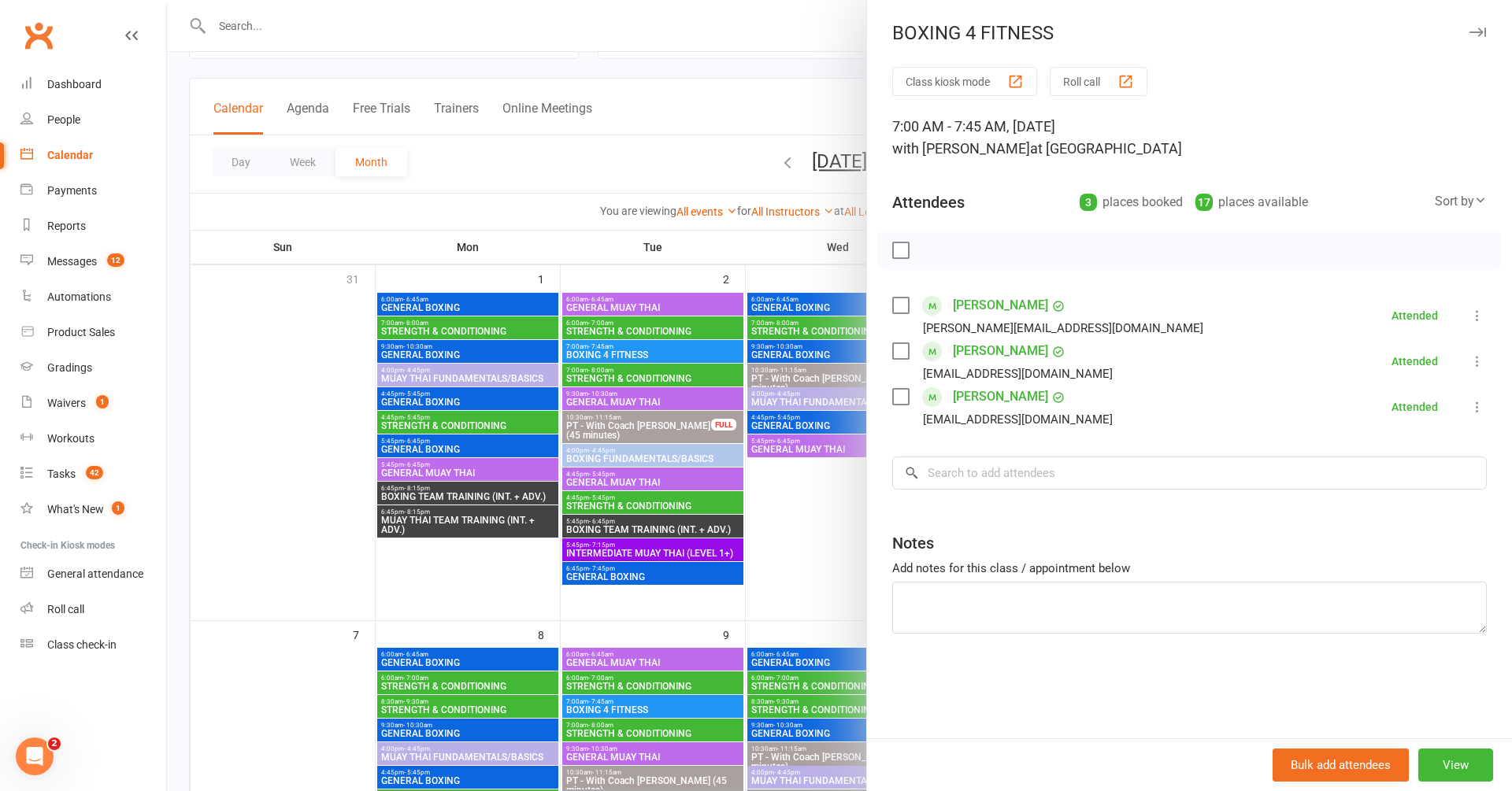
click at [1038, 310] on link "Timothy Arul Sakayam" at bounding box center [1000, 305] width 95 height 25
